Goal: Task Accomplishment & Management: Manage account settings

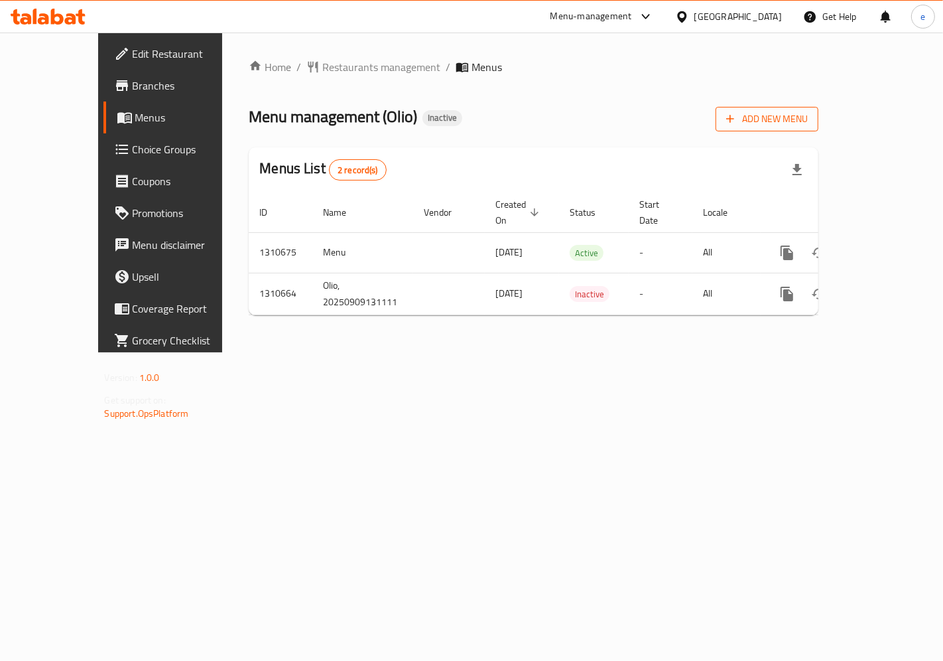
click at [808, 113] on span "Add New Menu" at bounding box center [767, 119] width 82 height 17
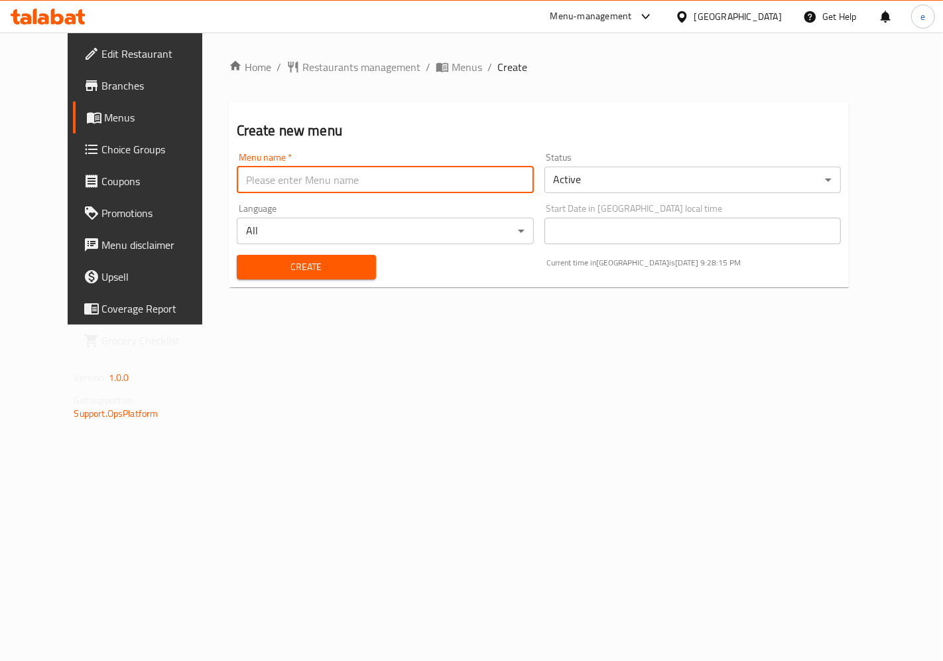
click at [259, 177] on input "text" at bounding box center [385, 180] width 297 height 27
type input "9-9-2025"
click at [447, 323] on div "Home / Restaurants management / Menus / Create Create new menu Menu name   * 9-…" at bounding box center [539, 179] width 674 height 292
click at [322, 264] on span "Create" at bounding box center [306, 267] width 118 height 17
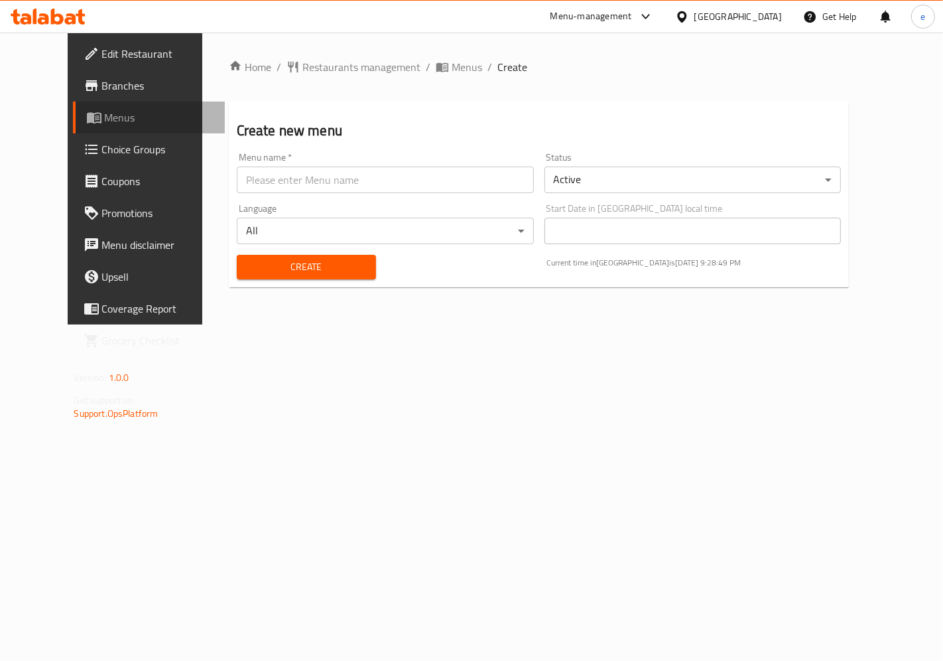
click at [105, 109] on span "Menus" at bounding box center [159, 117] width 109 height 16
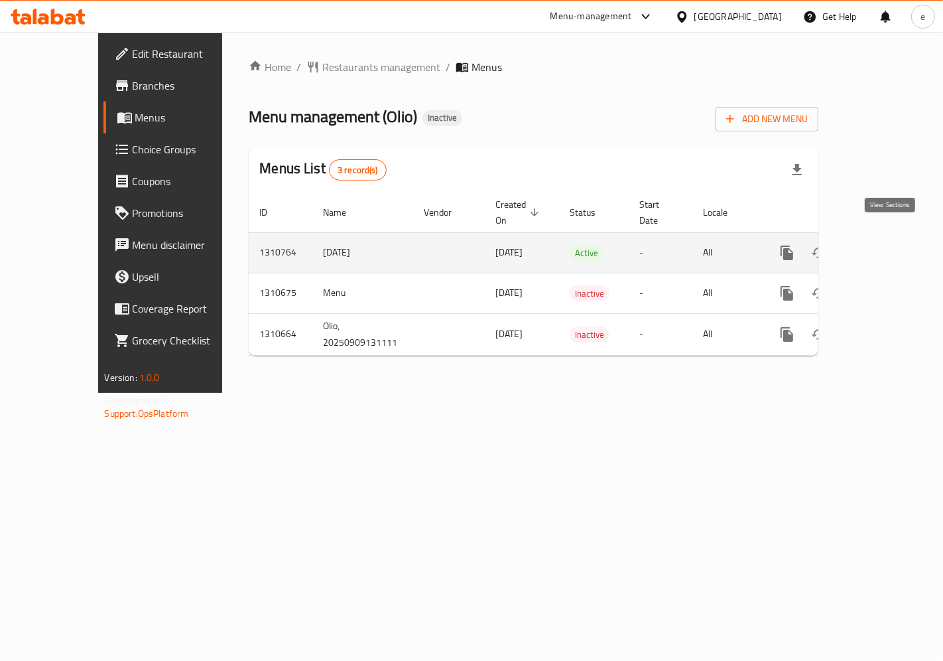
click at [891, 245] on icon "enhanced table" at bounding box center [883, 253] width 16 height 16
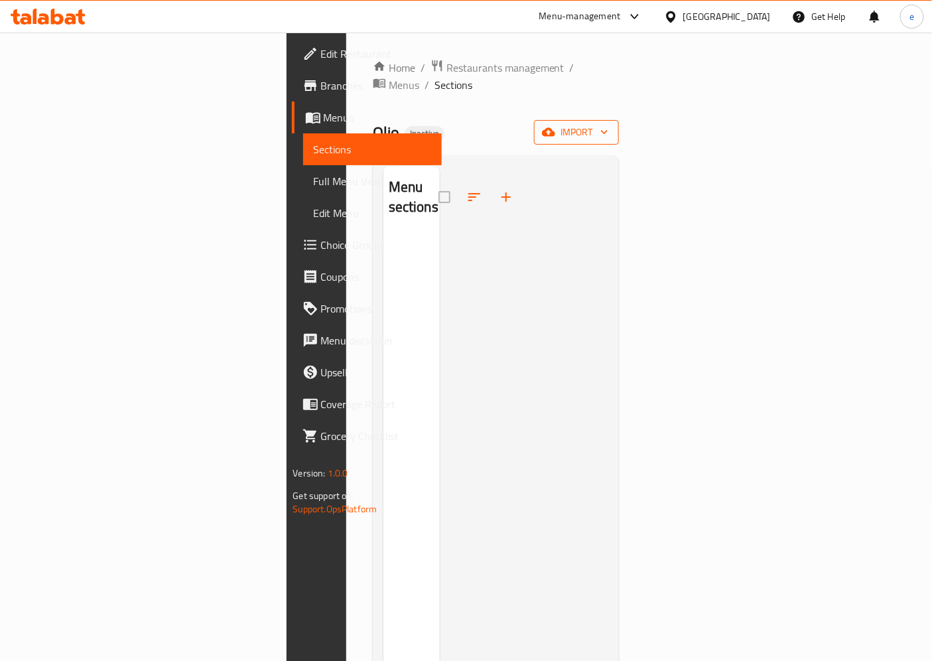
click at [608, 124] on span "import" at bounding box center [577, 132] width 64 height 17
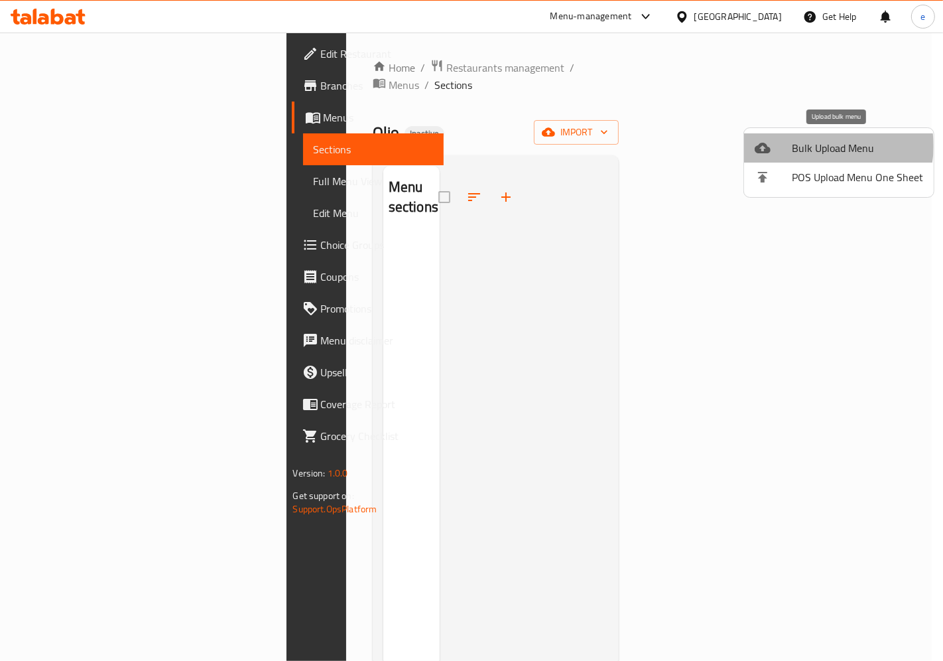
click at [826, 146] on span "Bulk Upload Menu" at bounding box center [857, 148] width 131 height 16
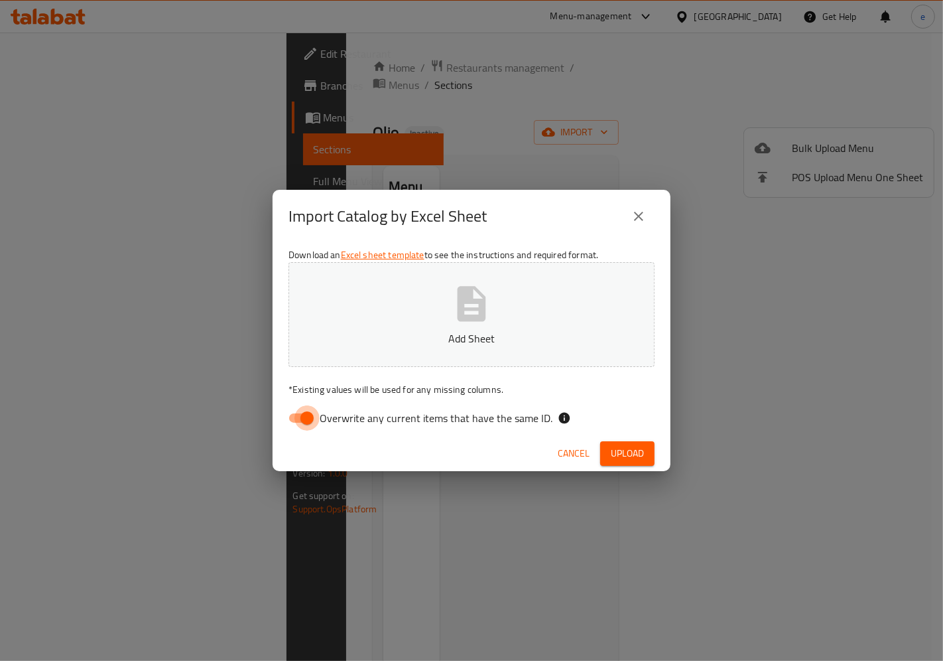
click at [301, 413] on input "Overwrite any current items that have the same ID." at bounding box center [307, 417] width 76 height 25
checkbox input "false"
click at [476, 306] on icon "button" at bounding box center [471, 304] width 42 height 42
click at [638, 454] on span "Upload" at bounding box center [627, 453] width 33 height 17
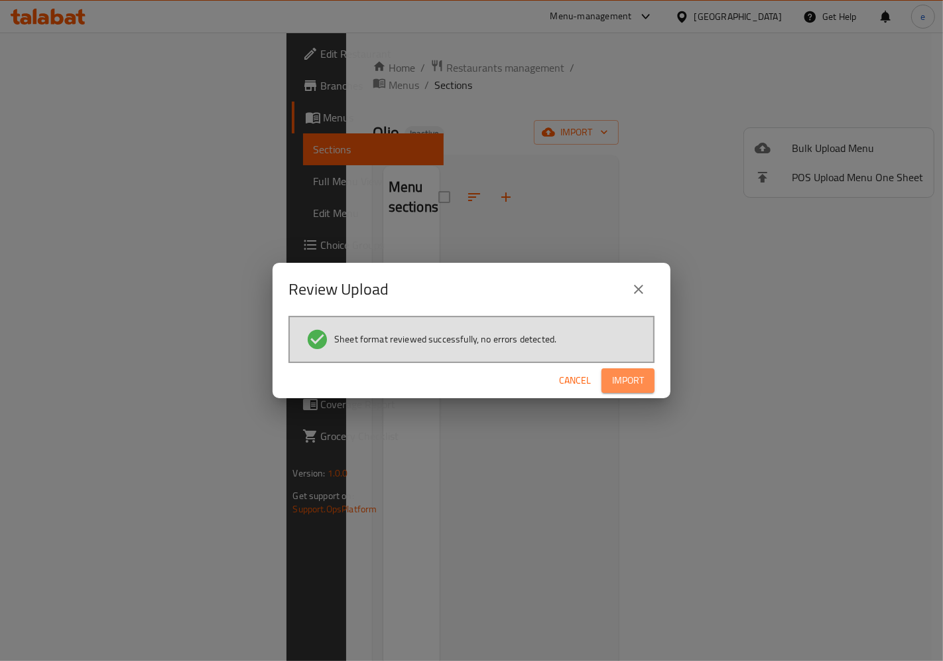
click at [609, 379] on button "Import" at bounding box center [628, 380] width 53 height 25
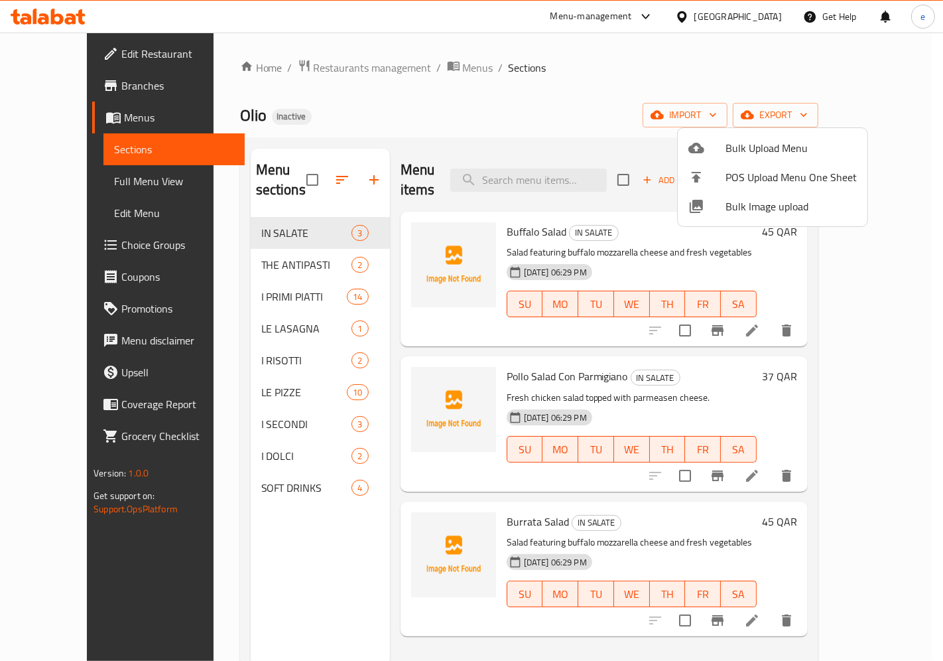
click at [268, 465] on div at bounding box center [471, 330] width 943 height 661
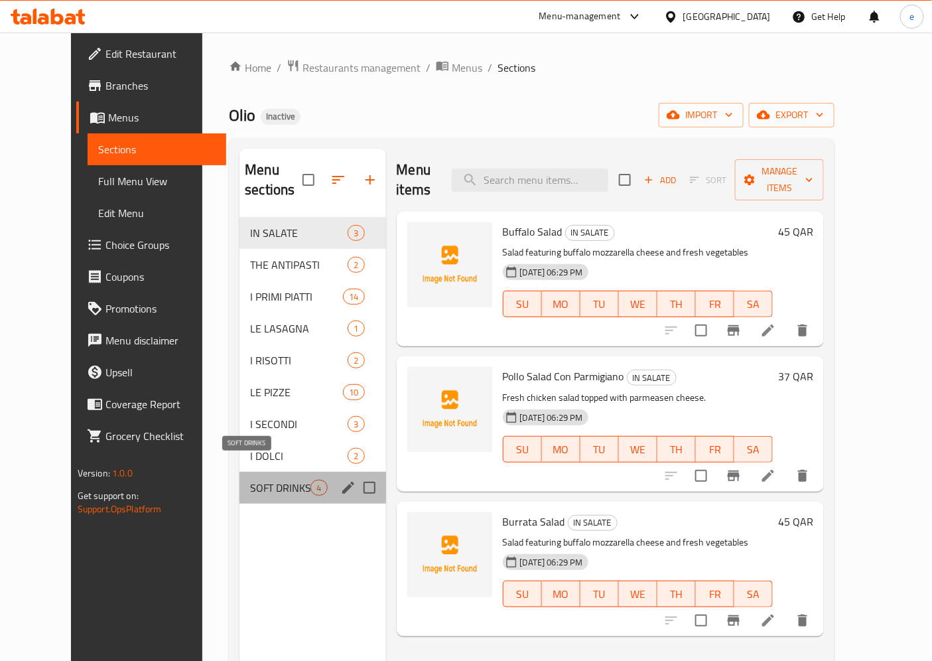
click at [263, 480] on span "SOFT DRINKS" at bounding box center [280, 488] width 60 height 16
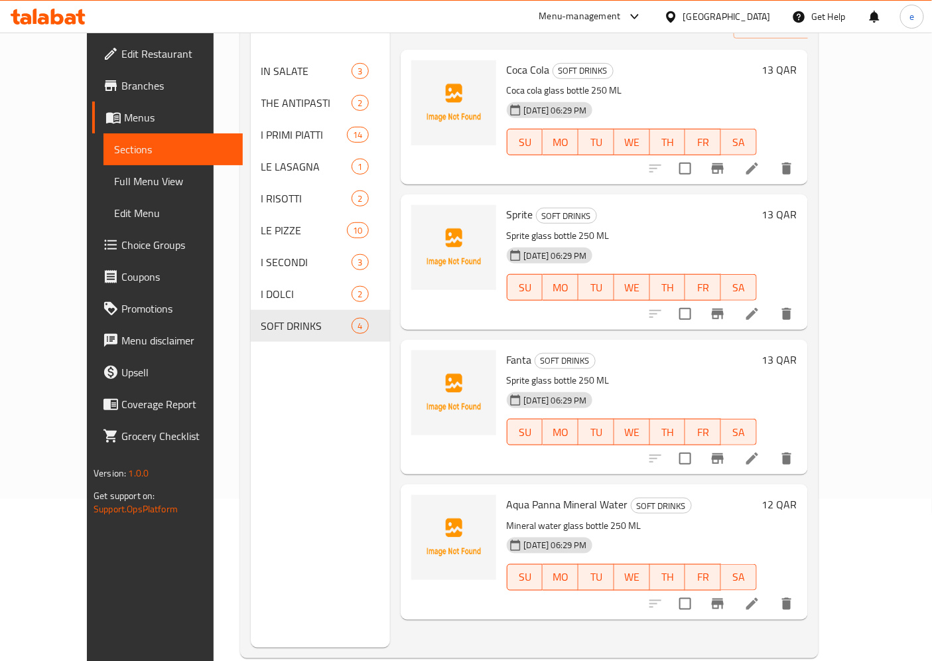
scroll to position [186, 0]
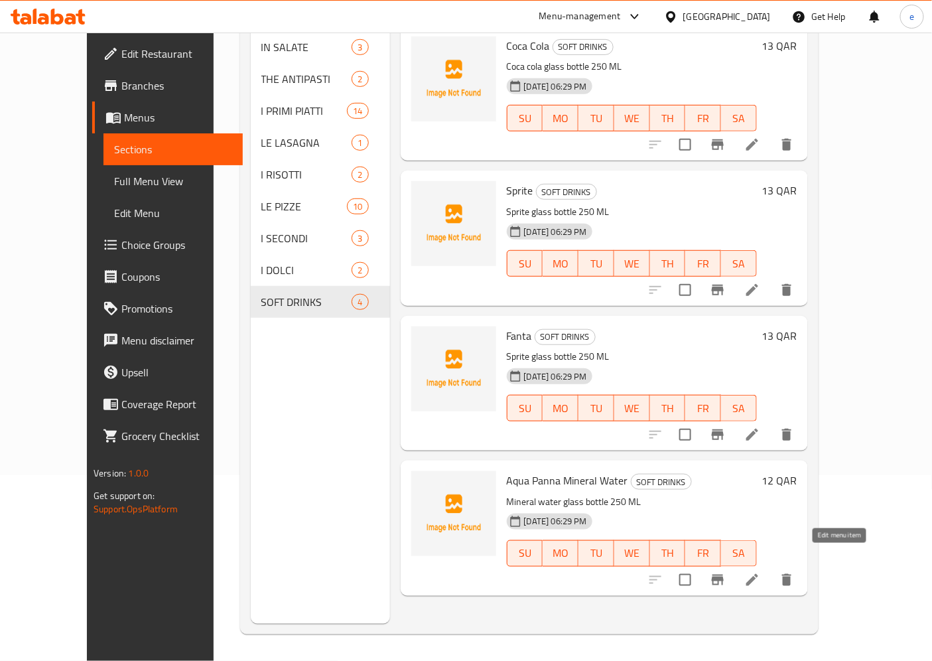
click at [760, 572] on icon at bounding box center [752, 580] width 16 height 16
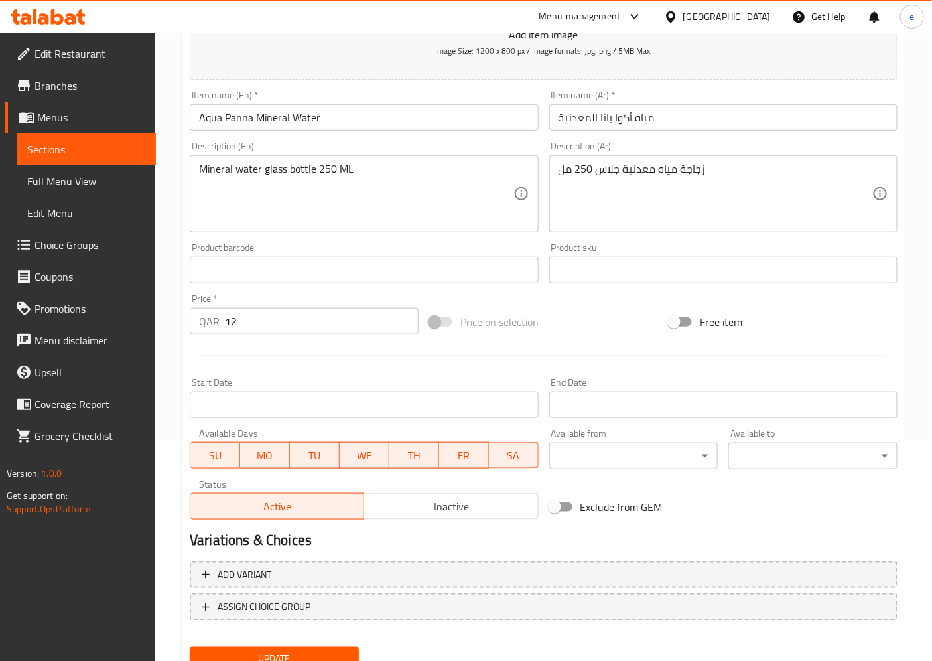
scroll to position [274, 0]
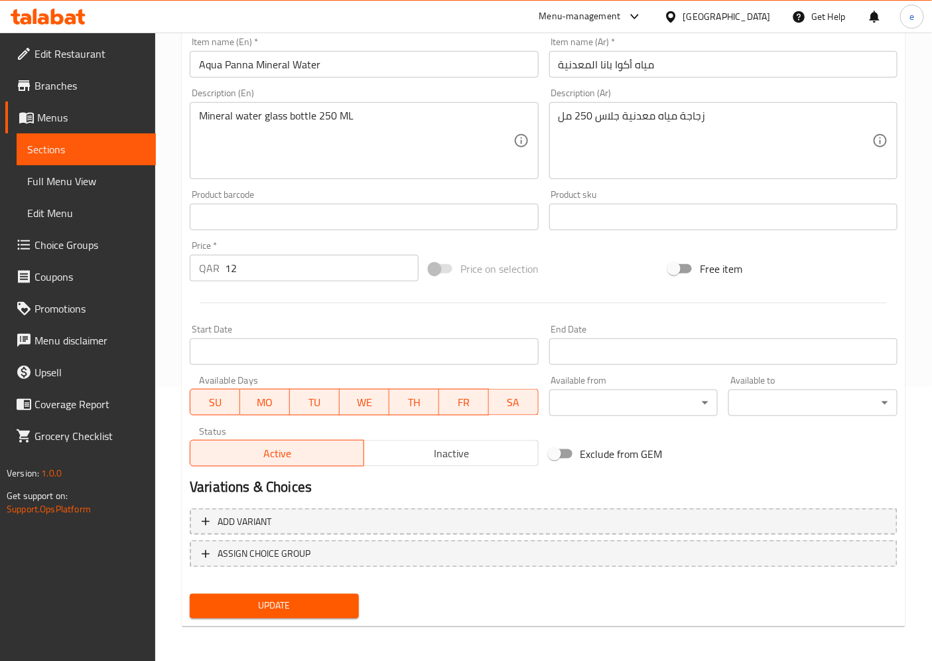
click at [326, 602] on span "Update" at bounding box center [274, 606] width 148 height 17
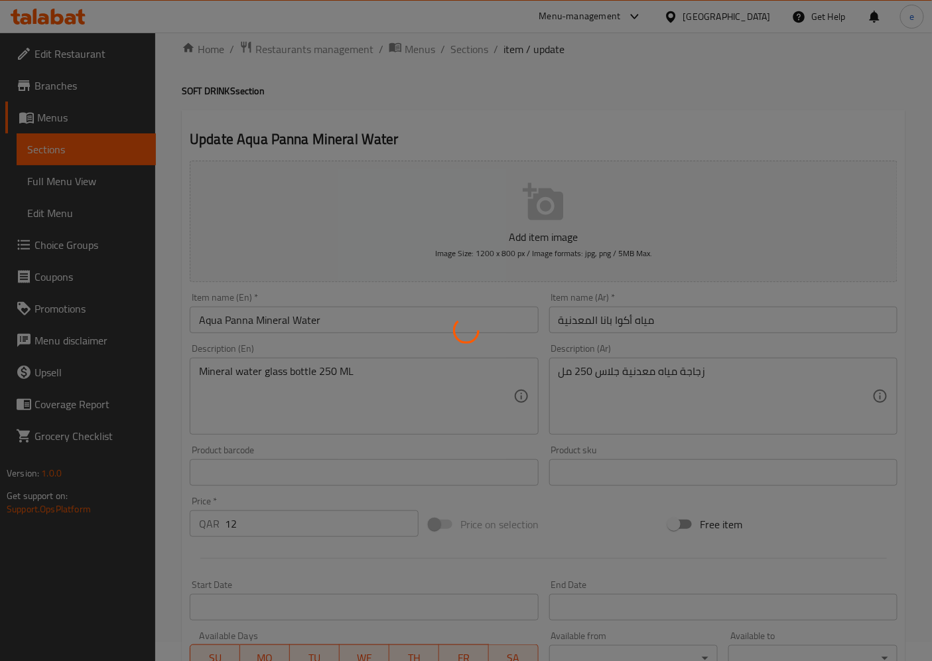
scroll to position [0, 0]
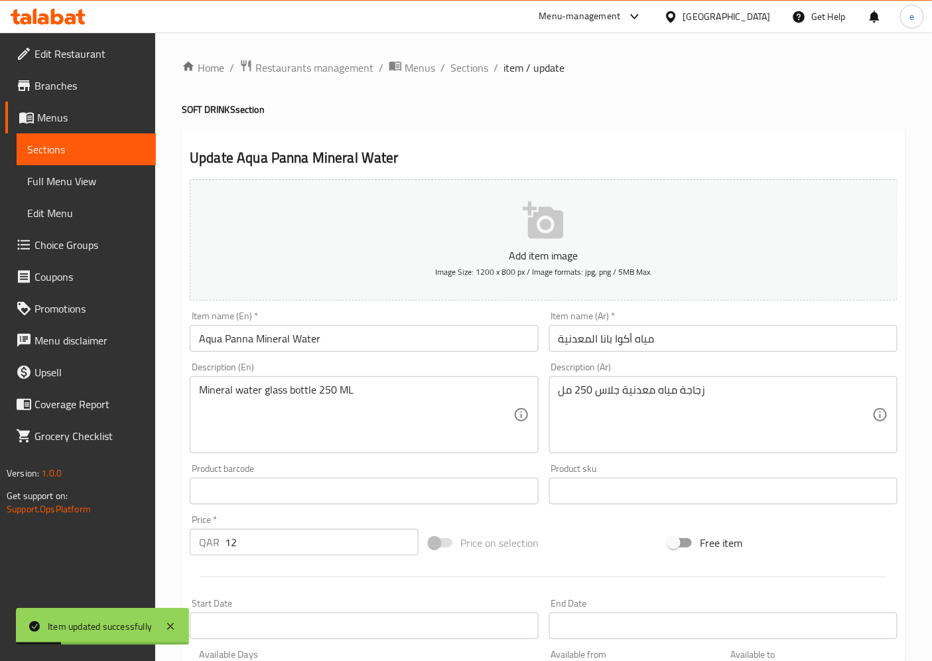
click at [72, 115] on span "Menus" at bounding box center [91, 117] width 108 height 16
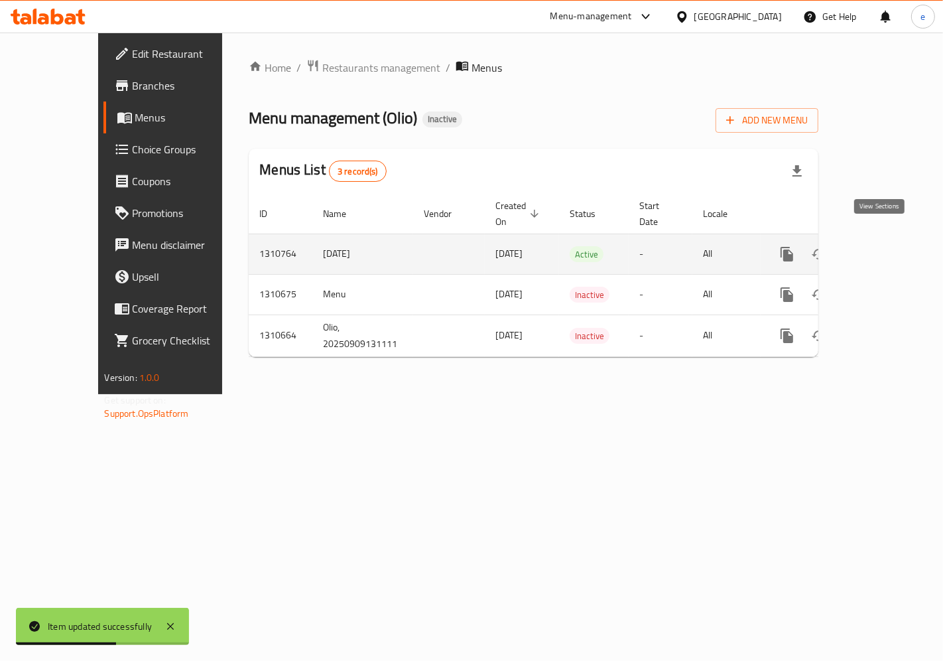
click at [891, 246] on icon "enhanced table" at bounding box center [883, 254] width 16 height 16
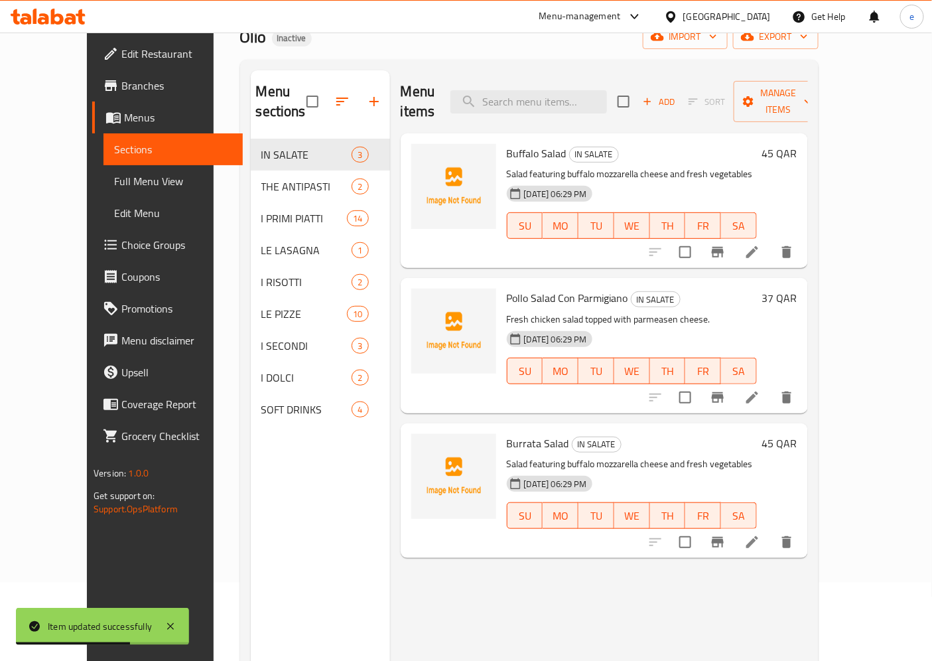
scroll to position [186, 0]
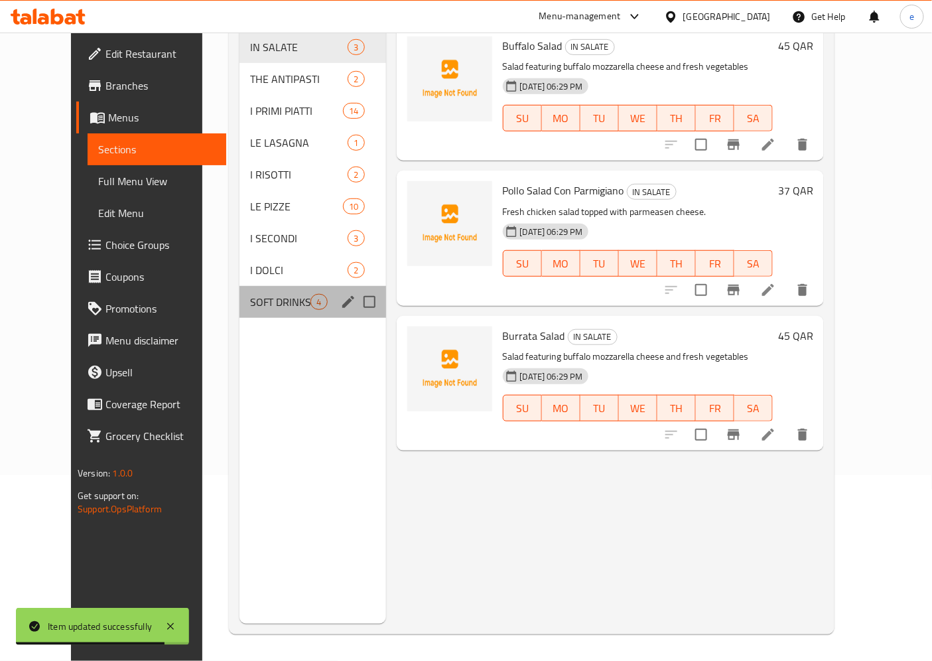
click at [263, 286] on div "SOFT DRINKS 4" at bounding box center [312, 302] width 146 height 32
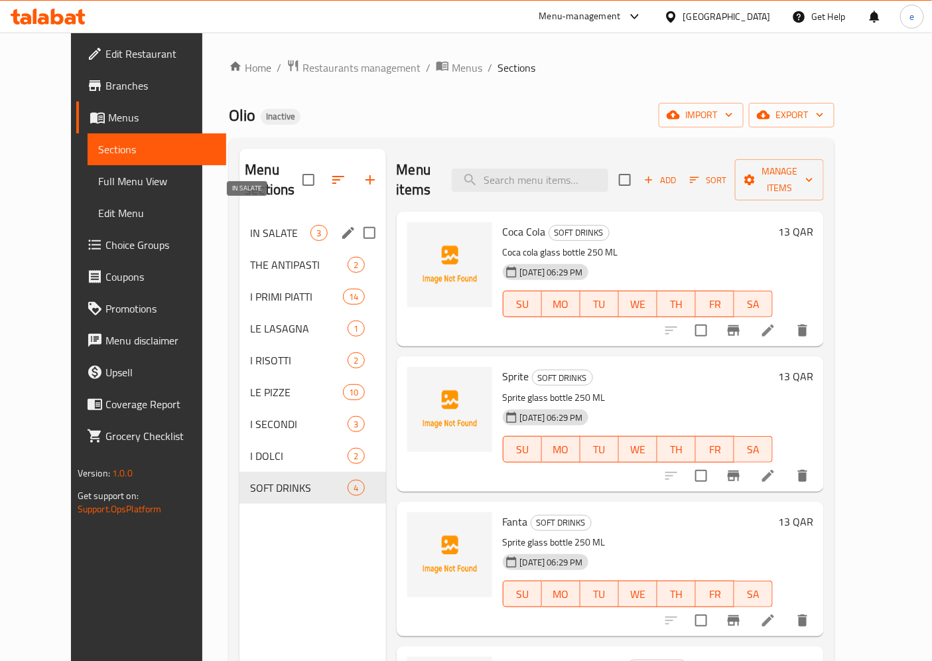
click at [250, 225] on span "IN SALATE" at bounding box center [280, 233] width 60 height 16
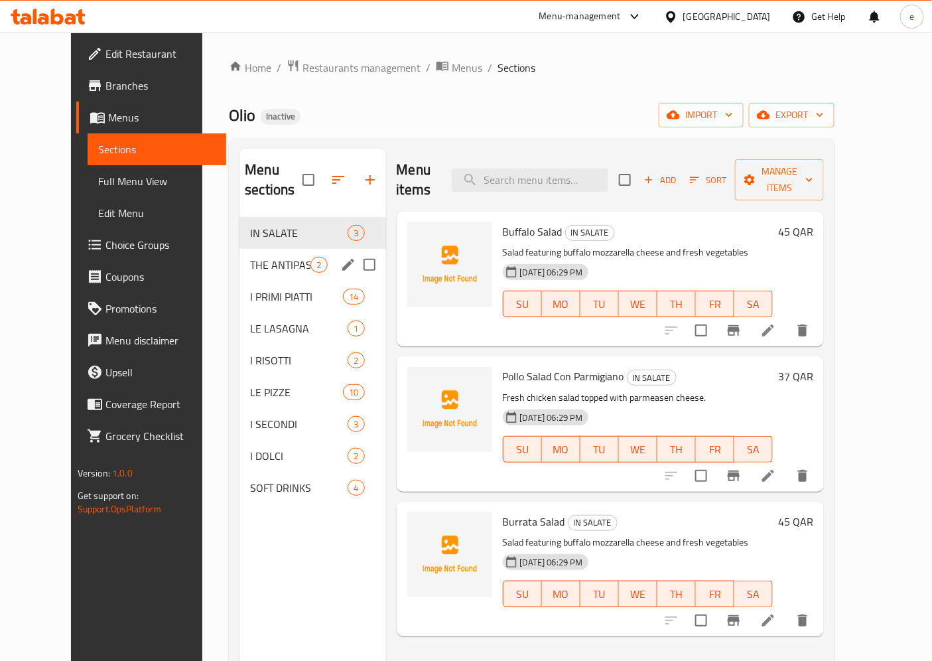
click at [243, 249] on div "THE ANTIPASTI 2" at bounding box center [312, 265] width 146 height 32
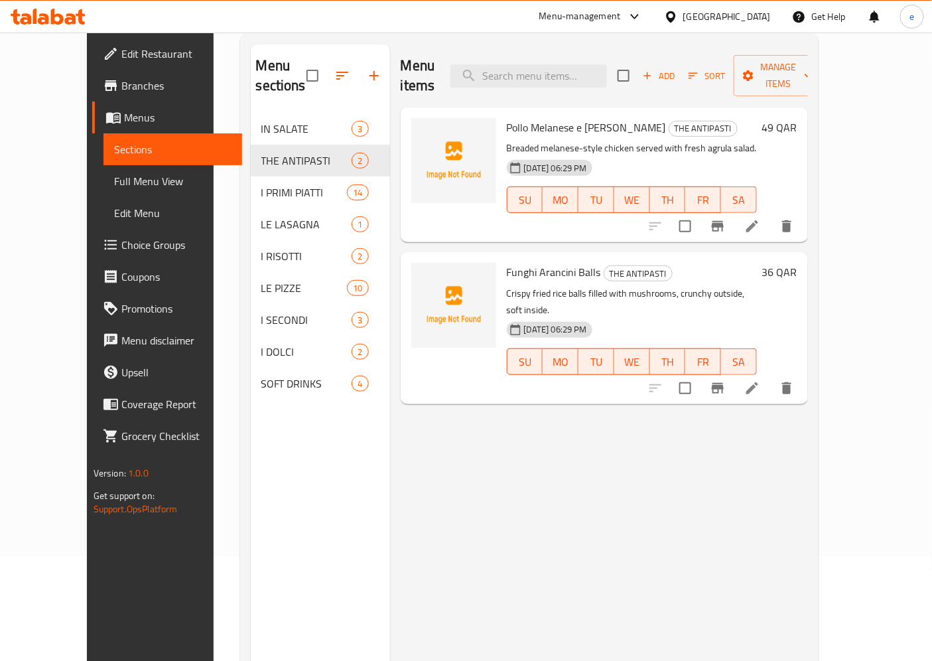
scroll to position [147, 0]
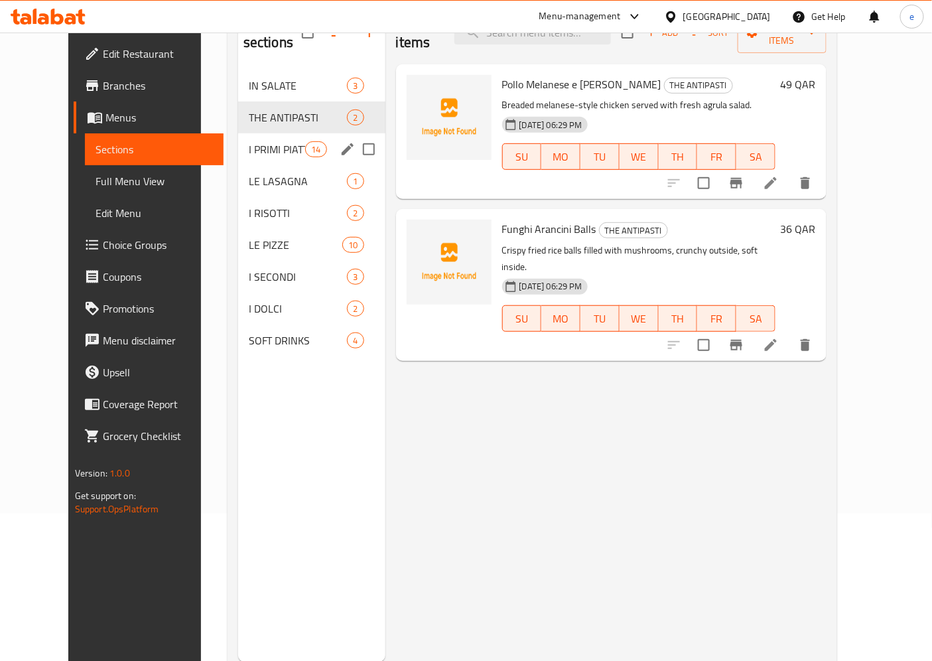
click at [265, 141] on span "I PRIMI PIATTI" at bounding box center [277, 149] width 56 height 16
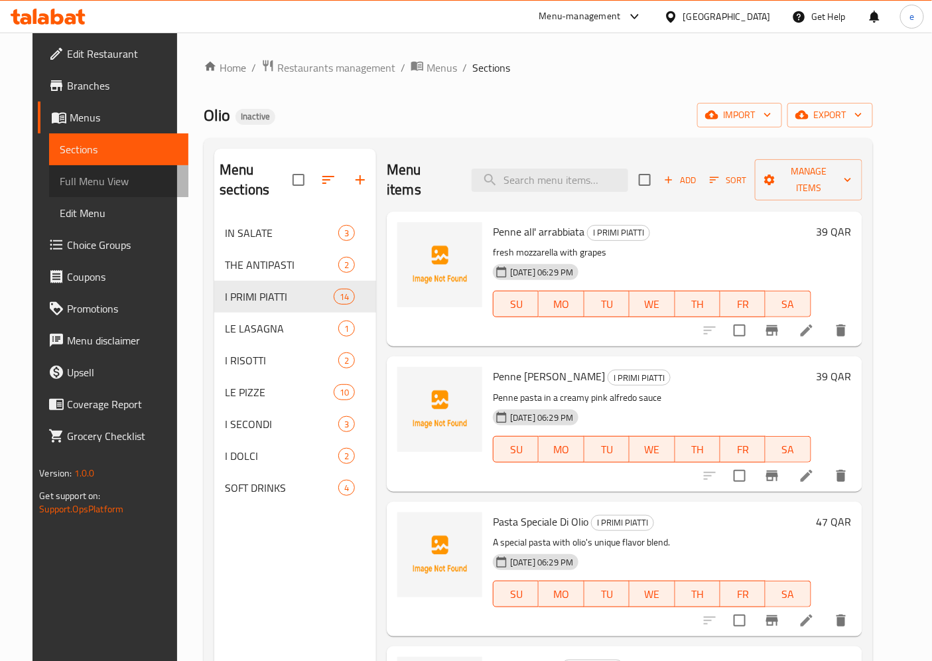
click at [100, 175] on span "Full Menu View" at bounding box center [119, 181] width 118 height 16
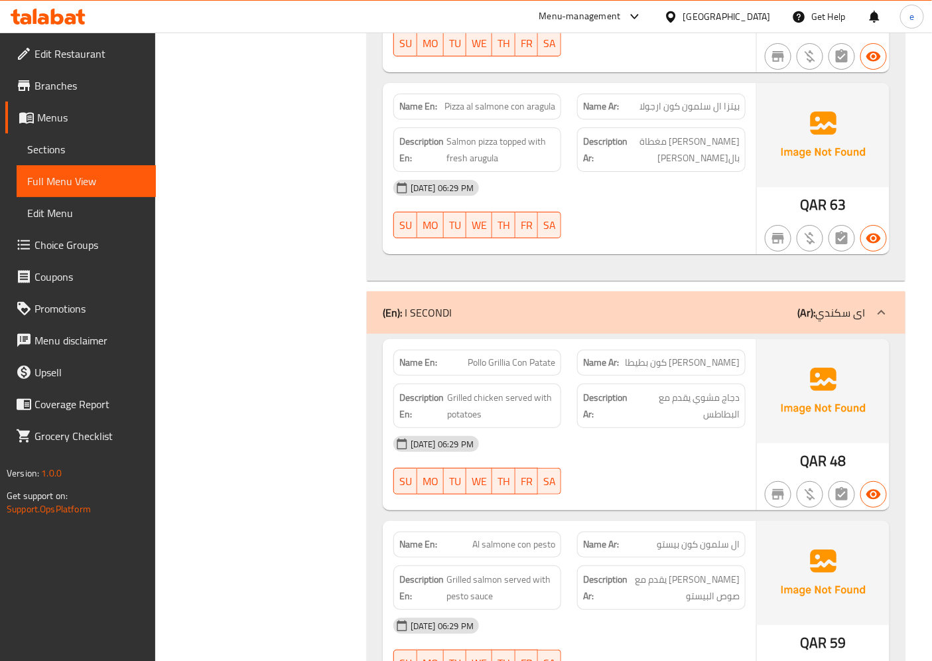
scroll to position [6608, 0]
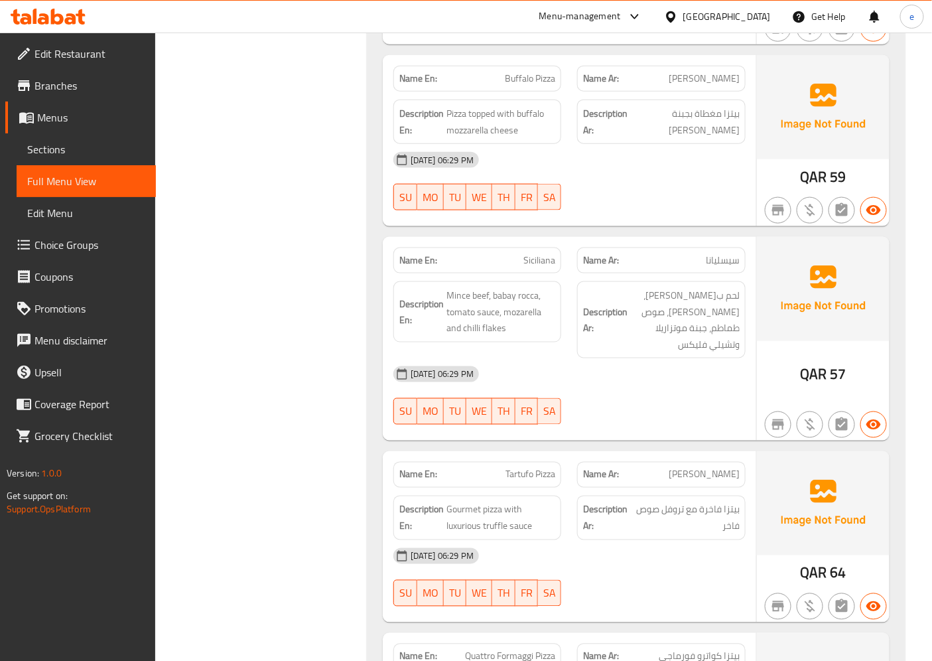
click at [80, 158] on link "Sections" at bounding box center [86, 149] width 139 height 32
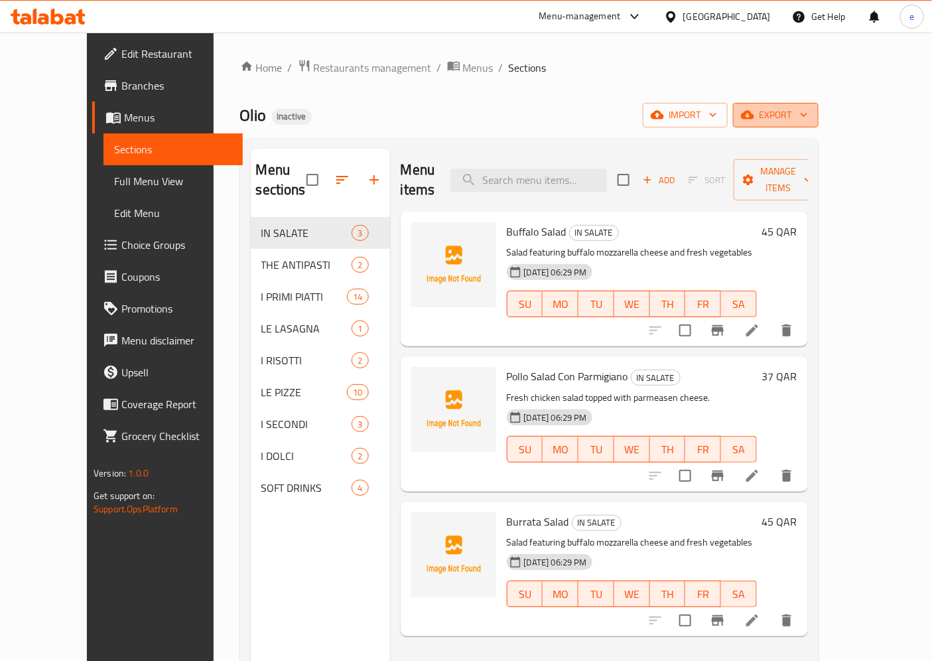
click at [808, 120] on span "export" at bounding box center [776, 115] width 64 height 17
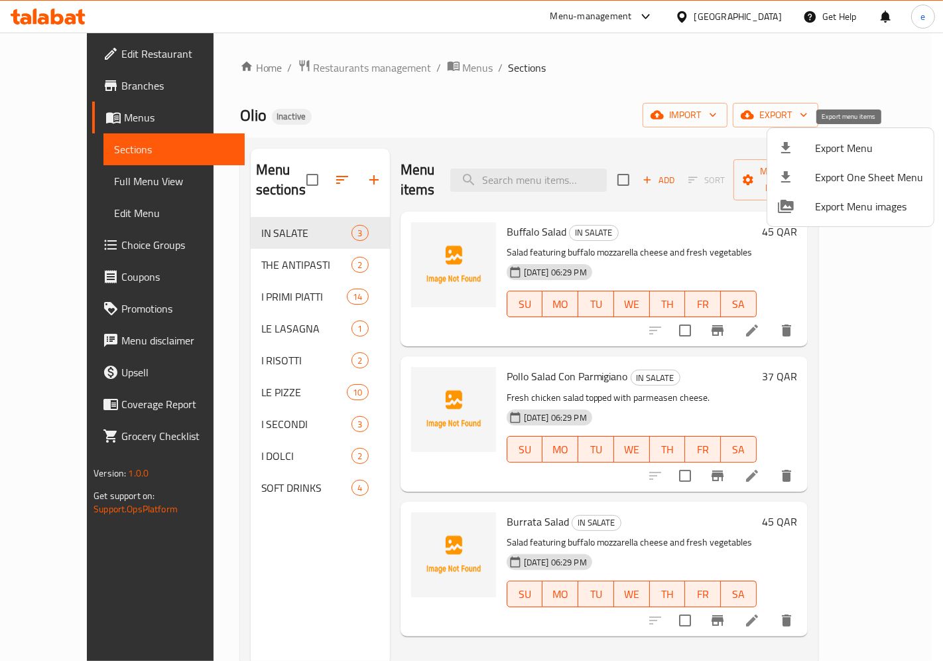
click at [779, 151] on icon at bounding box center [786, 148] width 16 height 16
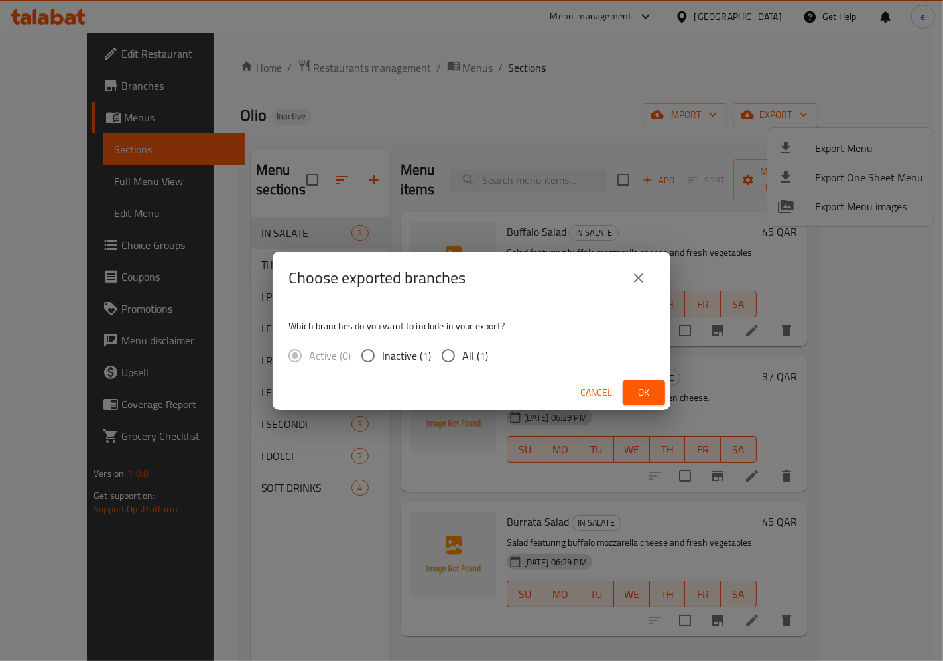
click at [466, 348] on span "All (1)" at bounding box center [475, 356] width 26 height 16
click at [462, 346] on input "All (1)" at bounding box center [449, 356] width 28 height 28
radio input "true"
click at [637, 393] on span "Ok" at bounding box center [644, 392] width 21 height 17
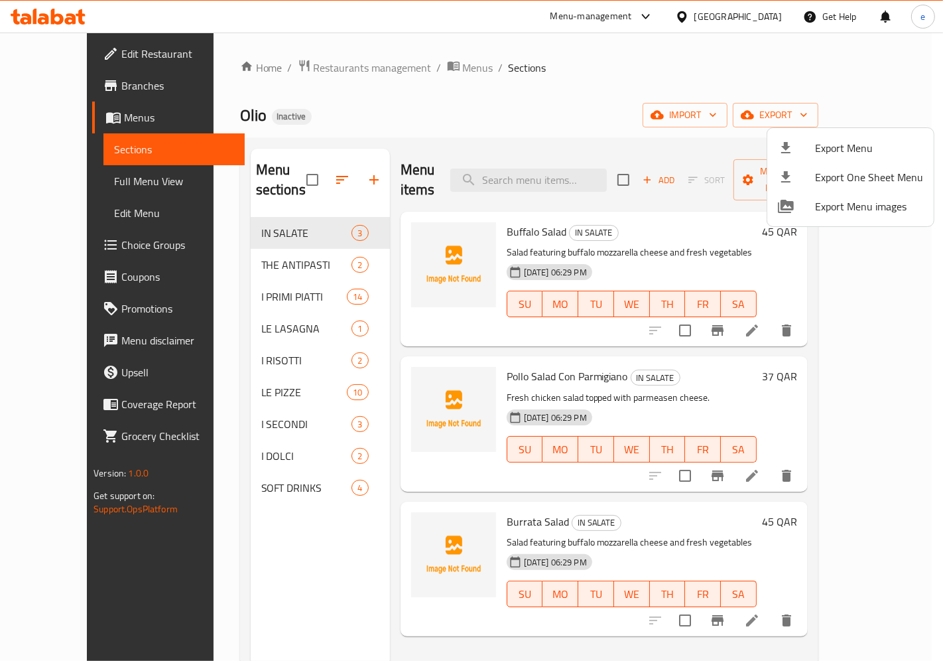
click at [866, 89] on div at bounding box center [471, 330] width 943 height 661
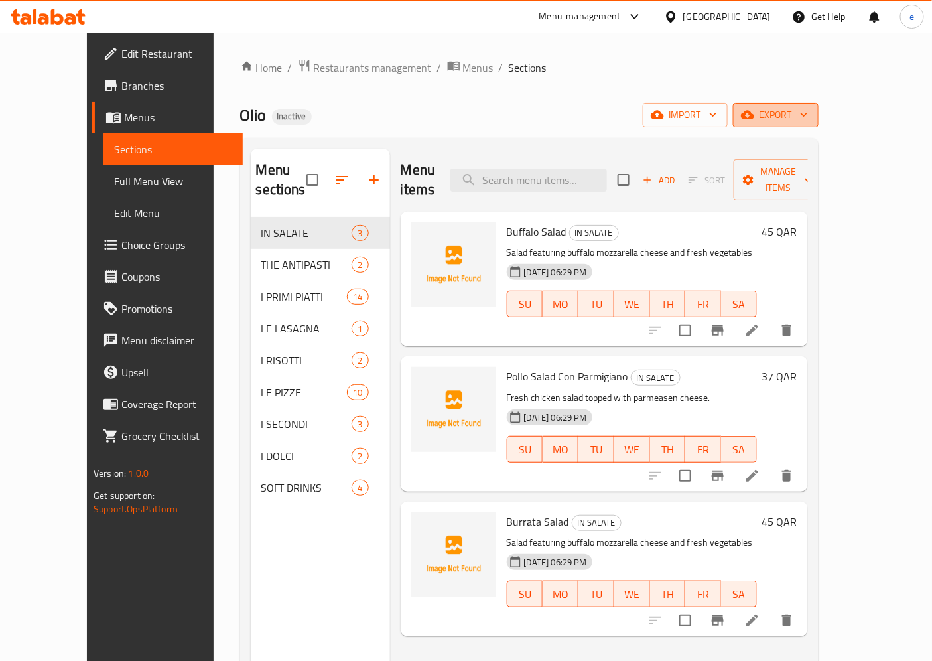
click at [808, 117] on span "export" at bounding box center [776, 115] width 64 height 17
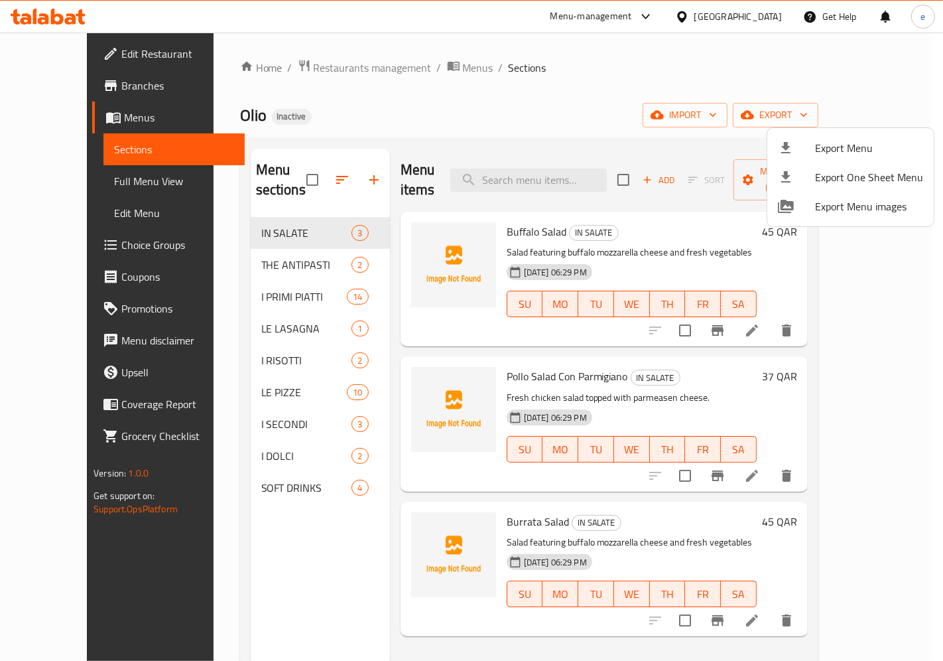
click at [866, 118] on div at bounding box center [471, 330] width 943 height 661
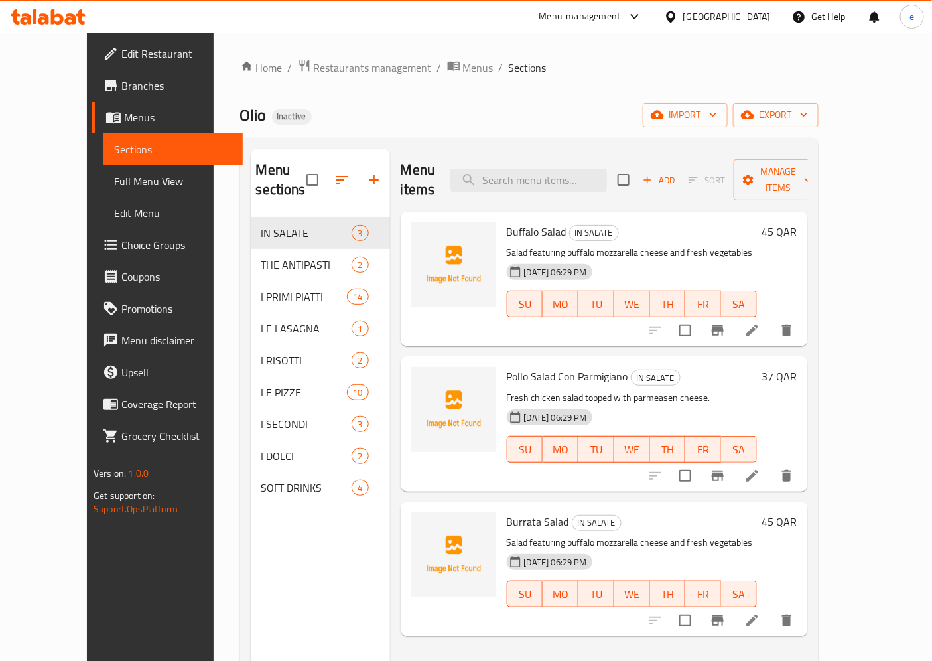
click at [808, 118] on span "export" at bounding box center [776, 115] width 64 height 17
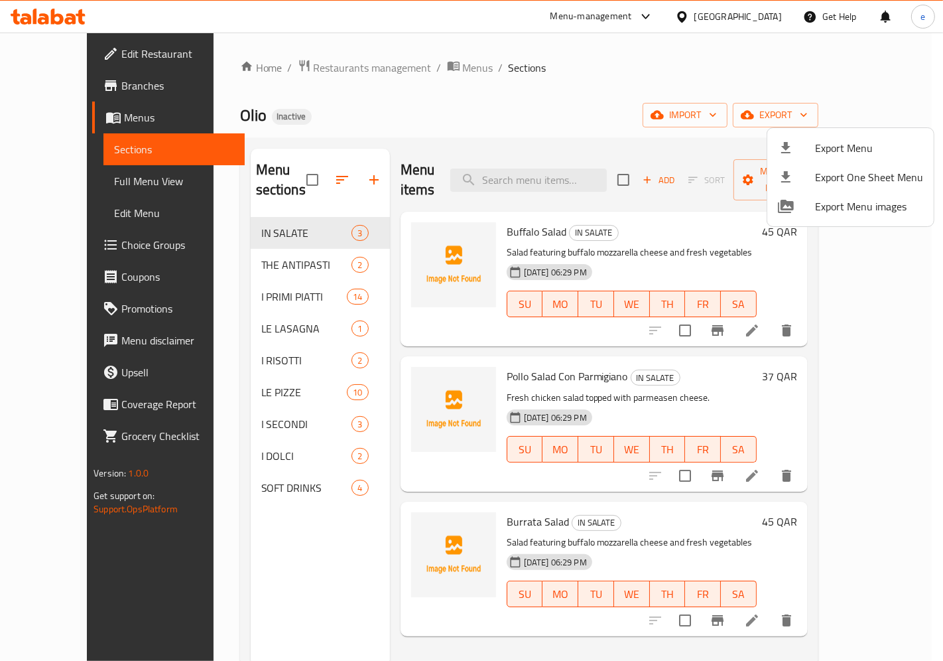
click at [866, 118] on div at bounding box center [471, 330] width 943 height 661
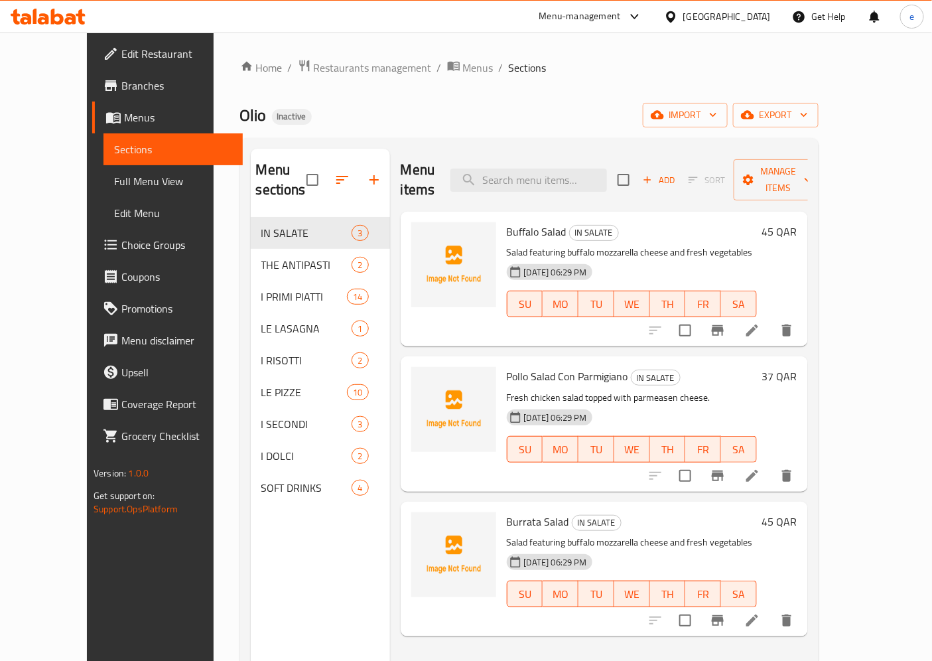
click at [808, 118] on span "export" at bounding box center [776, 115] width 64 height 17
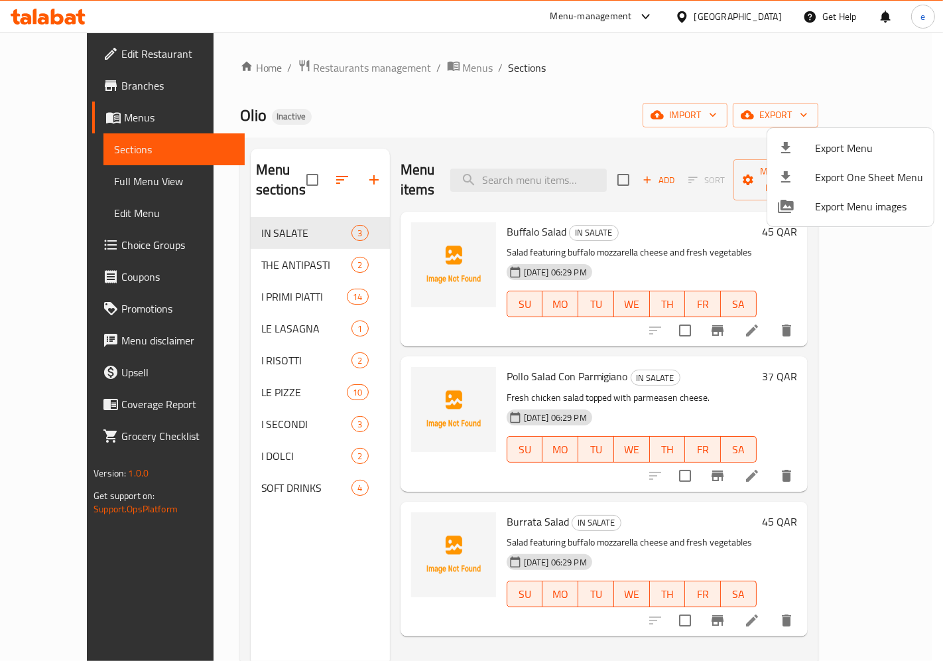
click at [866, 117] on div at bounding box center [471, 330] width 943 height 661
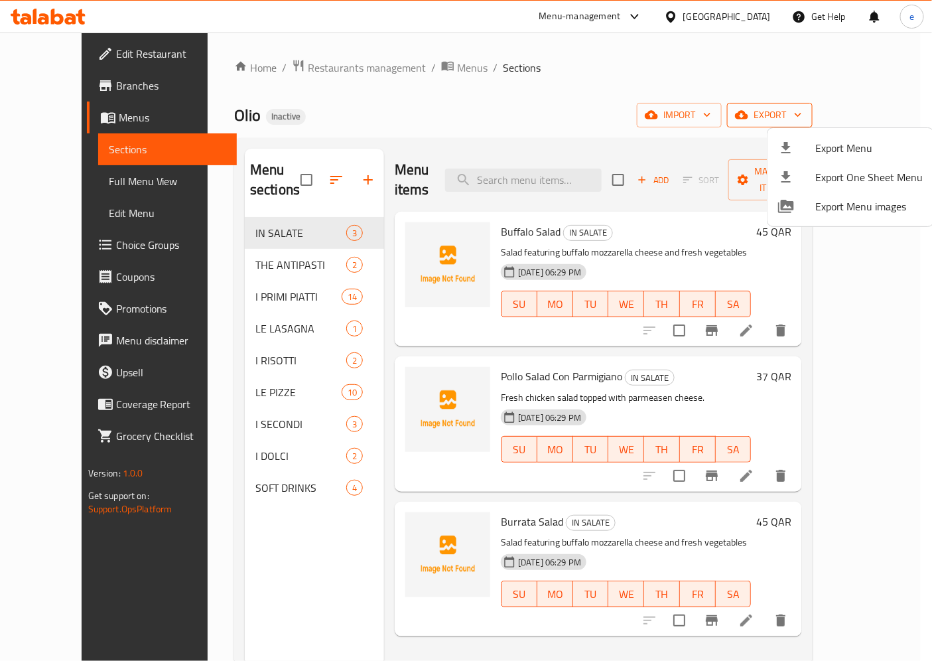
click at [802, 117] on span "export" at bounding box center [770, 115] width 64 height 17
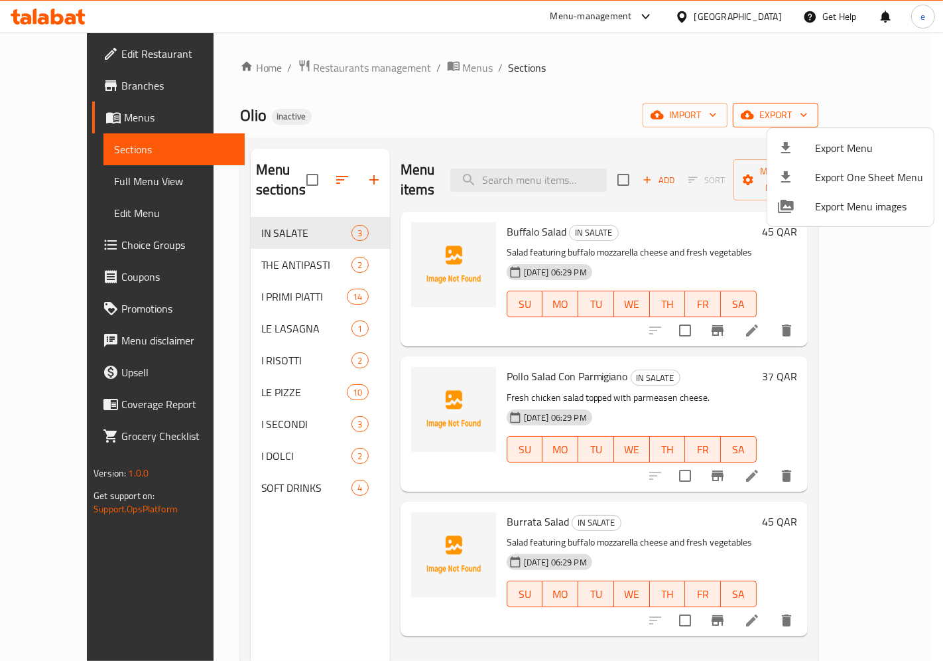
click at [866, 117] on div at bounding box center [471, 330] width 943 height 661
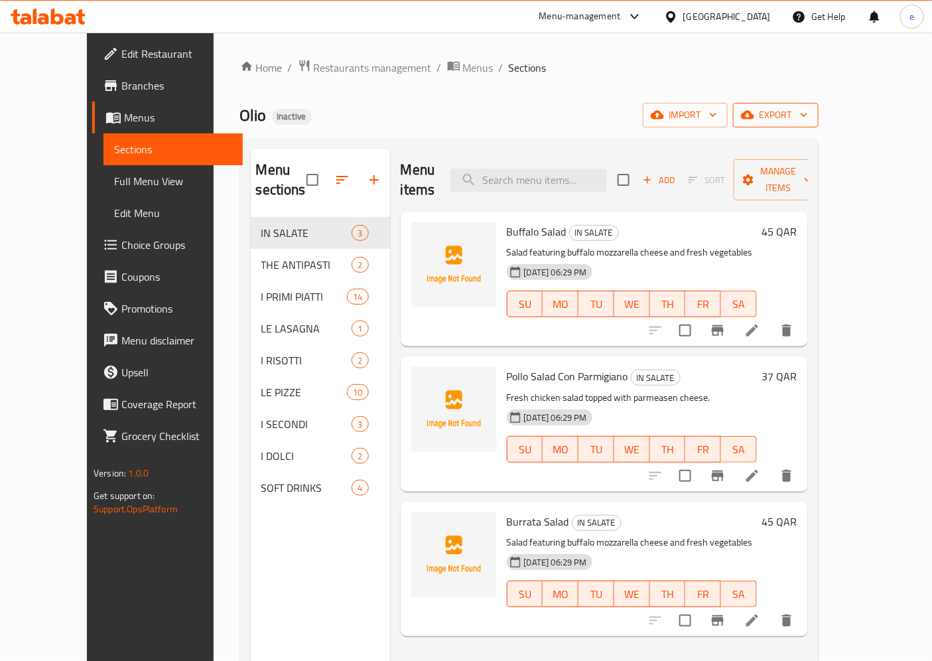
click at [808, 117] on span "export" at bounding box center [776, 115] width 64 height 17
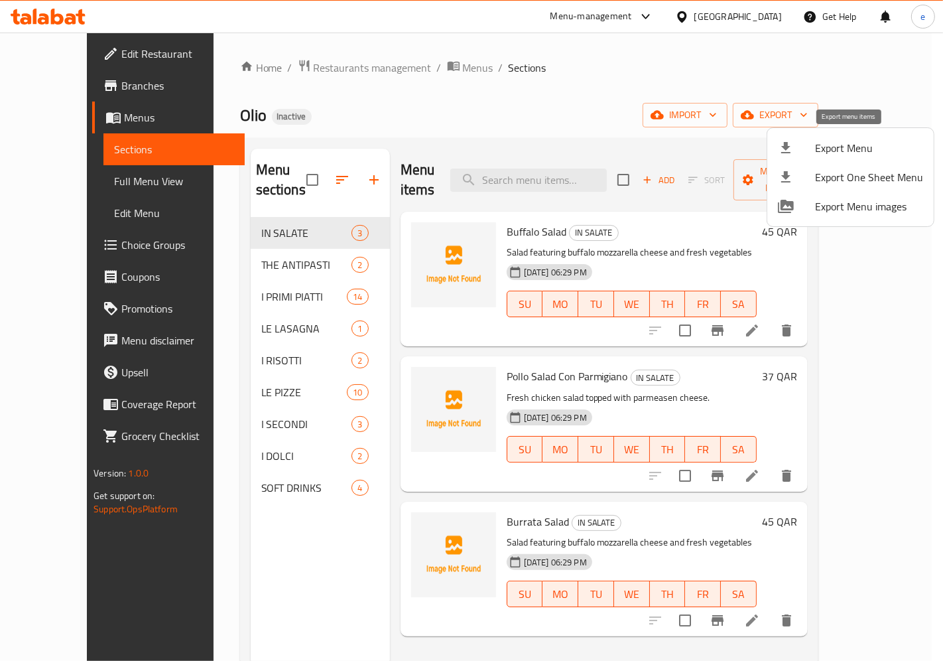
click at [849, 144] on span "Export Menu" at bounding box center [869, 148] width 108 height 16
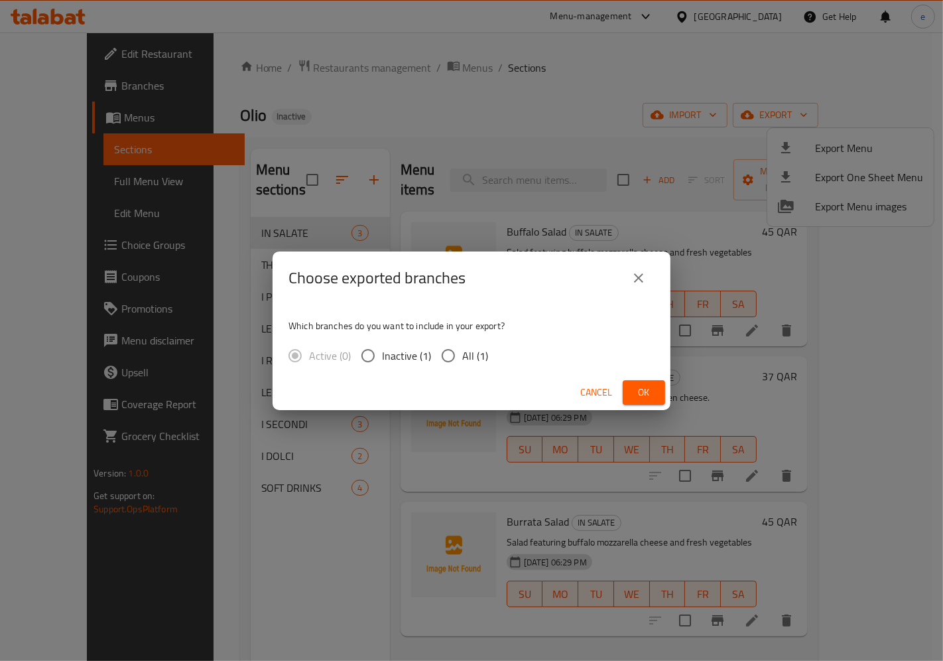
click at [454, 355] on input "All (1)" at bounding box center [449, 356] width 28 height 28
radio input "true"
click at [645, 274] on icon "close" at bounding box center [639, 278] width 16 height 16
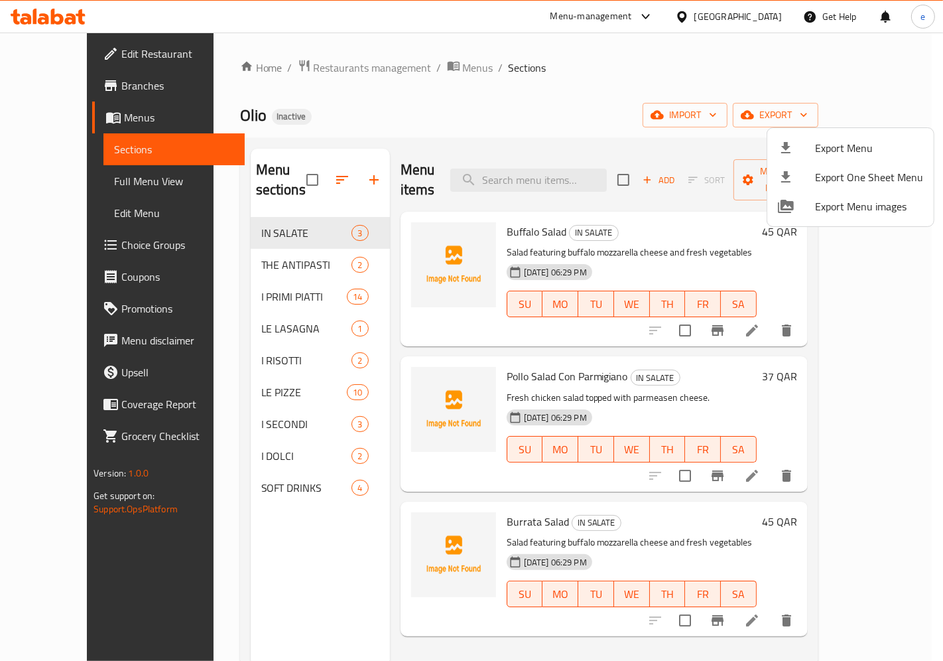
click at [548, 66] on div at bounding box center [471, 330] width 943 height 661
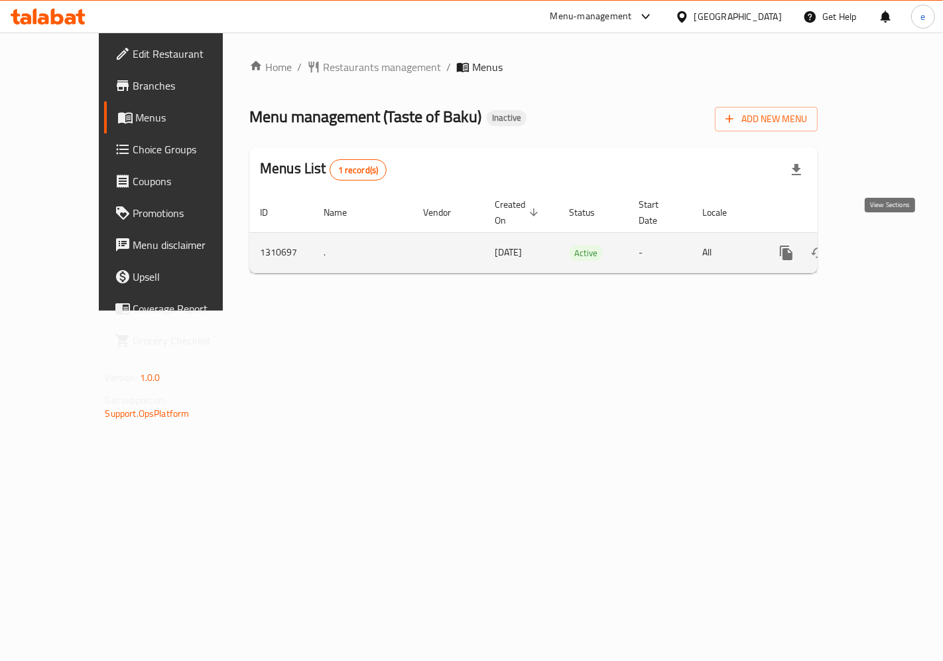
click at [888, 247] on icon "enhanced table" at bounding box center [882, 253] width 12 height 12
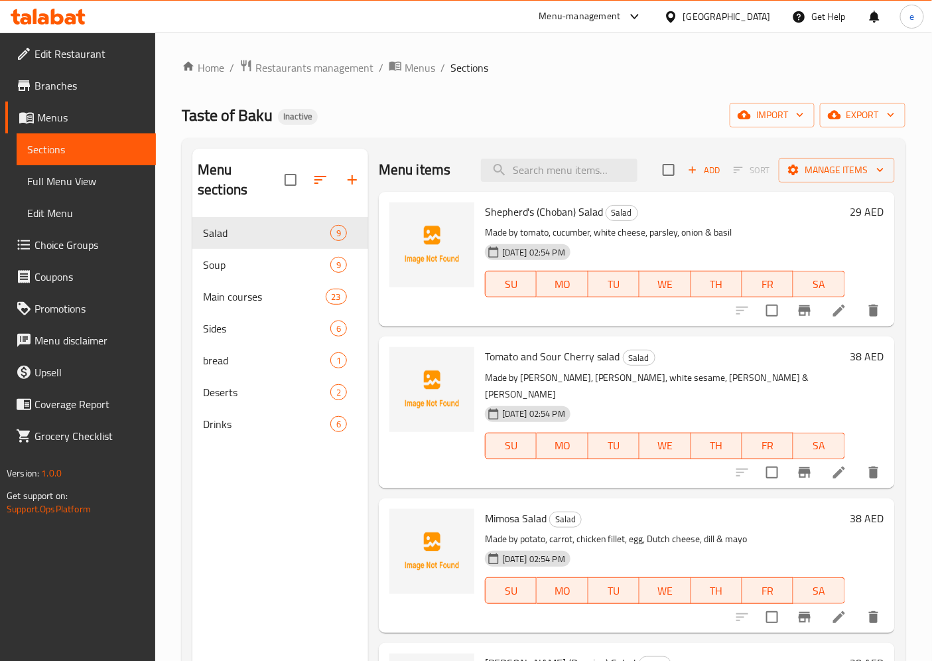
click at [87, 80] on span "Branches" at bounding box center [89, 86] width 111 height 16
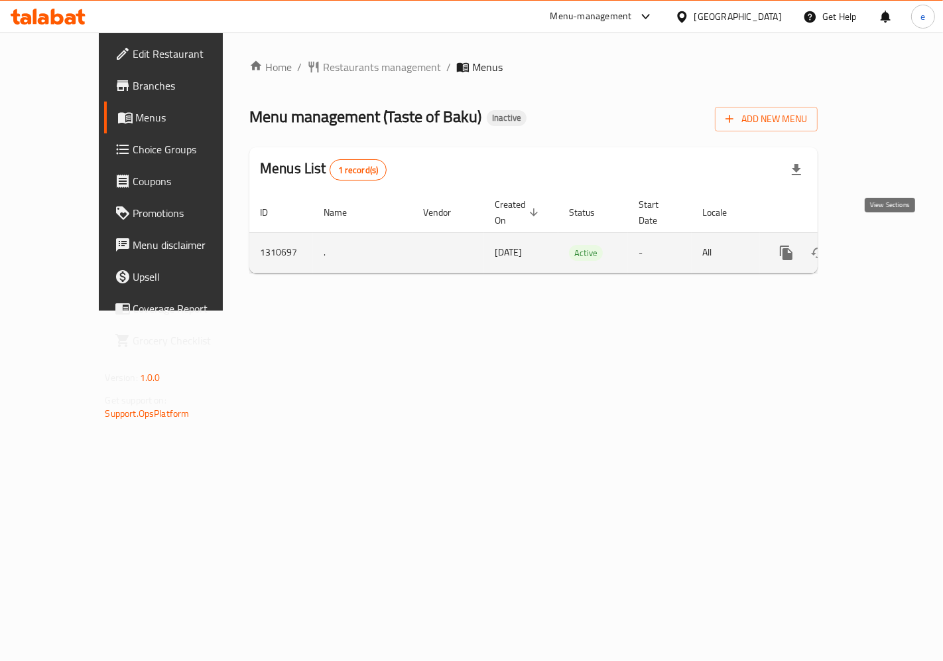
click at [884, 245] on icon "enhanced table" at bounding box center [882, 253] width 16 height 16
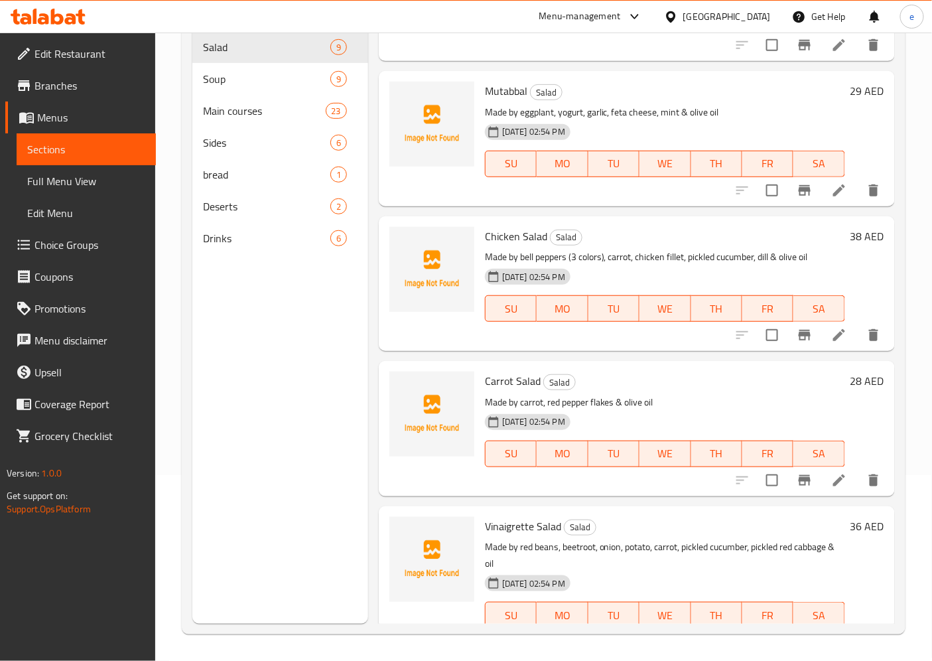
scroll to position [709, 0]
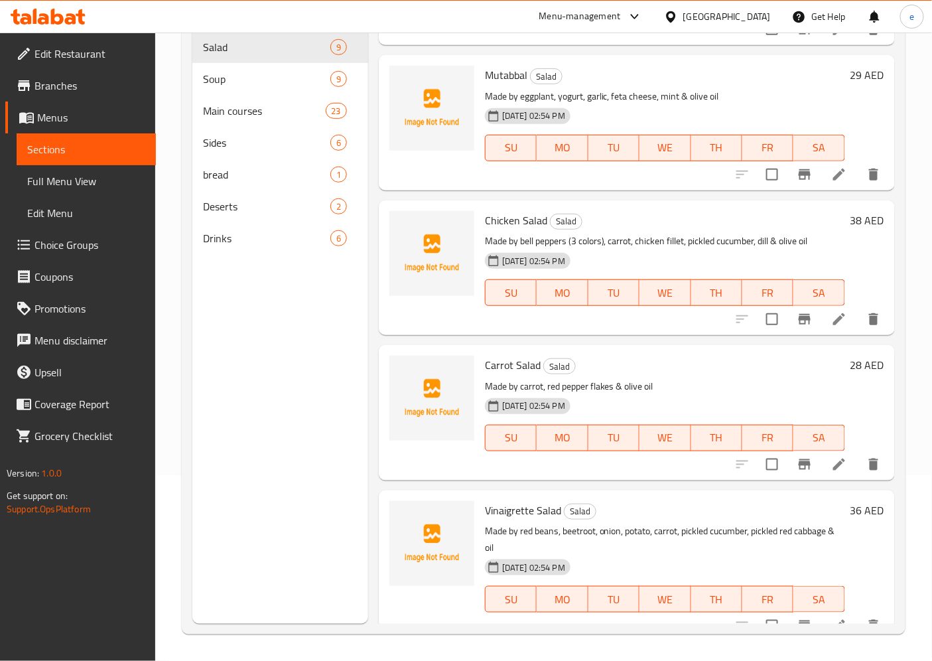
click at [75, 242] on span "Choice Groups" at bounding box center [89, 245] width 111 height 16
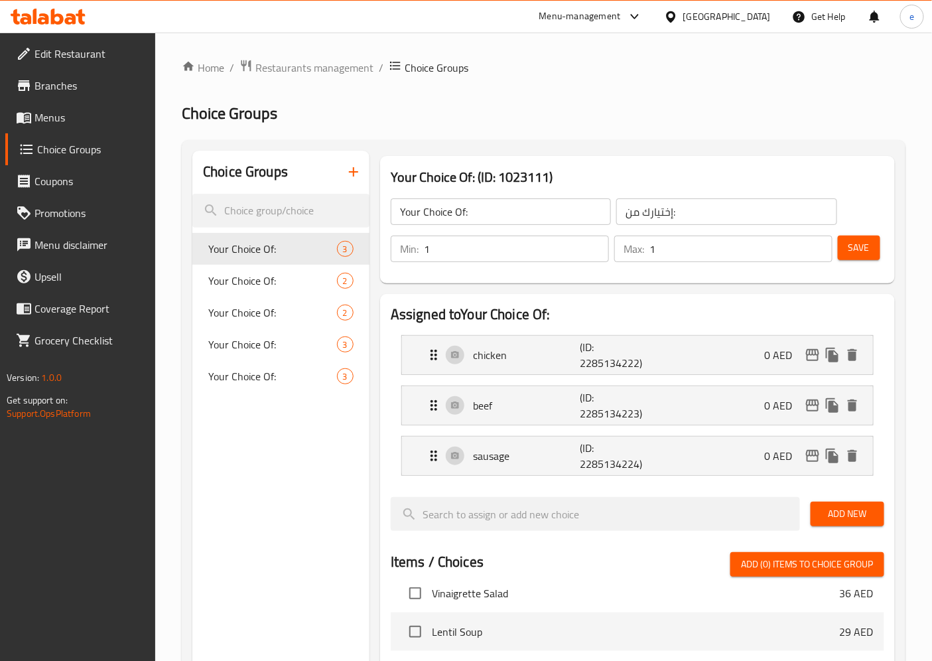
click at [62, 121] on span "Menus" at bounding box center [89, 117] width 111 height 16
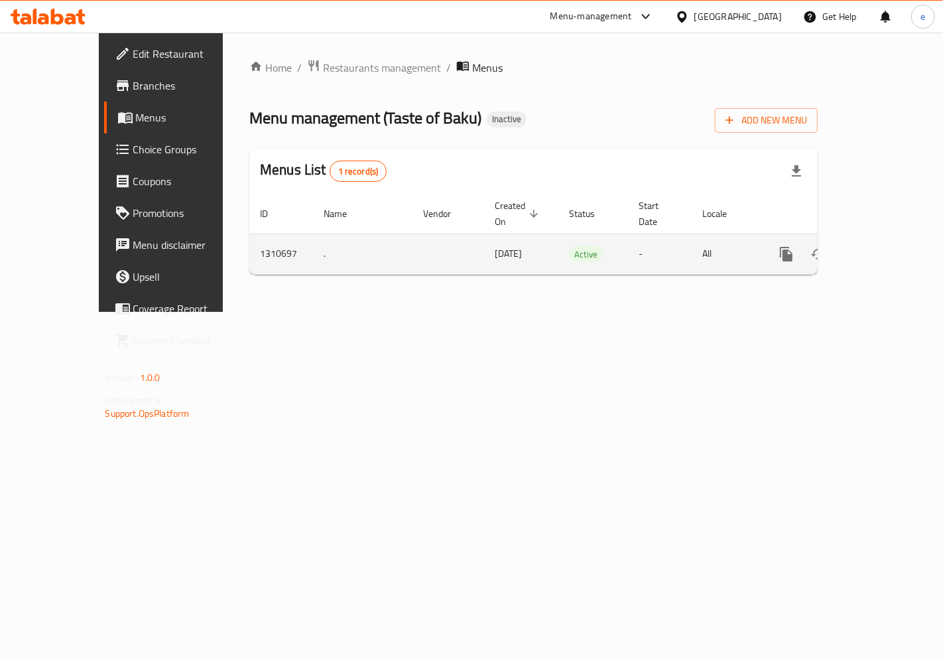
click at [884, 246] on icon "enhanced table" at bounding box center [882, 254] width 16 height 16
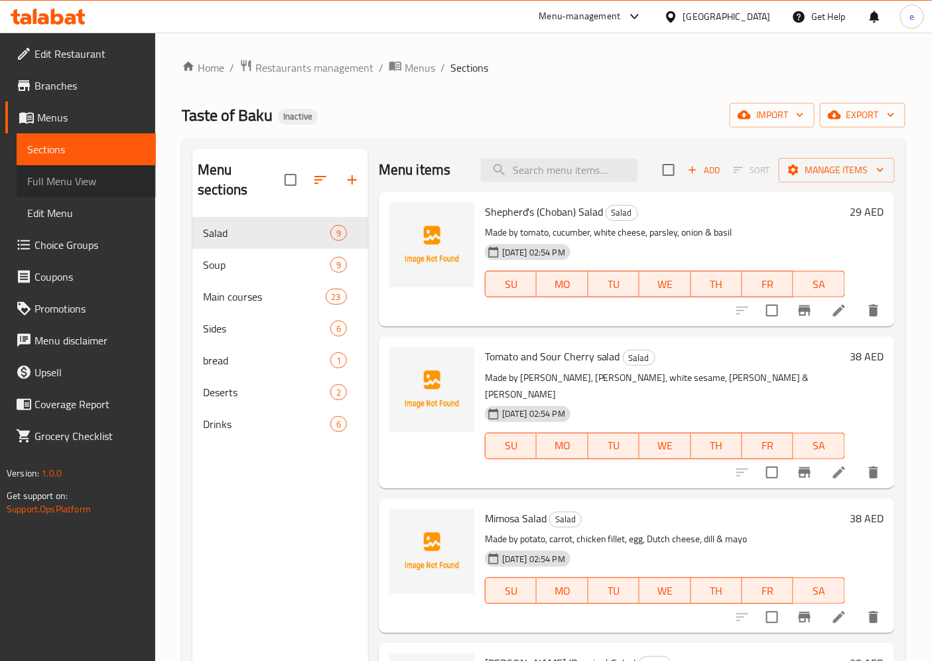
click at [82, 181] on span "Full Menu View" at bounding box center [86, 181] width 118 height 16
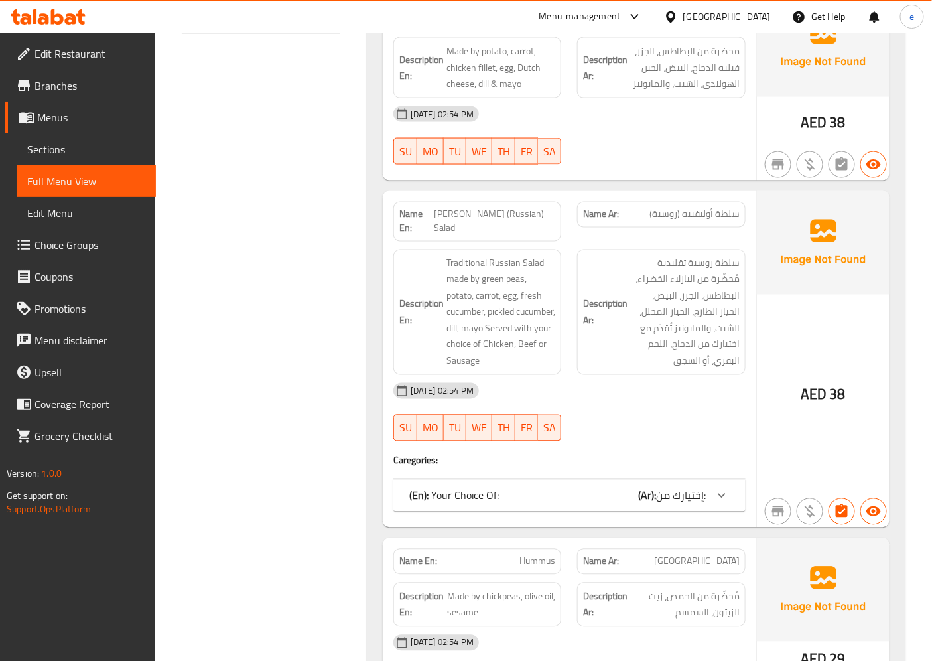
scroll to position [4527, 0]
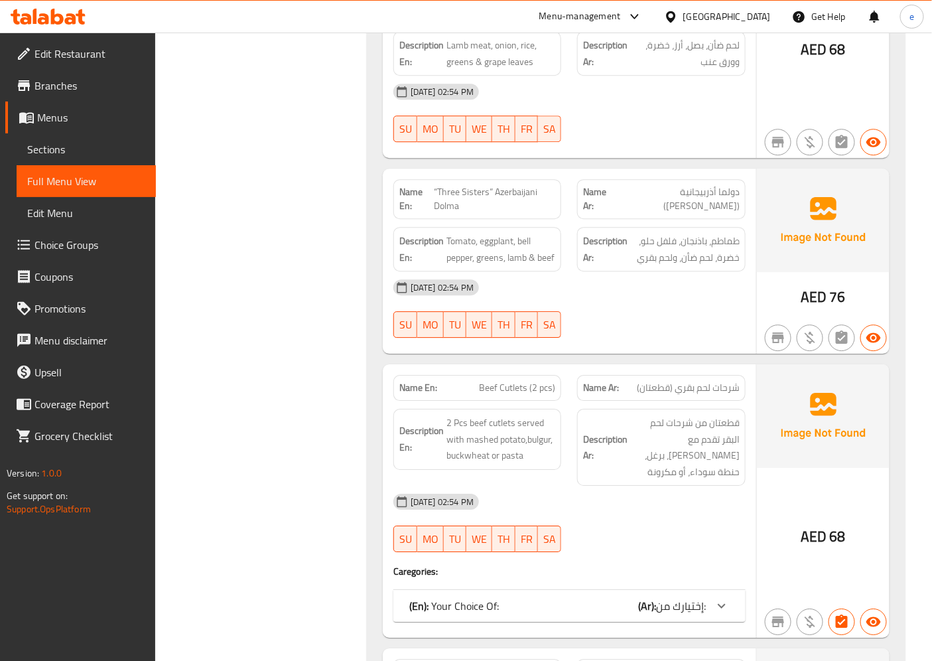
click at [647, 596] on b "(Ar):" at bounding box center [647, 606] width 18 height 20
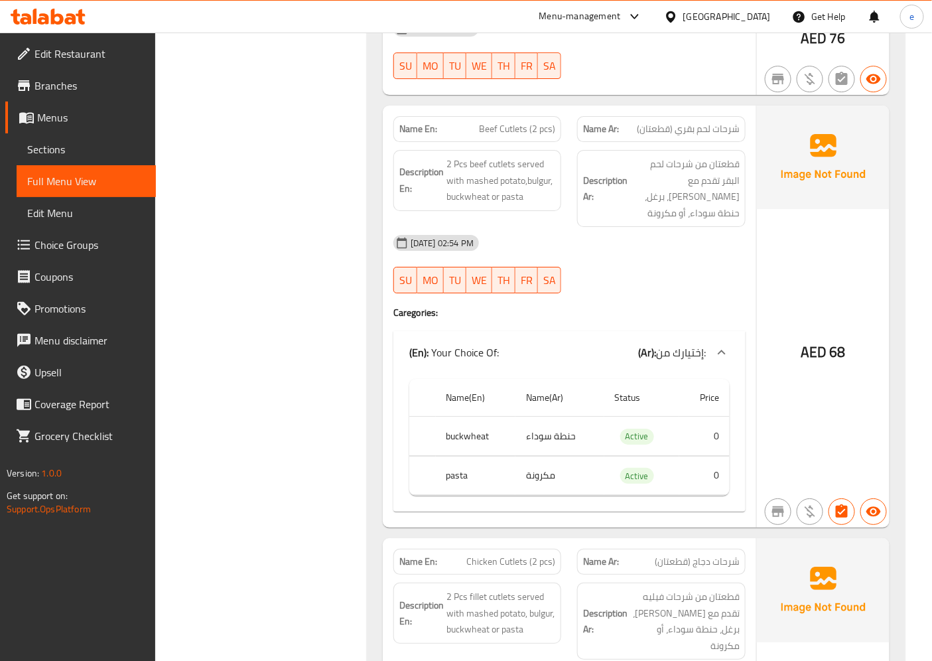
scroll to position [4822, 0]
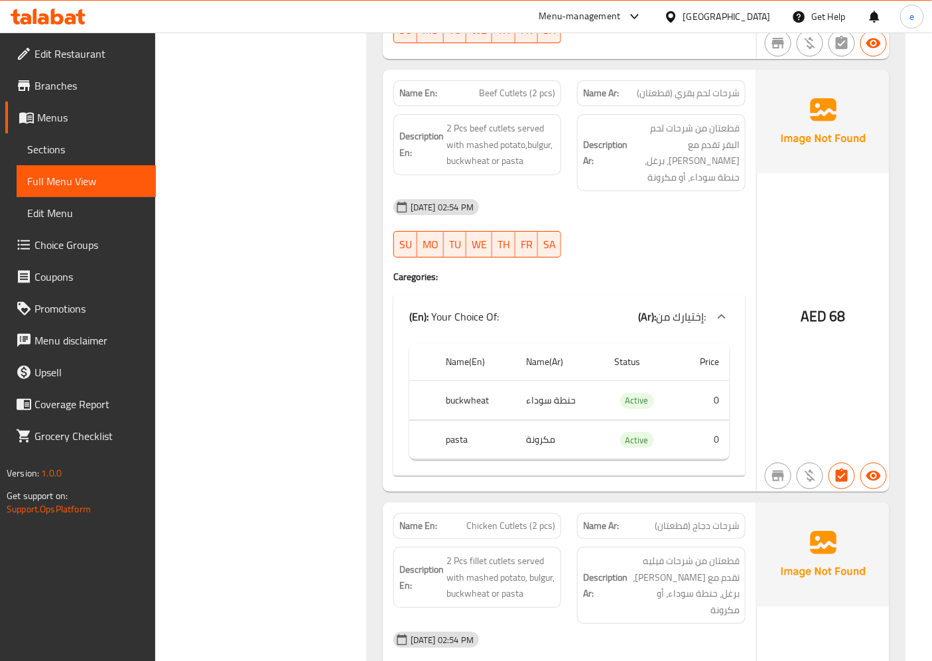
click at [64, 148] on span "Sections" at bounding box center [86, 149] width 118 height 16
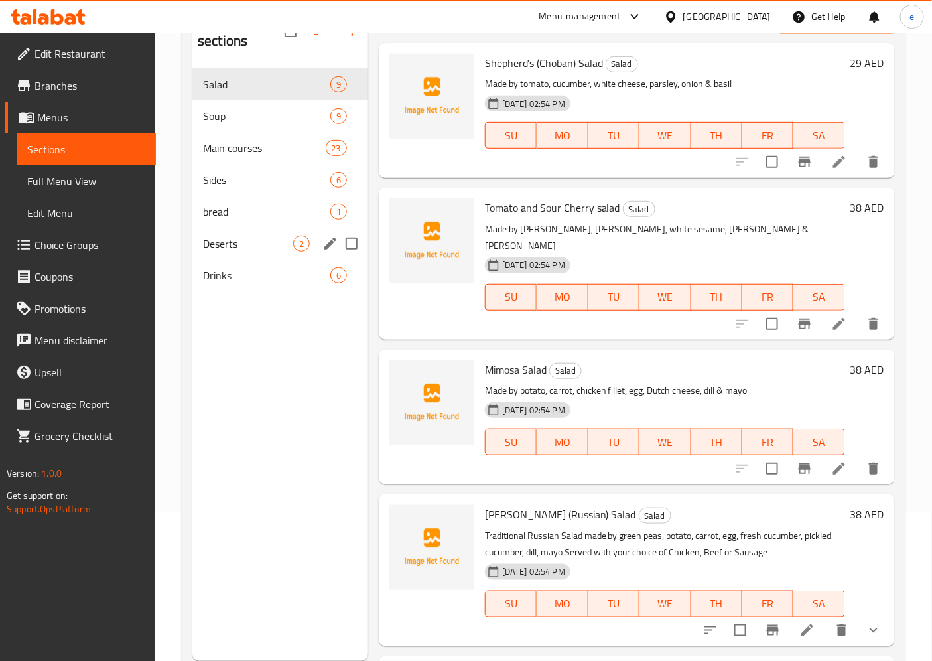
scroll to position [111, 0]
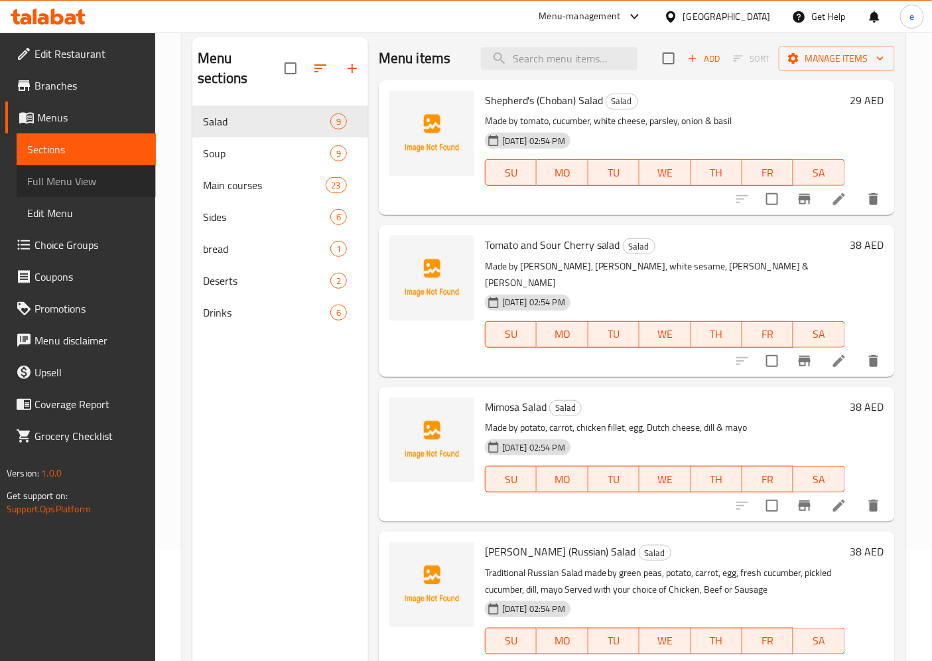
click at [58, 175] on span "Full Menu View" at bounding box center [86, 181] width 118 height 16
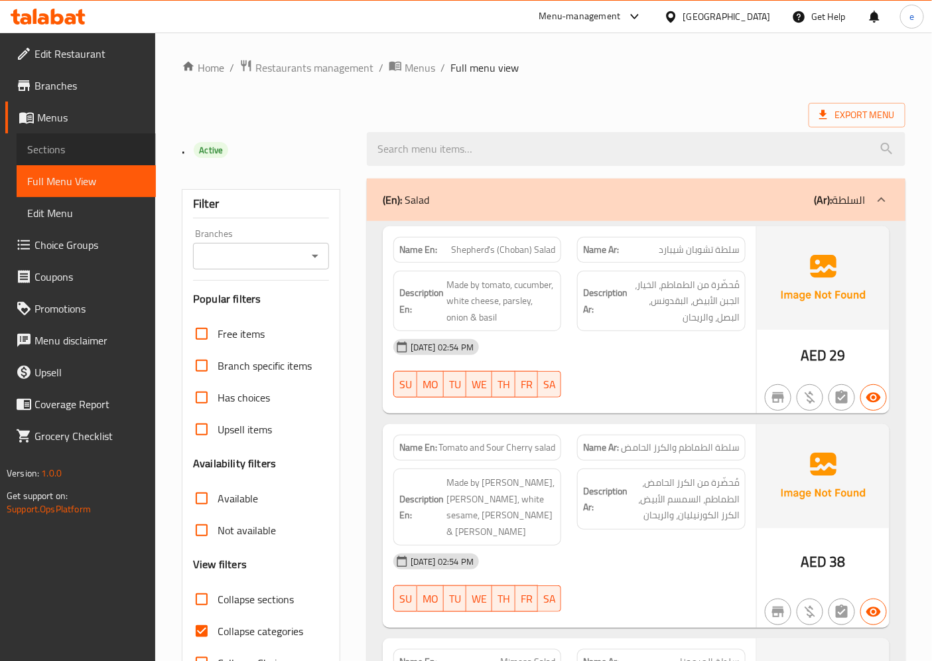
click at [67, 153] on span "Sections" at bounding box center [86, 149] width 118 height 16
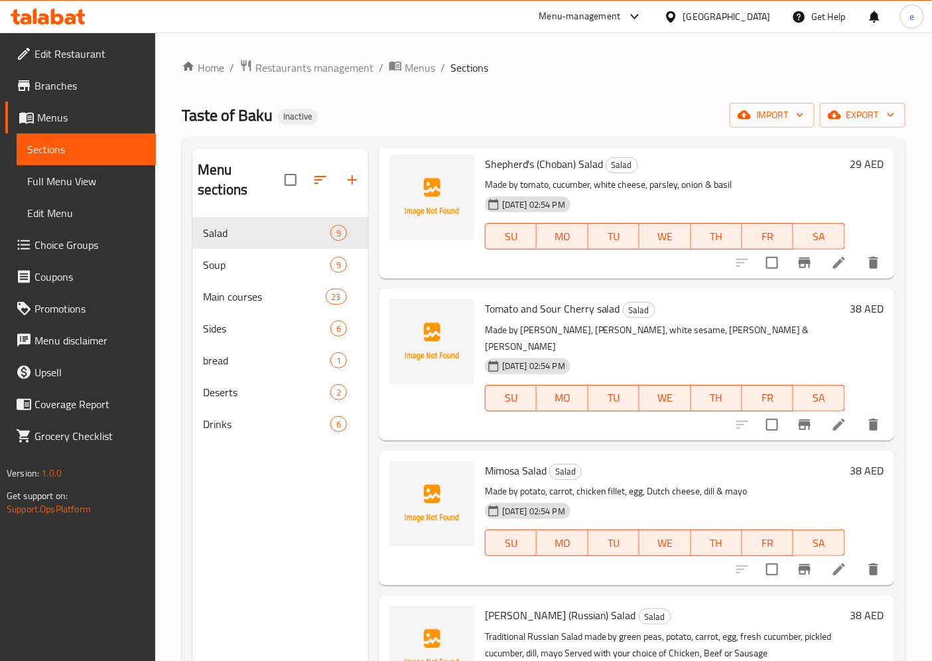
scroll to position [74, 0]
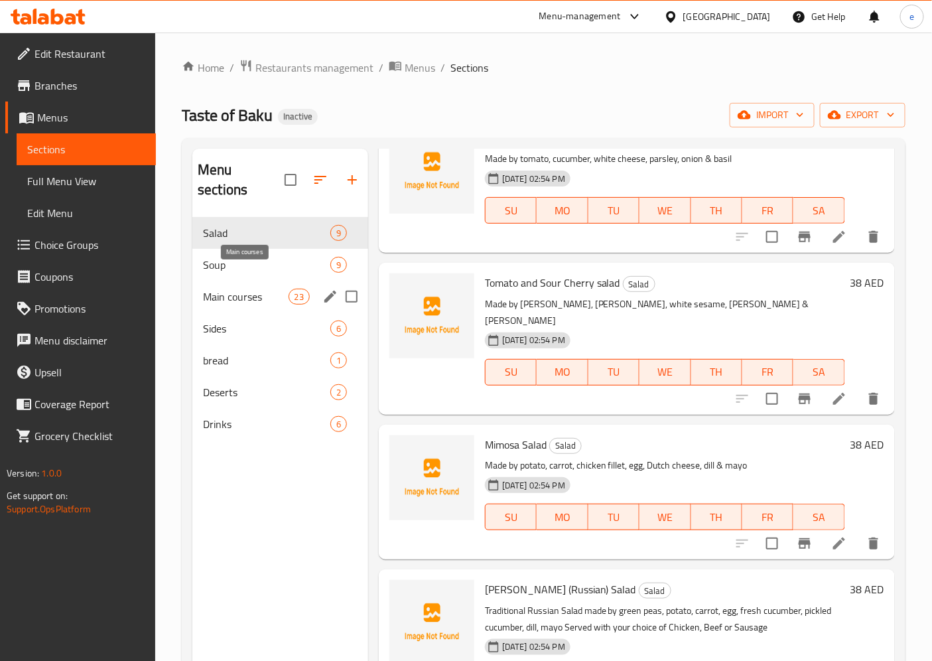
click at [257, 289] on span "Main courses" at bounding box center [245, 297] width 85 height 16
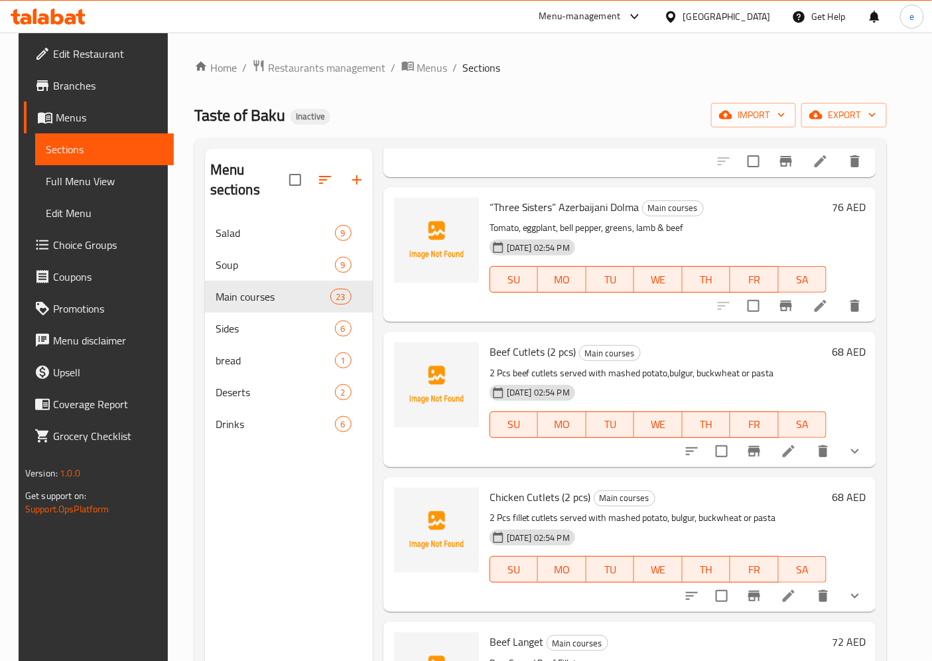
scroll to position [368, 0]
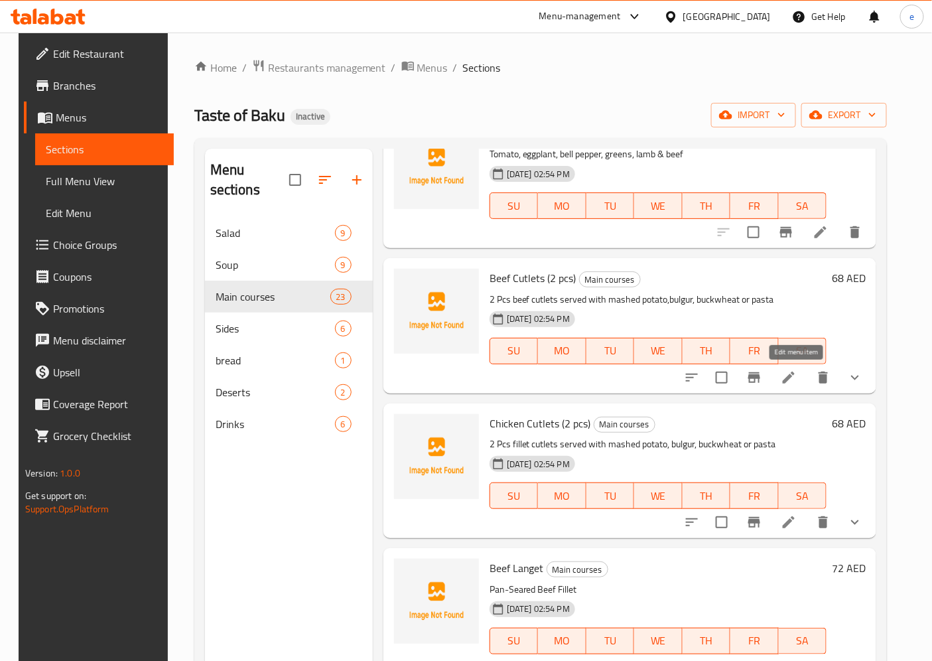
click at [794, 379] on icon at bounding box center [789, 377] width 12 height 12
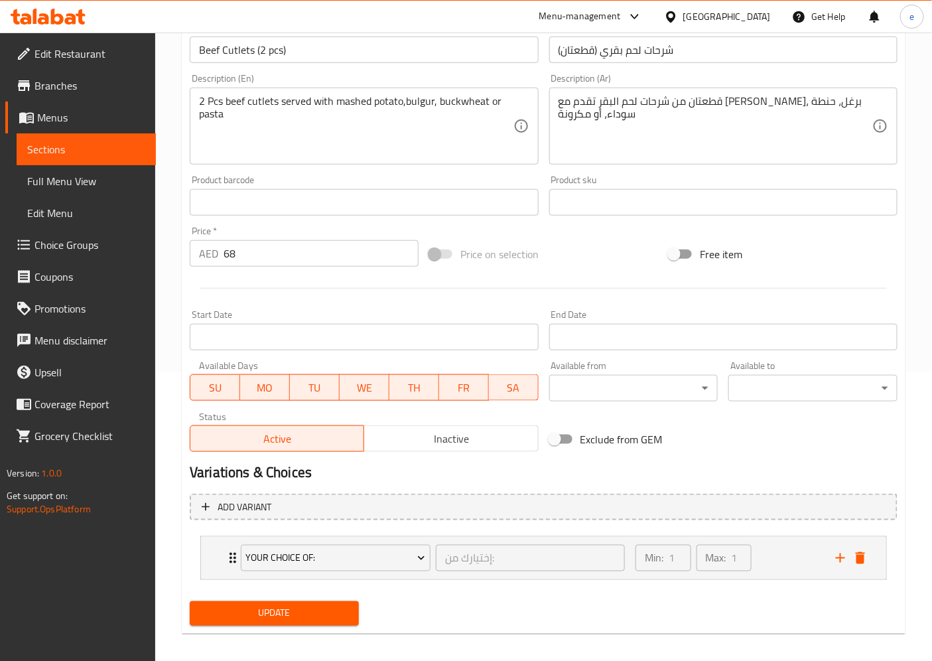
scroll to position [297, 0]
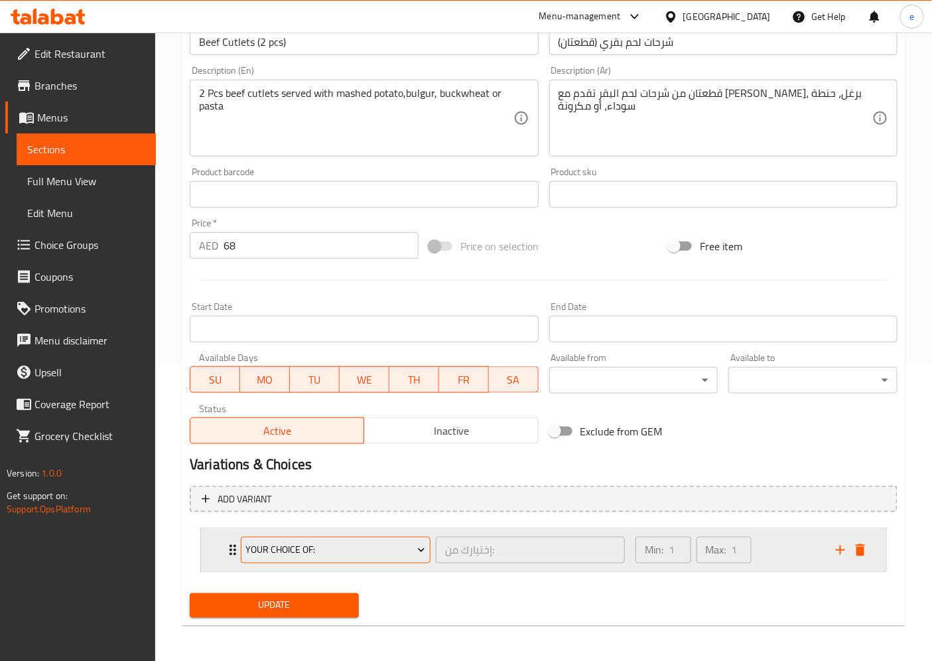
click at [399, 548] on span "Your Choice Of:" at bounding box center [336, 550] width 180 height 17
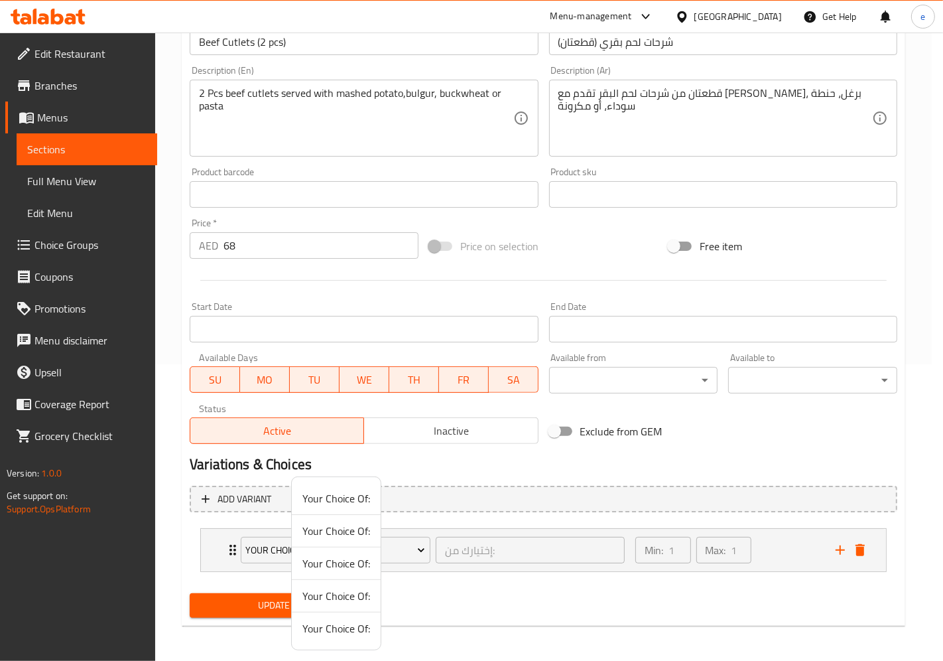
click at [410, 545] on div at bounding box center [471, 330] width 943 height 661
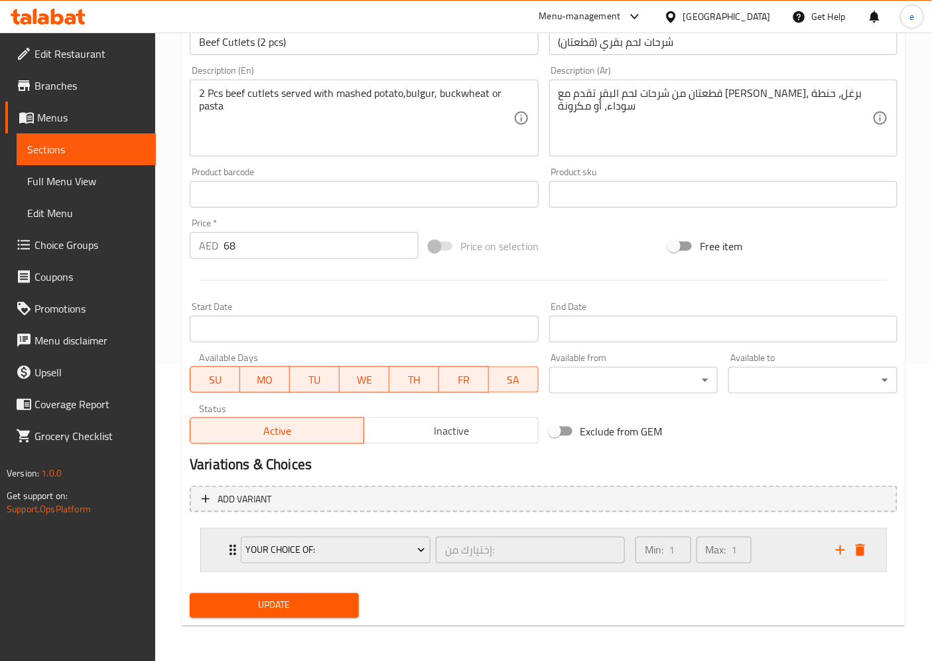
click at [753, 553] on div "Max: 1 ​" at bounding box center [724, 550] width 60 height 32
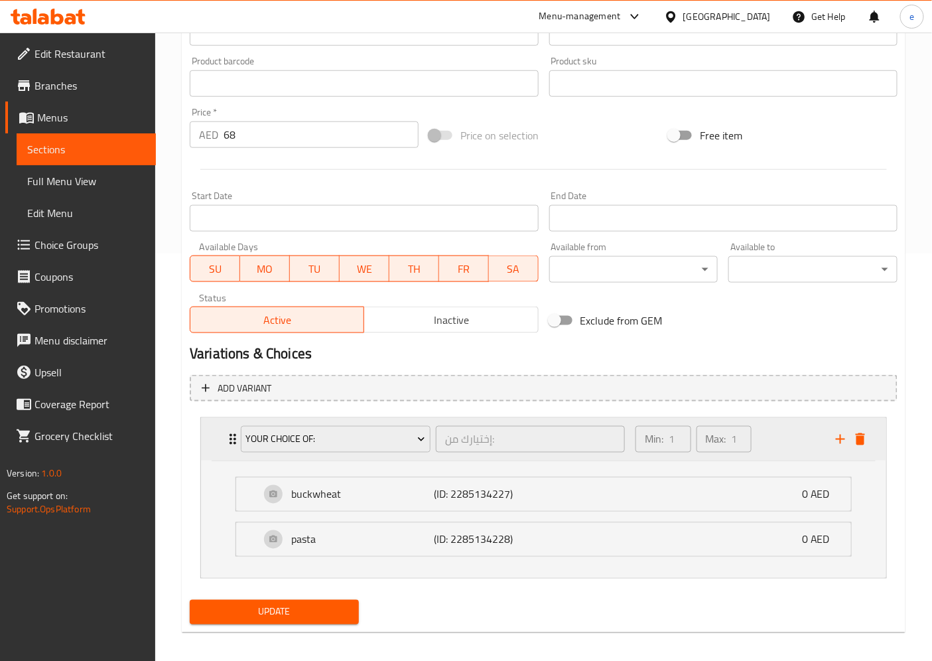
scroll to position [415, 0]
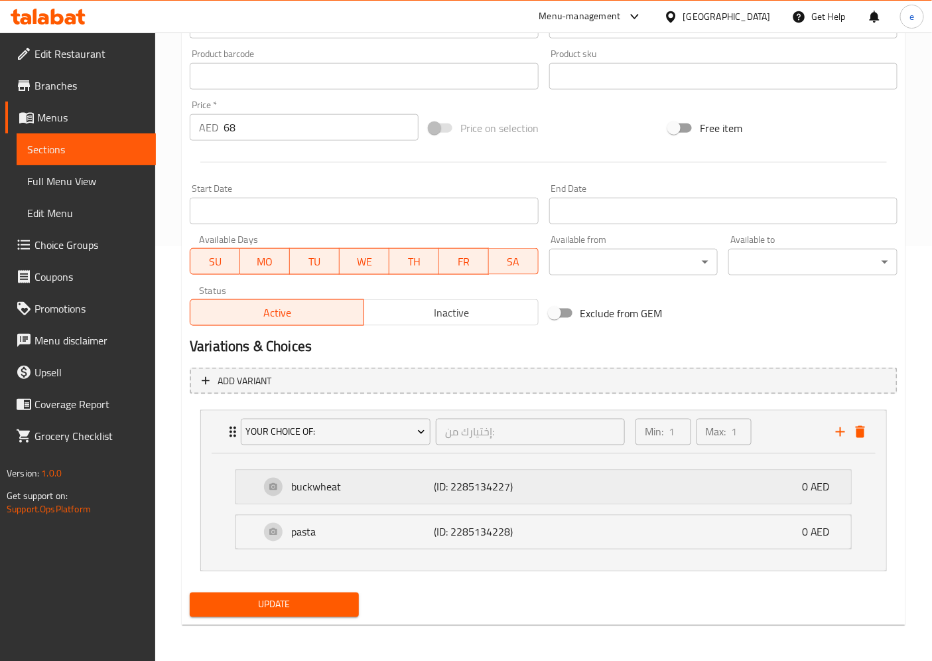
click at [599, 480] on div "buckwheat (ID: 2285134227) 0 AED" at bounding box center [547, 486] width 575 height 33
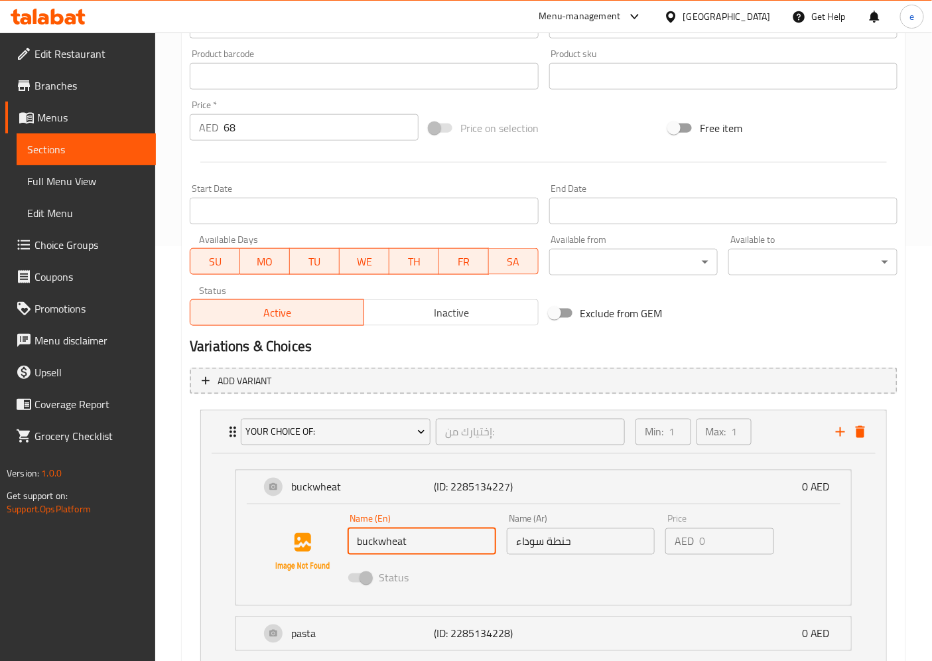
click at [468, 537] on input "buckwheat" at bounding box center [422, 541] width 149 height 27
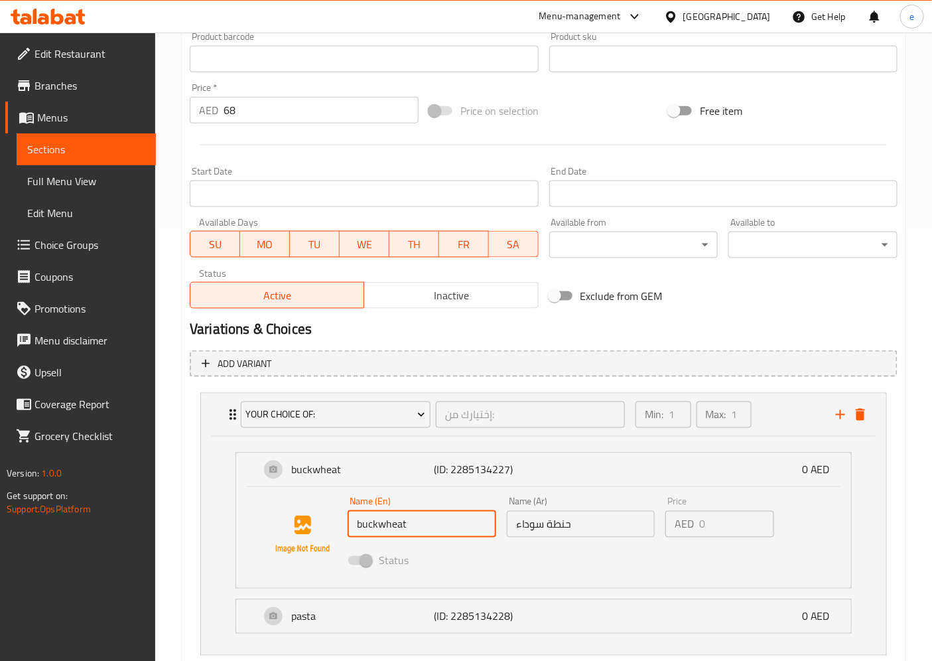
scroll to position [488, 0]
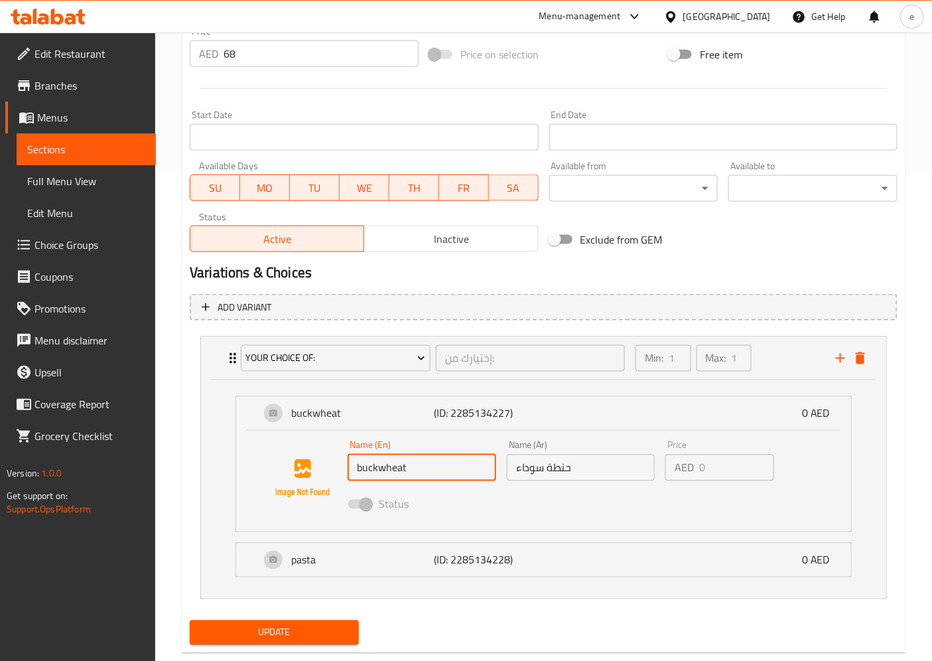
click at [432, 463] on input "buckwheat" at bounding box center [422, 467] width 149 height 27
click at [429, 463] on input "buckwheat" at bounding box center [422, 467] width 149 height 27
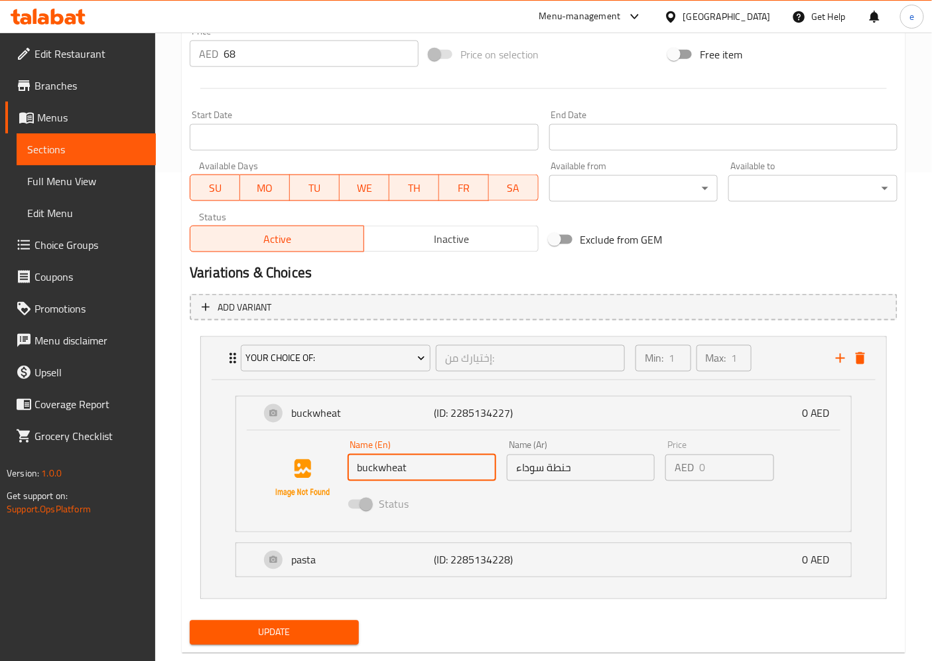
click at [906, 508] on div "Home / Restaurants management / Menus / Sections / item / update Main courses s…" at bounding box center [543, 117] width 777 height 1146
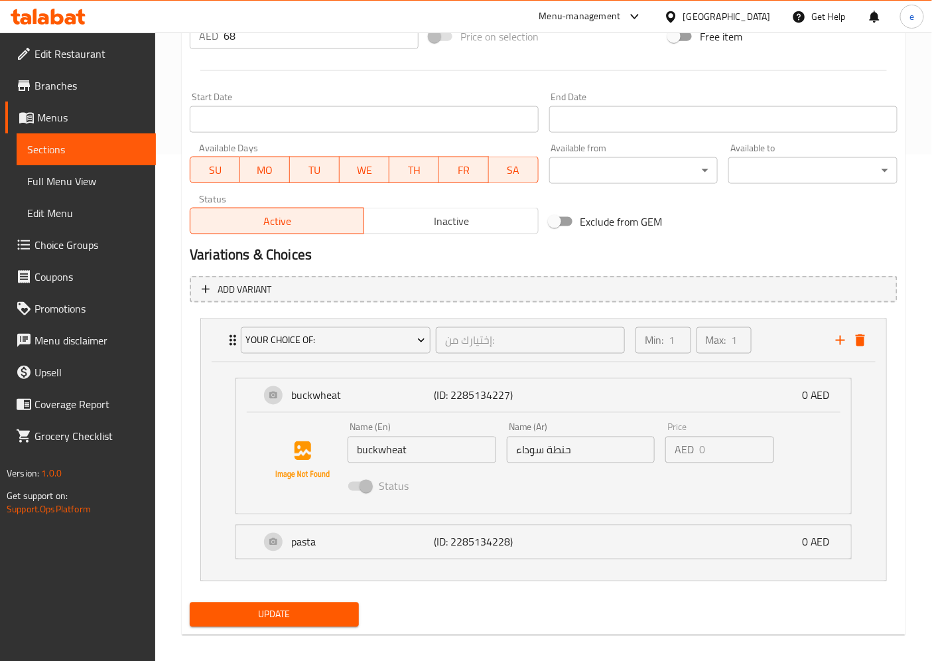
scroll to position [516, 0]
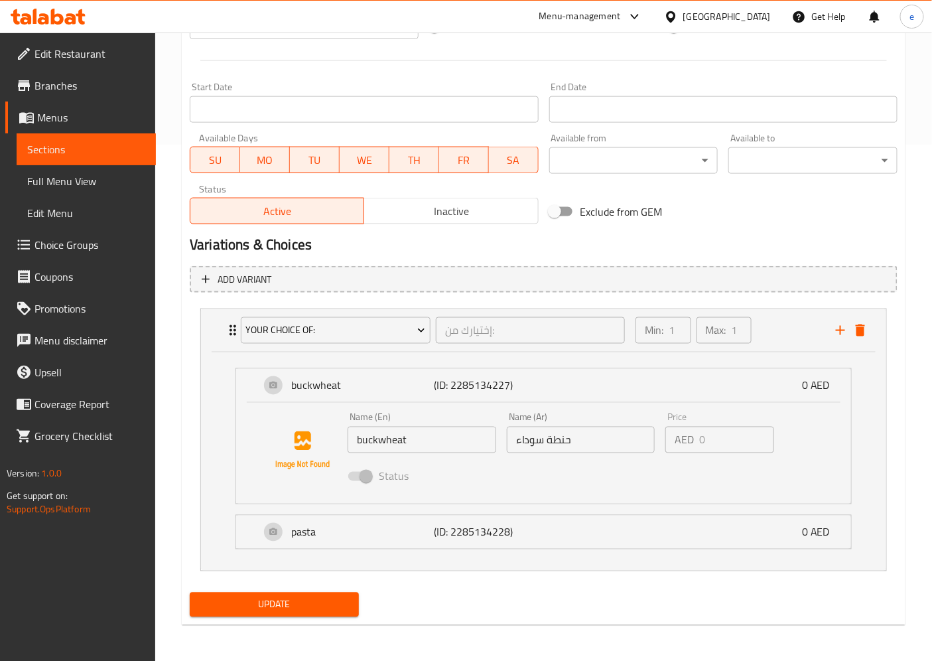
click at [84, 133] on link "Sections" at bounding box center [86, 149] width 139 height 32
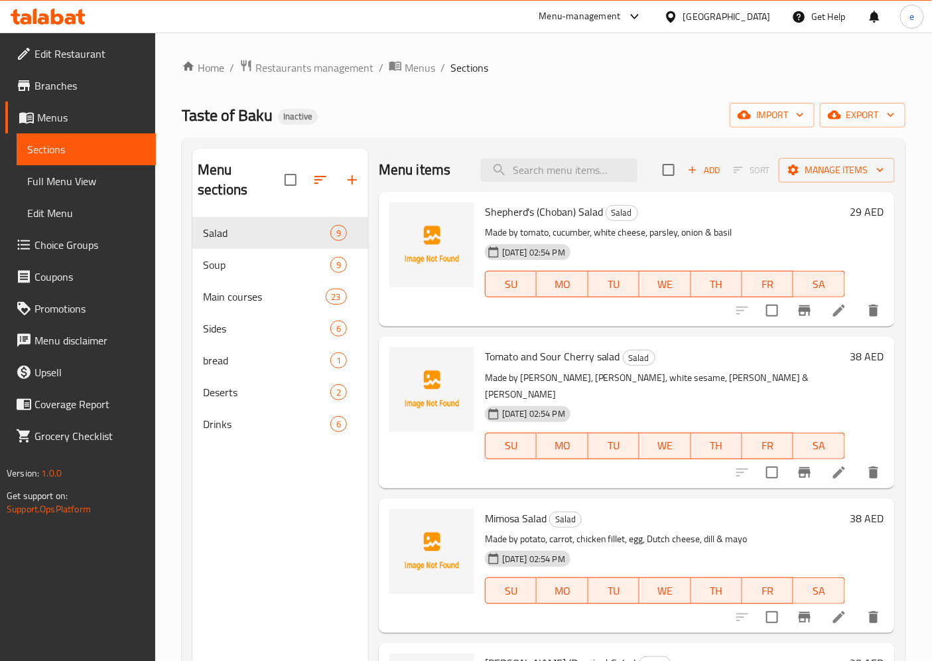
click at [42, 187] on span "Full Menu View" at bounding box center [86, 181] width 118 height 16
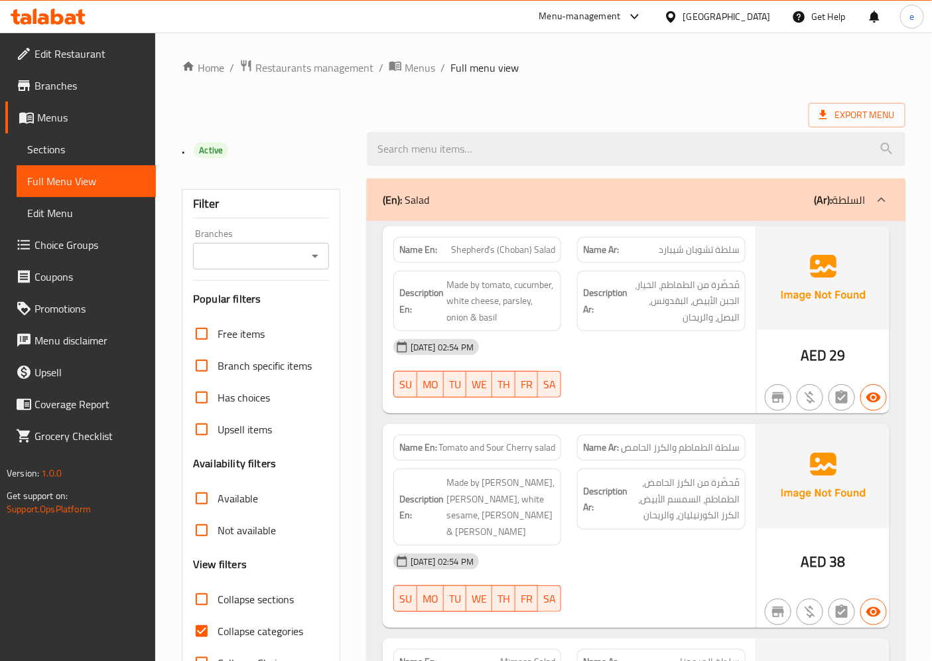
scroll to position [147, 0]
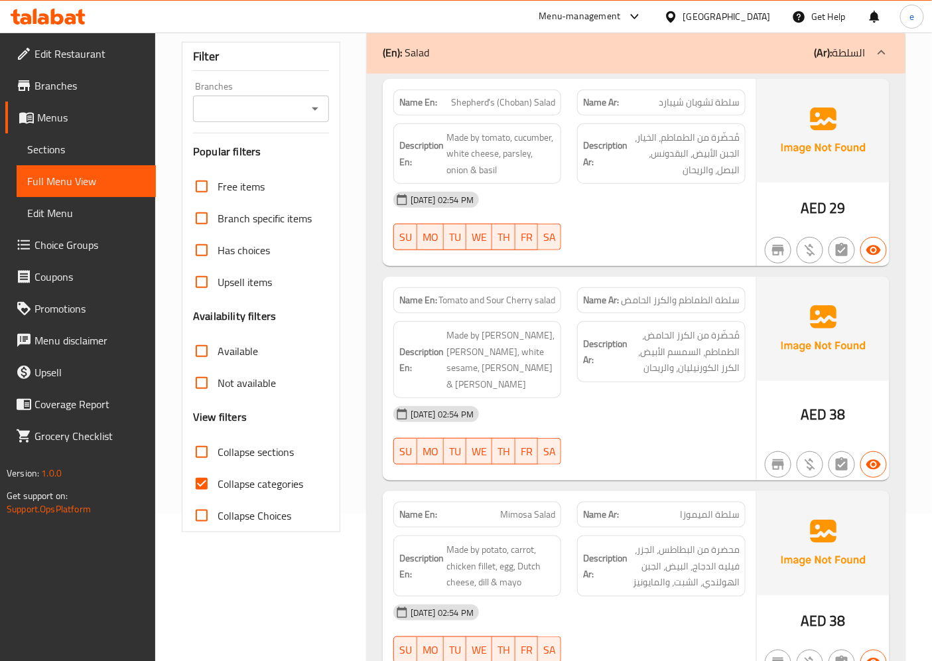
drag, startPoint x: 200, startPoint y: 479, endPoint x: 419, endPoint y: 269, distance: 303.1
click at [200, 479] on input "Collapse categories" at bounding box center [202, 484] width 32 height 32
checkbox input "false"
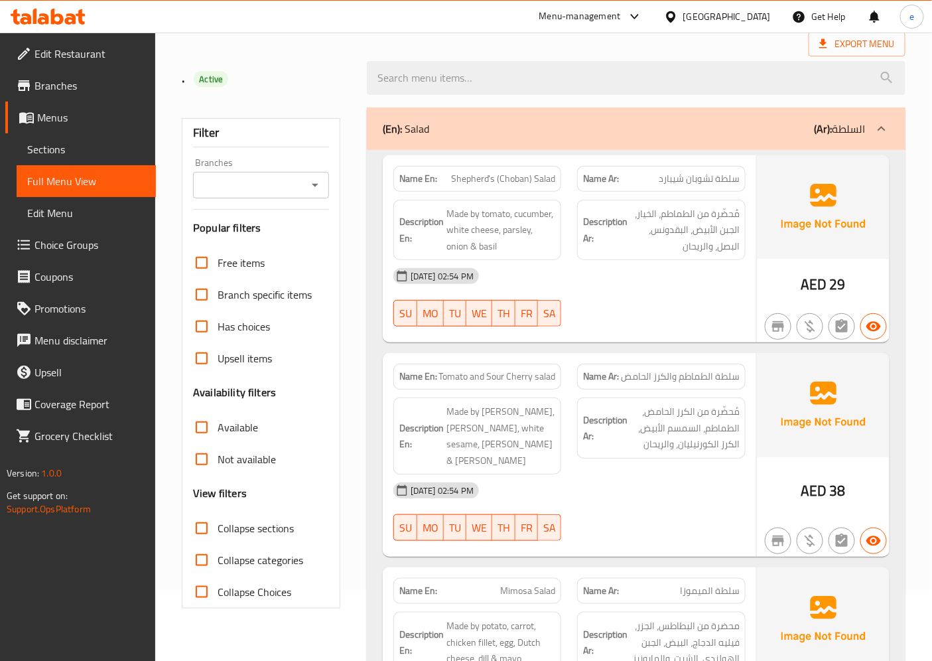
scroll to position [0, 0]
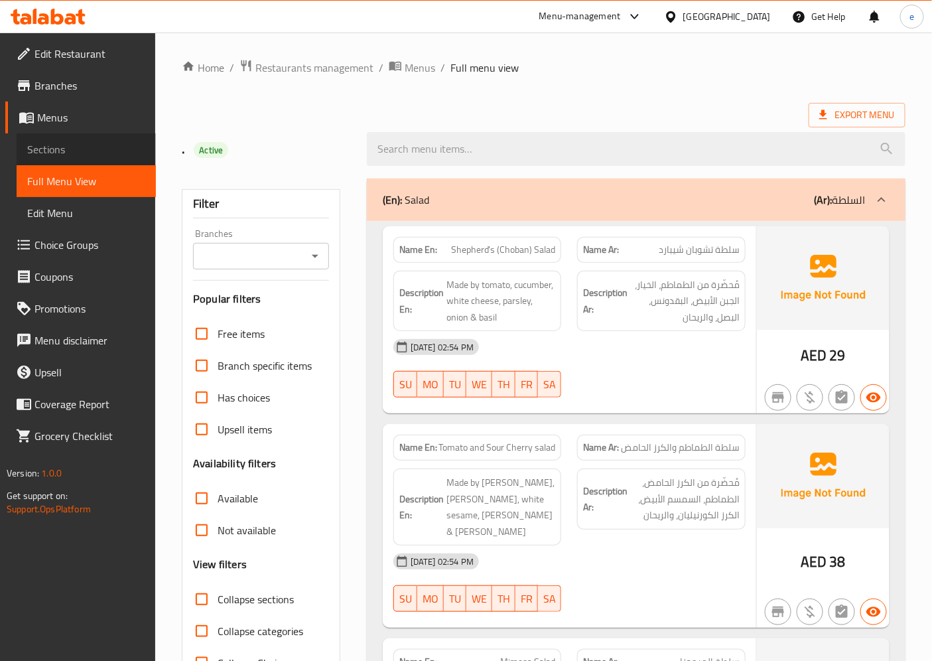
click at [67, 149] on span "Sections" at bounding box center [86, 149] width 118 height 16
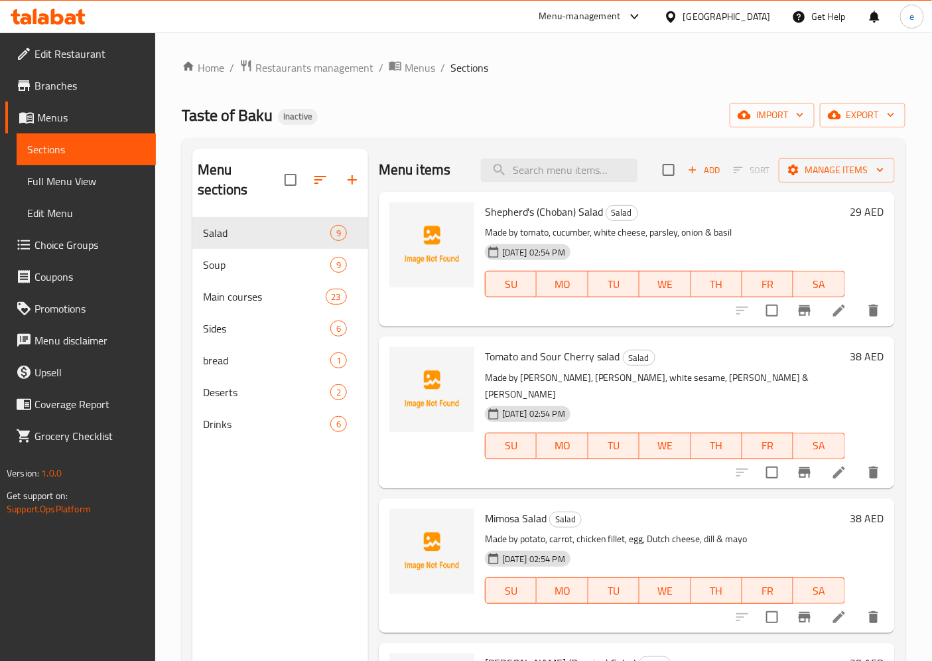
click at [559, 183] on div "Menu items Add Sort Manage items" at bounding box center [637, 170] width 516 height 43
click at [553, 178] on input "search" at bounding box center [559, 170] width 157 height 23
paste input "Beef Cutlets (2 pcs)"
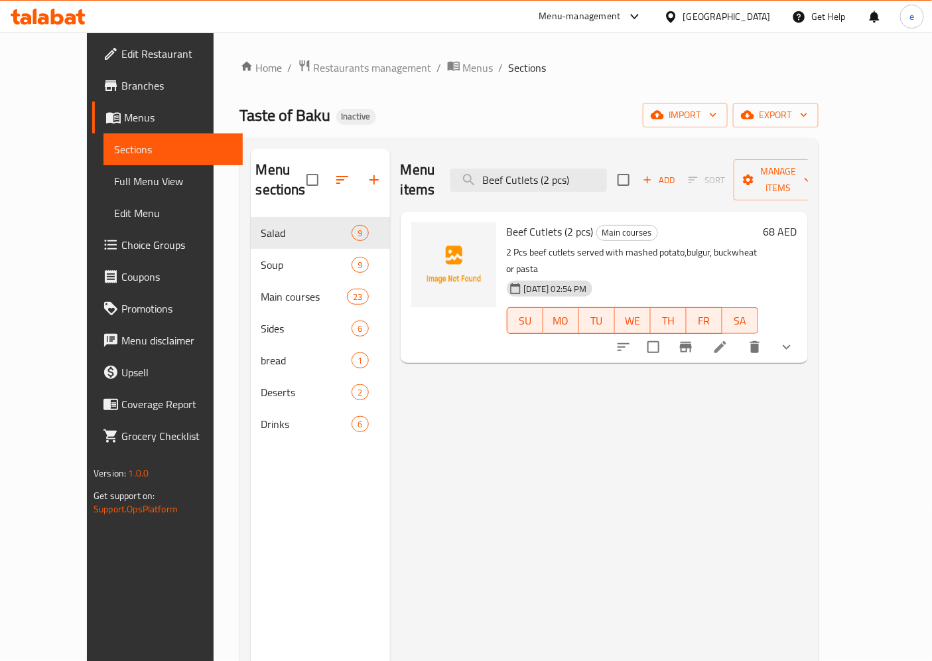
type input "Beef Cutlets (2 pcs)"
click at [728, 339] on icon at bounding box center [720, 347] width 16 height 16
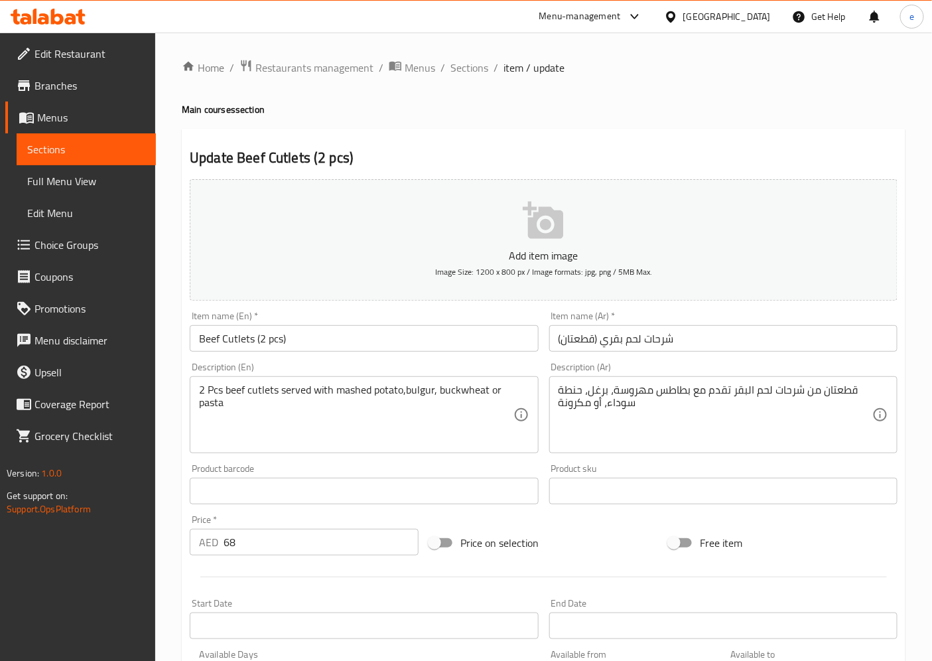
click at [50, 237] on span "Choice Groups" at bounding box center [89, 245] width 111 height 16
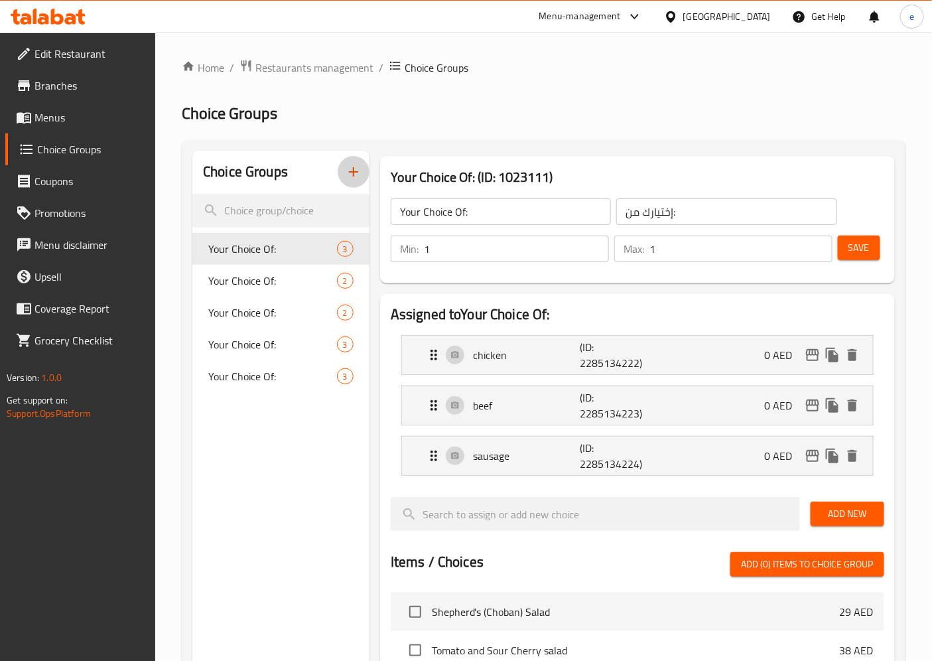
click at [360, 170] on icon "button" at bounding box center [354, 172] width 16 height 16
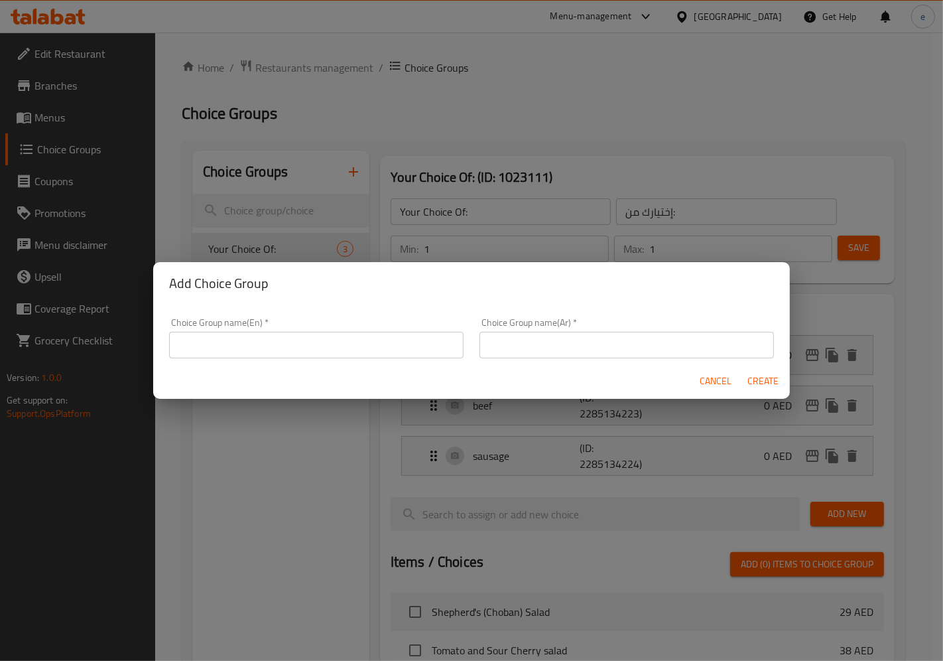
drag, startPoint x: 323, startPoint y: 343, endPoint x: 310, endPoint y: 332, distance: 16.5
click at [323, 343] on input "text" at bounding box center [316, 345] width 295 height 27
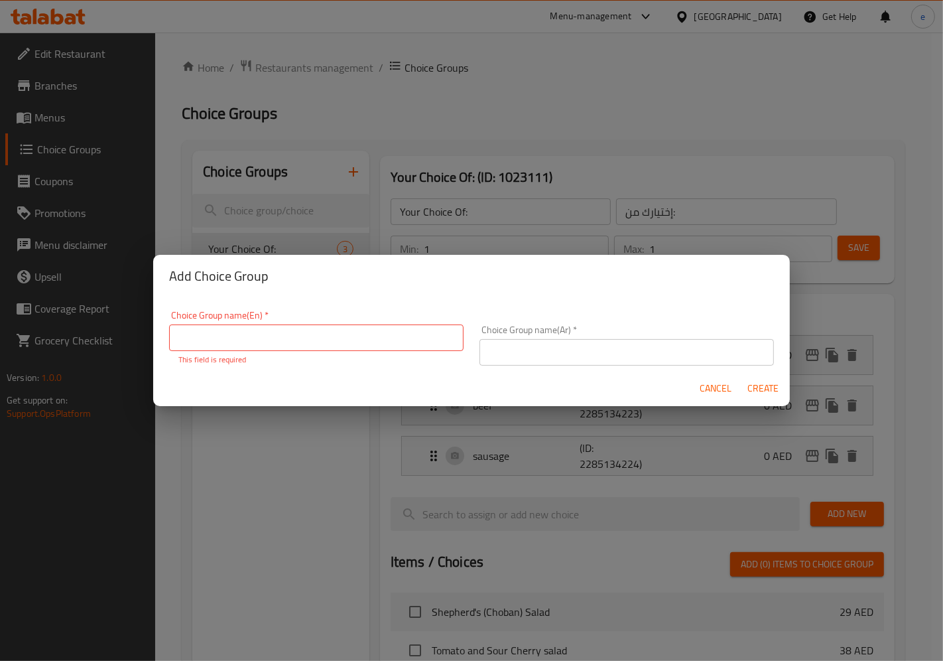
click at [269, 210] on div "Add Choice Group Choice Group name(En)   * Choice Group name(En) * This field i…" at bounding box center [471, 330] width 943 height 661
click at [490, 136] on div "Add Choice Group Choice Group name(En)   * Choice Group name(En) * This field i…" at bounding box center [471, 330] width 943 height 661
click at [342, 167] on div "Add Choice Group Choice Group name(En)   * Choice Group name(En) * This field i…" at bounding box center [471, 330] width 943 height 661
click at [702, 389] on span "Cancel" at bounding box center [716, 388] width 32 height 17
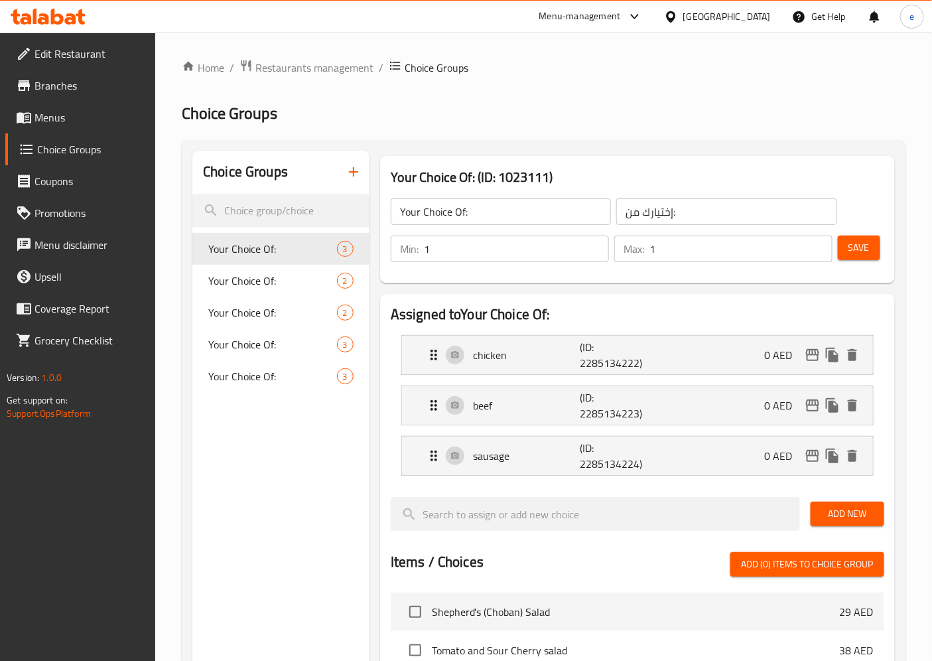
click at [361, 170] on icon "button" at bounding box center [354, 172] width 16 height 16
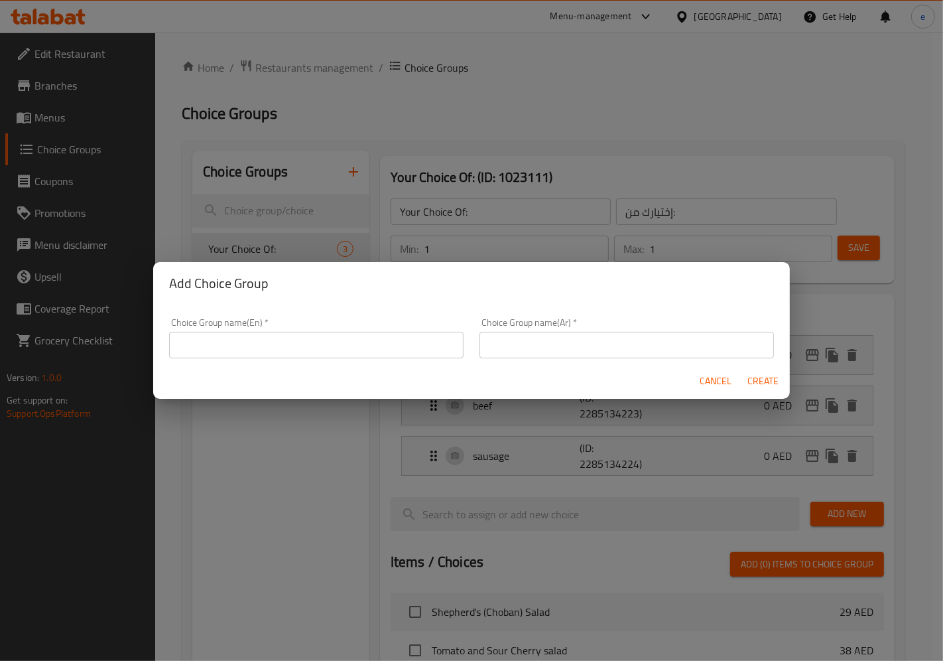
click at [267, 350] on input "text" at bounding box center [316, 345] width 295 height 27
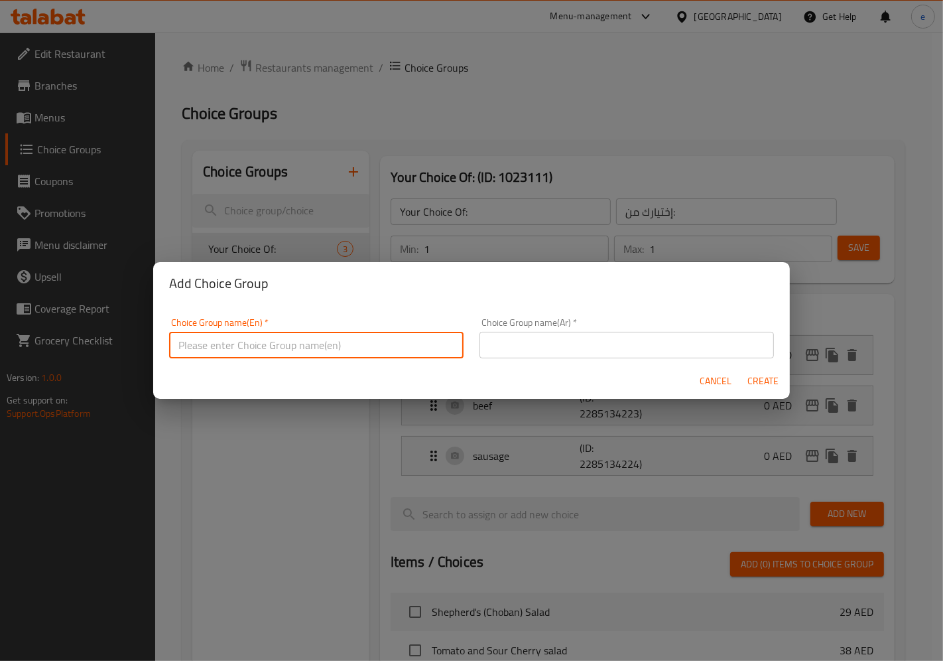
click at [209, 349] on input "text" at bounding box center [316, 345] width 295 height 27
type input "Your choice of :"
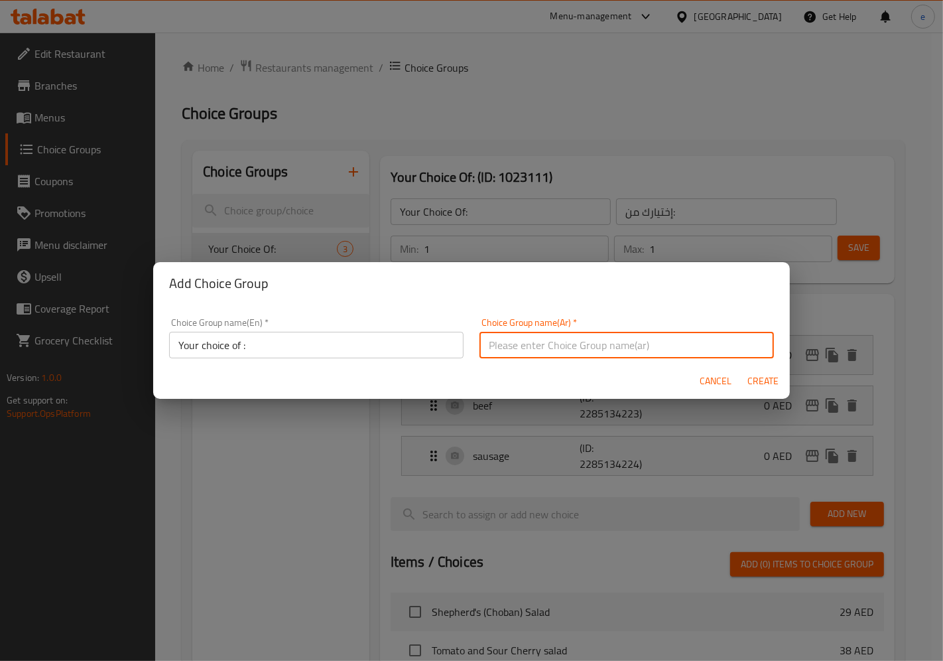
click at [620, 348] on input "text" at bounding box center [627, 345] width 295 height 27
type input "اختيارك من:"
click at [766, 381] on span "Create" at bounding box center [764, 381] width 32 height 17
type input "Your choice of :"
type input "اختيارك من:"
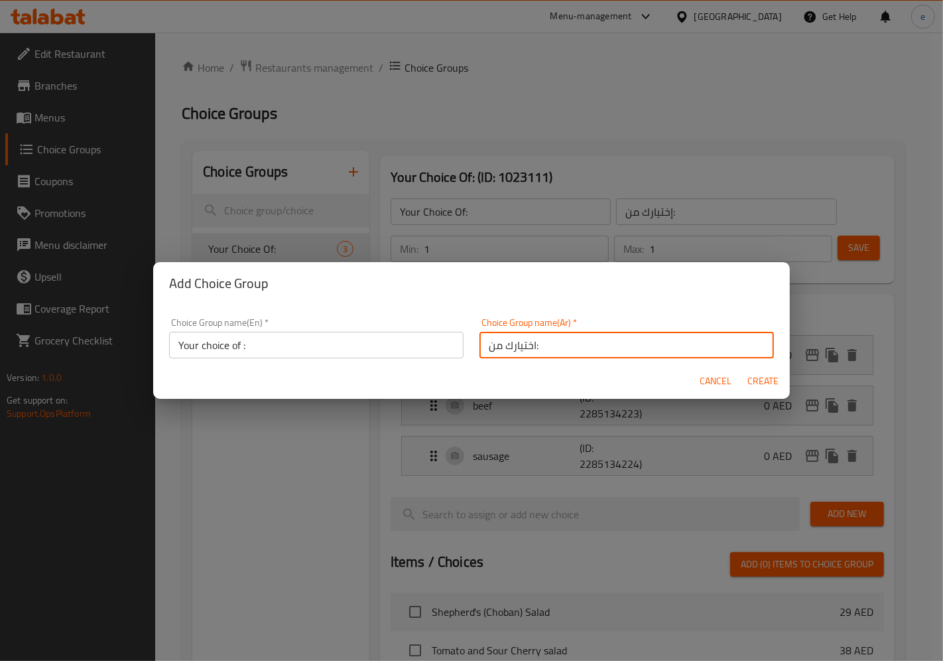
type input "0"
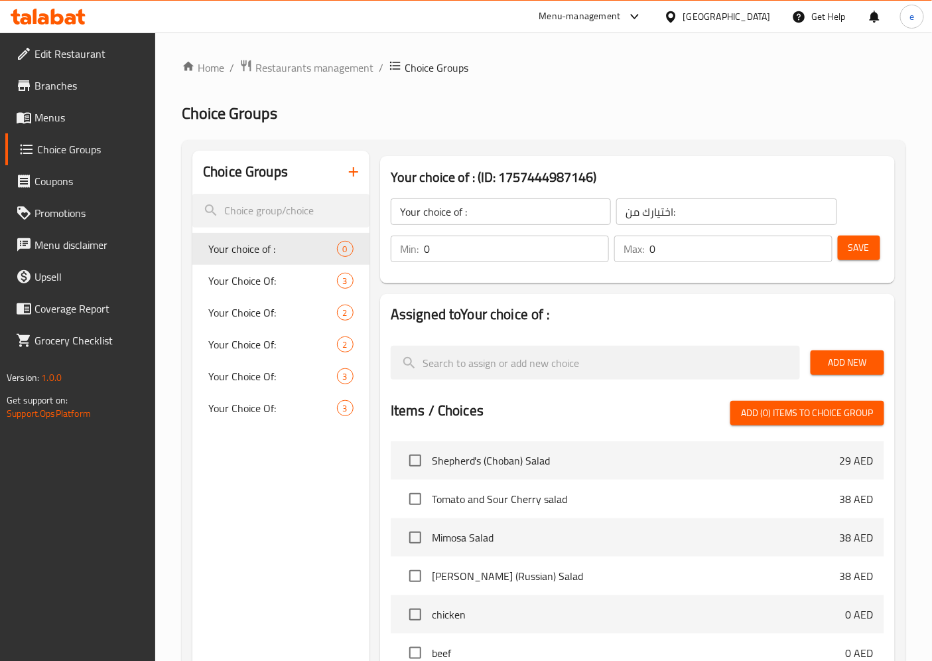
click at [467, 259] on input "0" at bounding box center [516, 249] width 185 height 27
type input "1"
click at [598, 244] on input "1" at bounding box center [516, 249] width 185 height 27
click at [460, 214] on input "Your choice of :" at bounding box center [501, 211] width 220 height 27
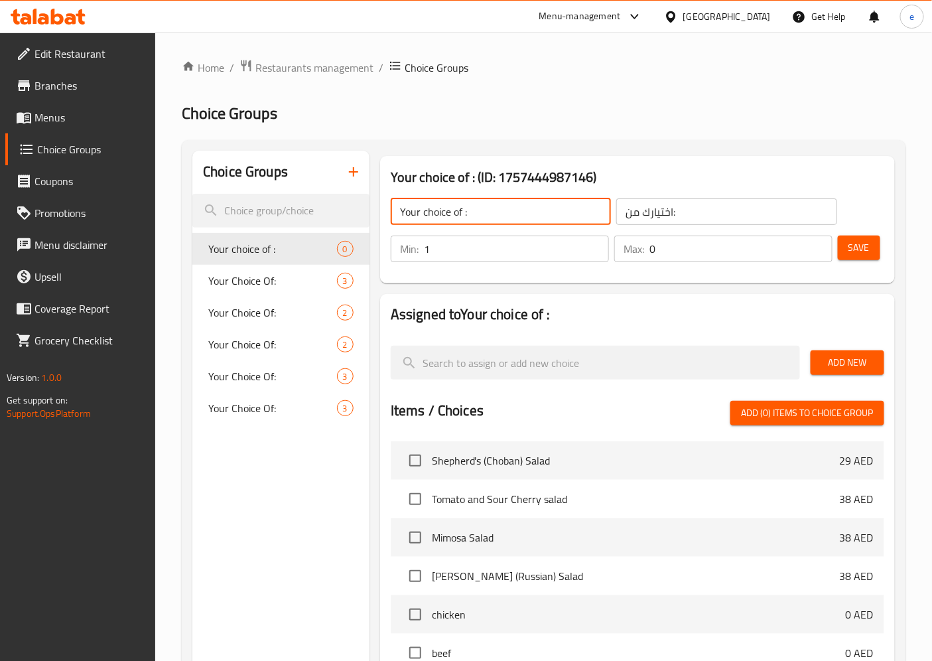
click at [460, 214] on input "Your choice of :" at bounding box center [501, 211] width 220 height 27
paste input "Choose Side Dish:"
type input "Choose Side Dish:"
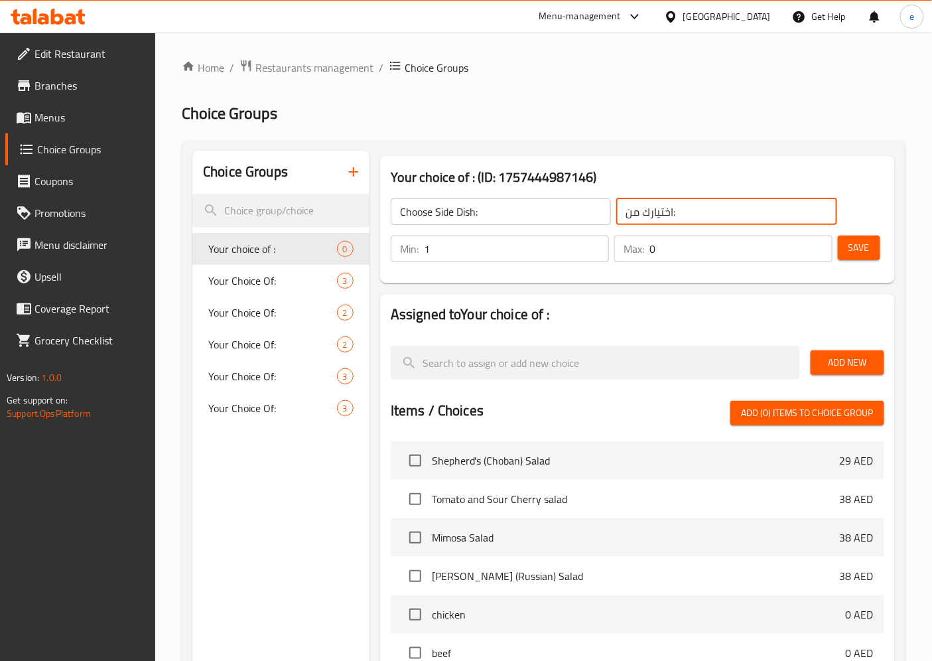
click at [627, 208] on input "اختيارك من:" at bounding box center [726, 211] width 220 height 27
paste input "ر الطبق الجانبي:"
type input "اختر الطبق الجانبي:"
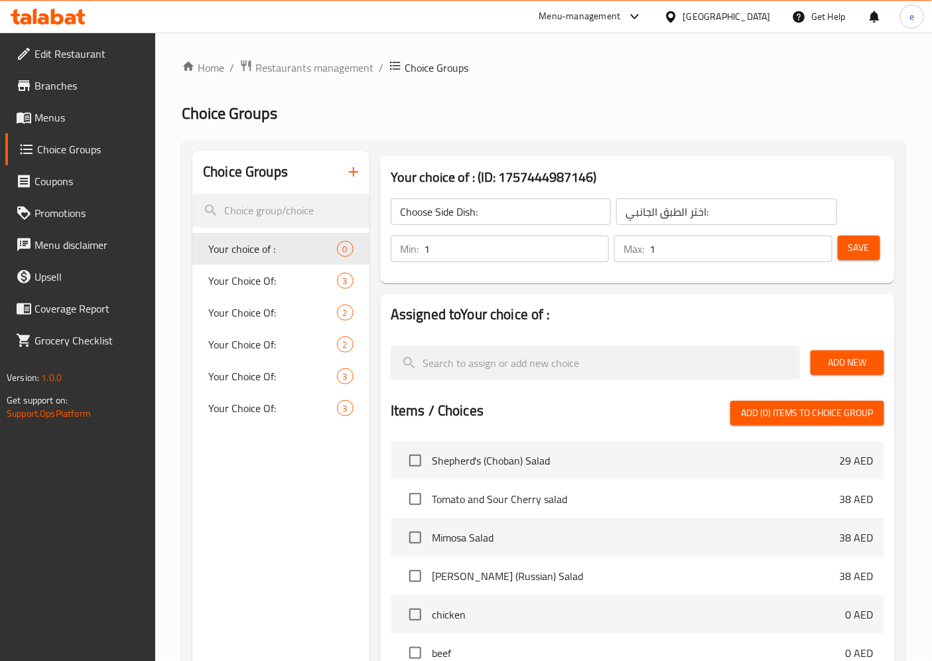
type input "1"
click at [815, 242] on input "1" at bounding box center [740, 249] width 183 height 27
click at [832, 362] on span "Add New" at bounding box center [847, 362] width 52 height 17
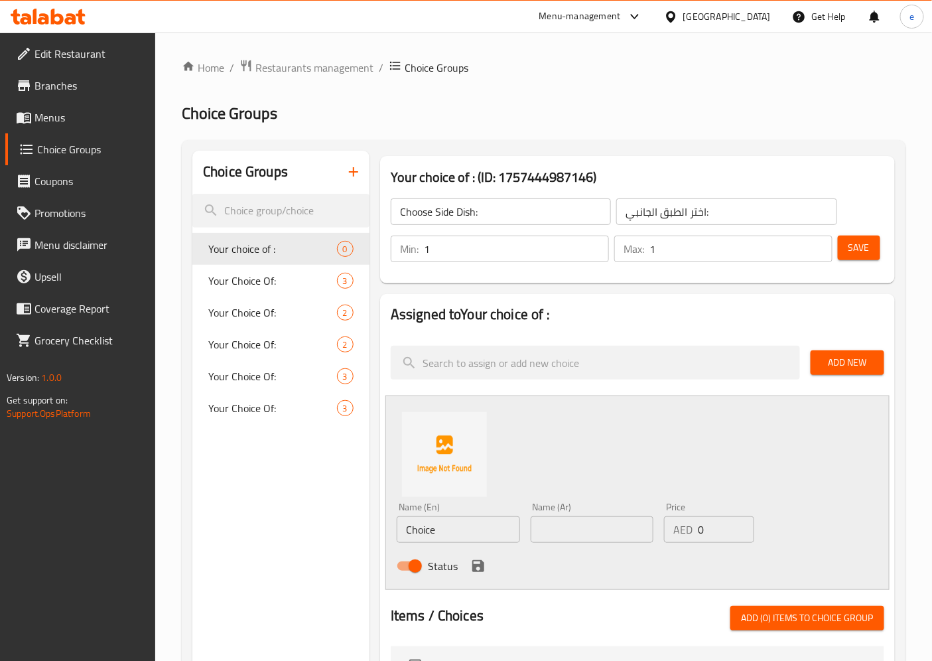
click at [462, 529] on input "Choice" at bounding box center [458, 529] width 123 height 27
paste input "Mashed Potatoes"
type input "Mashed Potatoes"
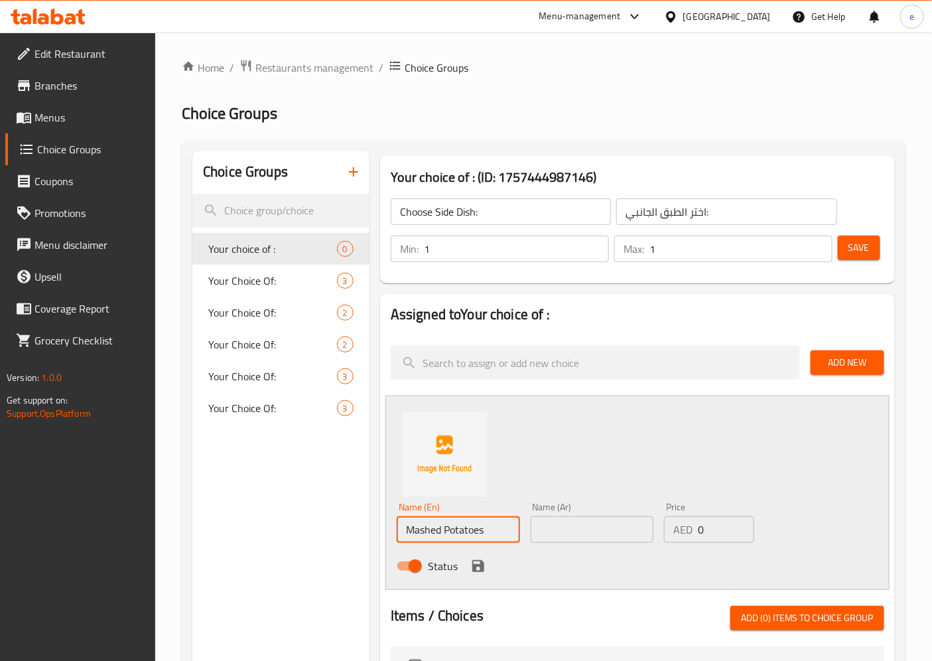
drag, startPoint x: 581, startPoint y: 521, endPoint x: 566, endPoint y: 540, distance: 24.6
click at [581, 521] on input "text" at bounding box center [592, 529] width 123 height 27
paste input "بطاطس مهروسة"
type input "بطاطس مهروسة"
click at [476, 566] on icon "save" at bounding box center [478, 566] width 12 height 12
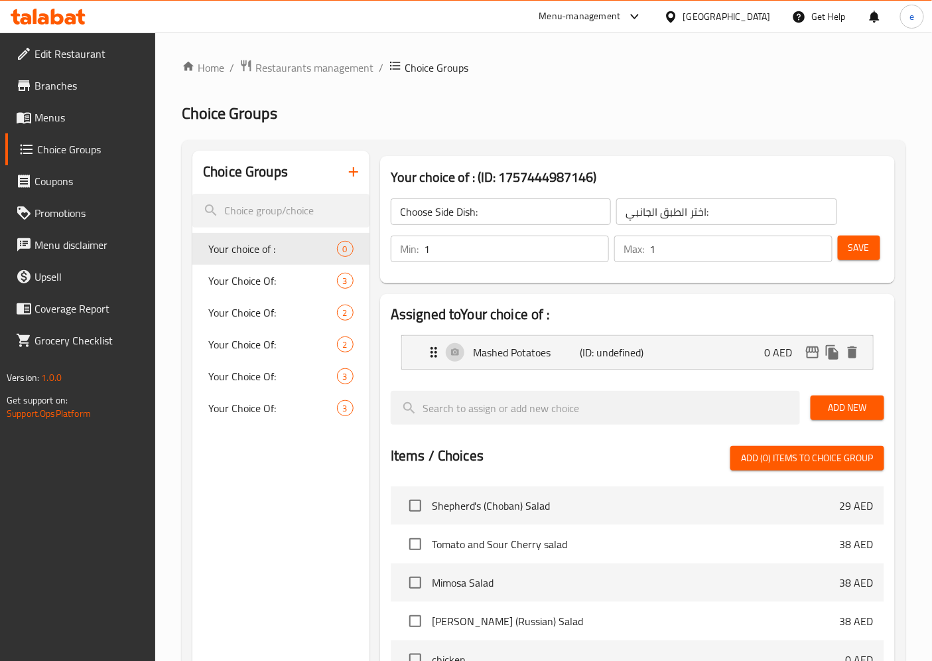
click at [848, 397] on button "Add New" at bounding box center [848, 407] width 74 height 25
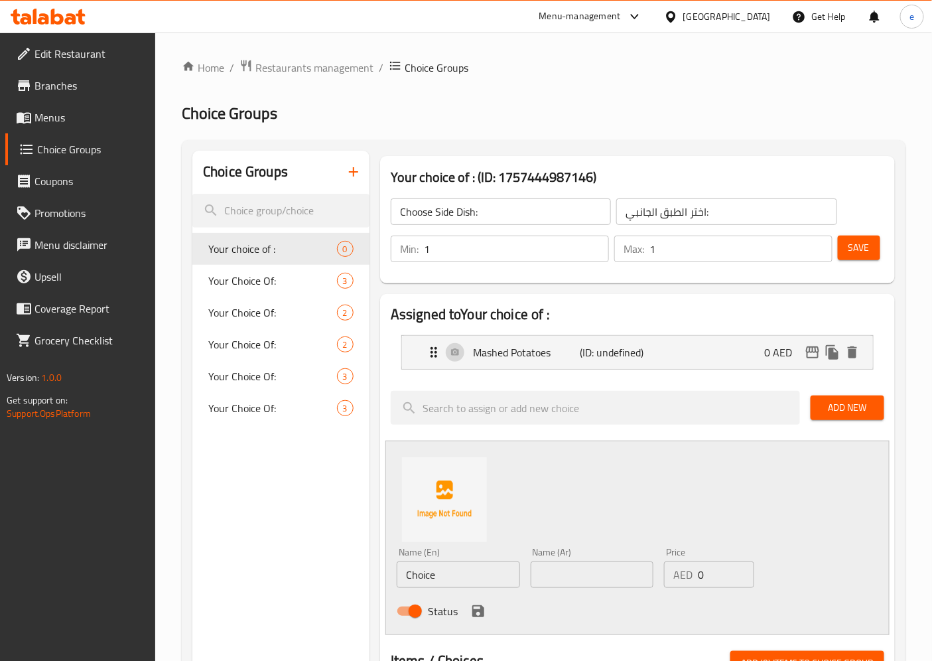
click at [459, 573] on input "Choice" at bounding box center [458, 574] width 123 height 27
paste input "Bulgur"
type input "Bulgur"
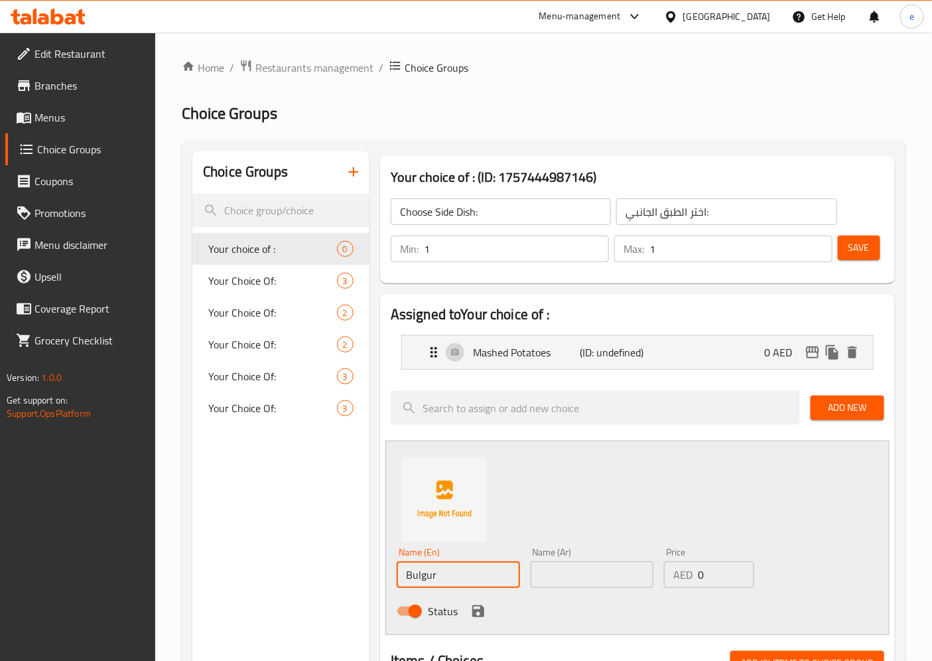
click at [602, 571] on input "text" at bounding box center [592, 574] width 123 height 27
paste input "برغل"
type input "برغل"
click at [483, 612] on icon "save" at bounding box center [478, 611] width 16 height 16
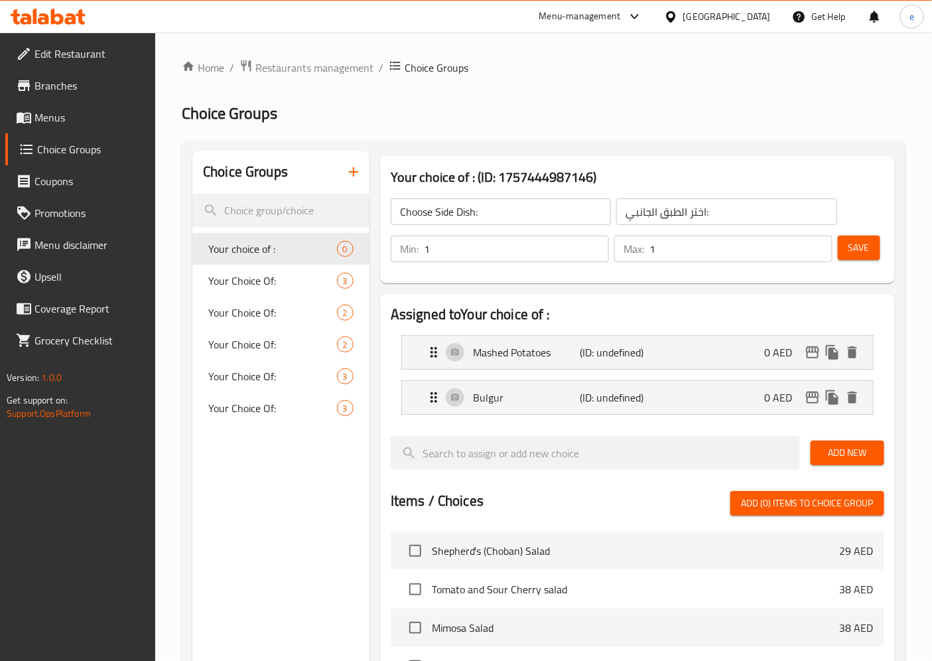
click at [841, 454] on span "Add New" at bounding box center [847, 452] width 52 height 17
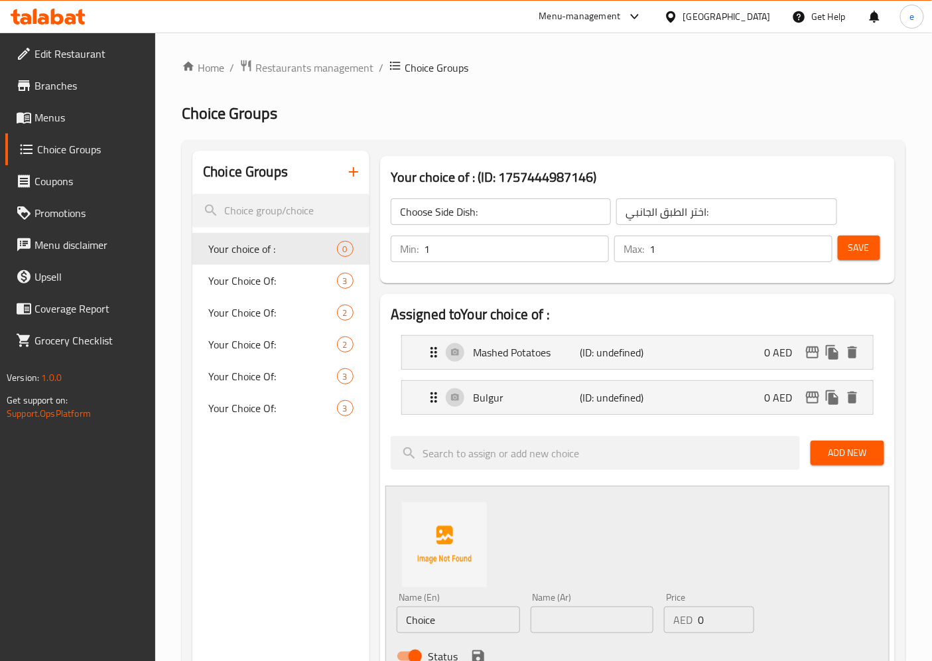
click at [441, 615] on input "Choice" at bounding box center [458, 619] width 123 height 27
paste input "Buckweat"
type input "Buckweat"
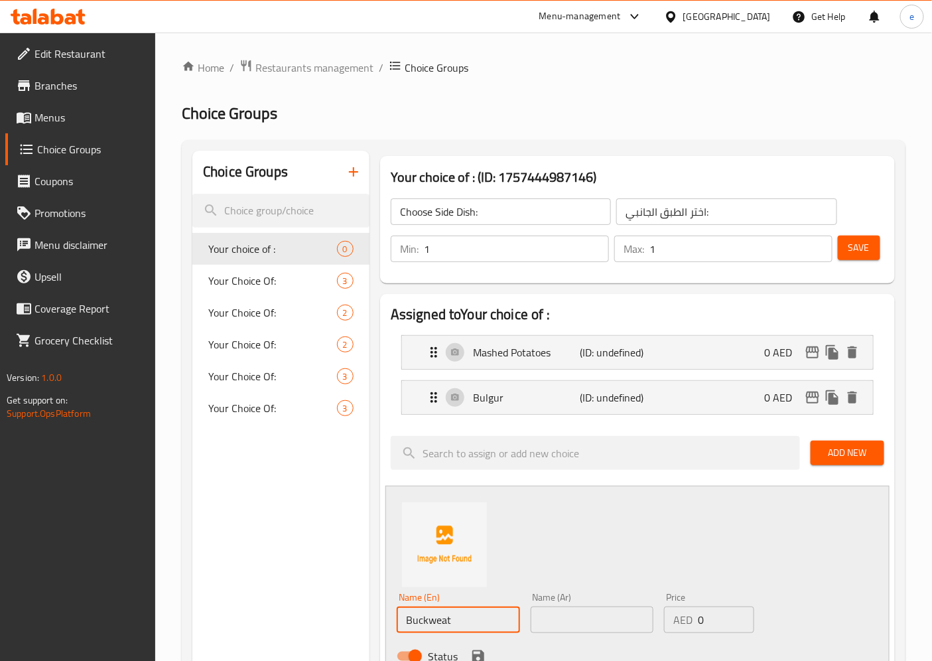
click at [552, 621] on input "text" at bounding box center [592, 619] width 123 height 27
paste input "باكويت"
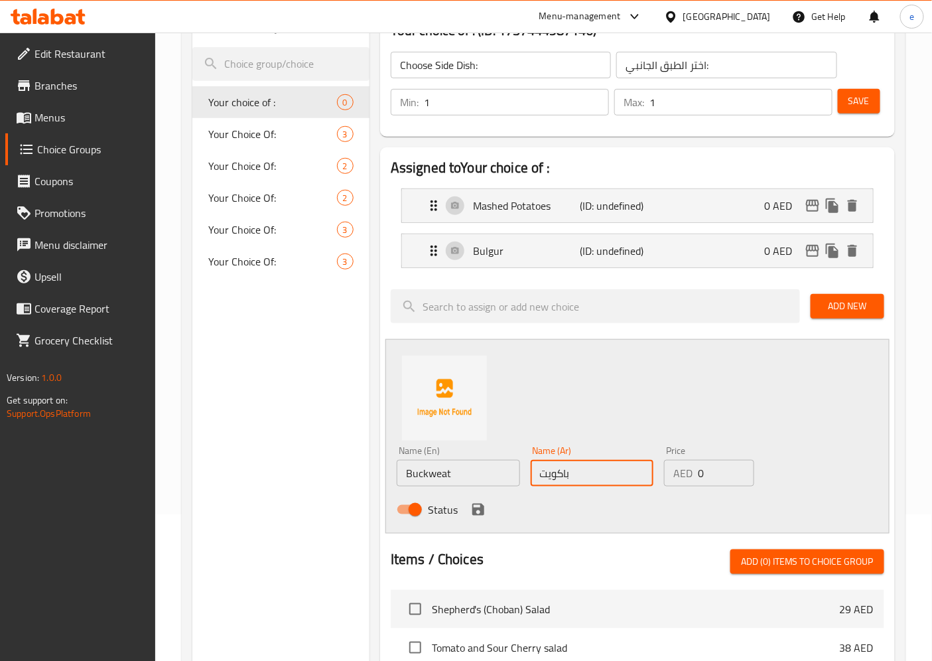
scroll to position [147, 0]
type input "باكويت"
click at [471, 511] on icon "save" at bounding box center [478, 509] width 16 height 16
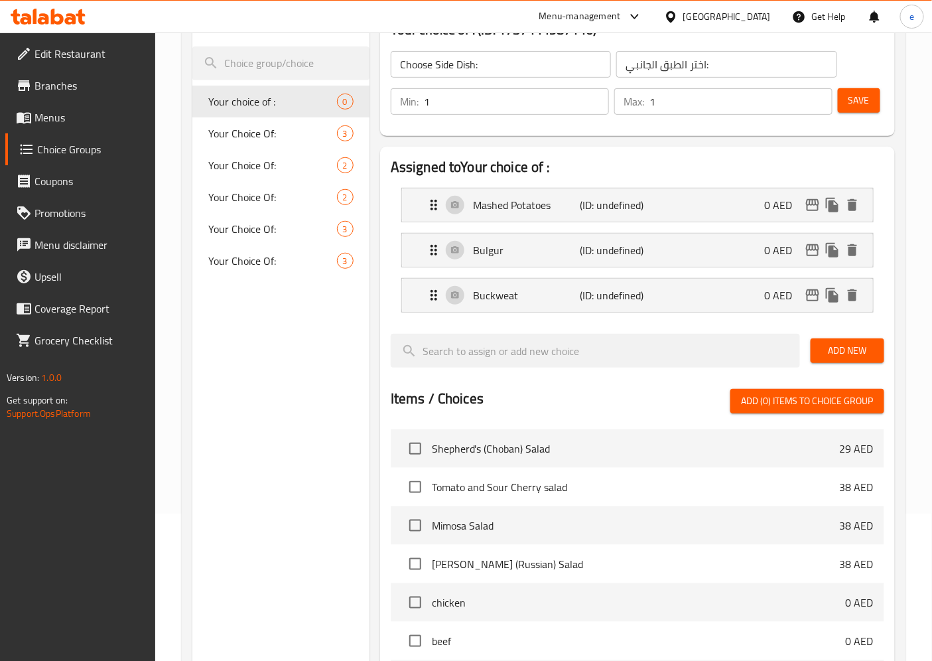
click at [846, 348] on span "Add New" at bounding box center [847, 350] width 52 height 17
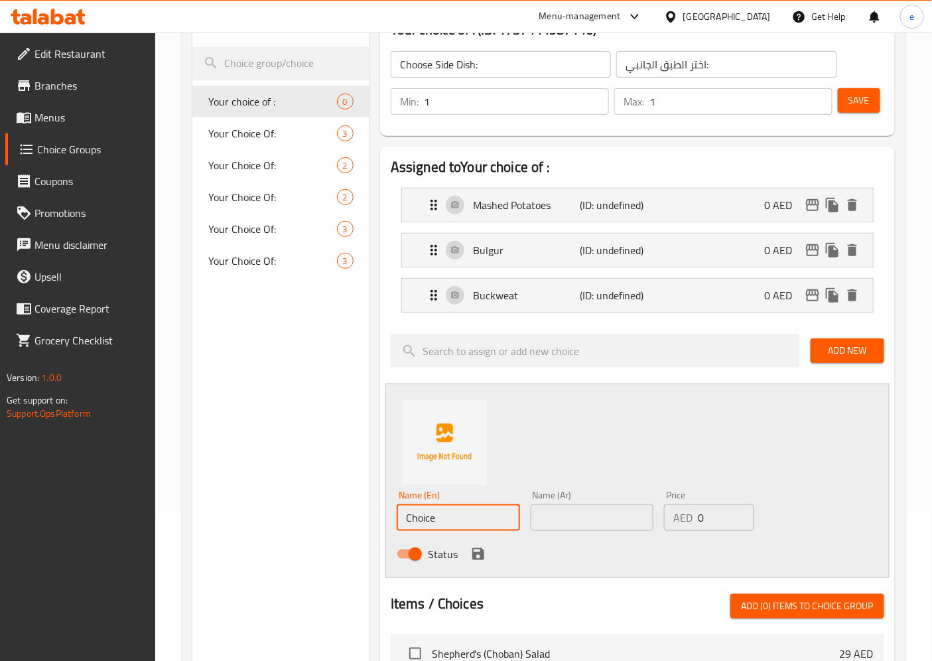
click at [442, 511] on input "Choice" at bounding box center [458, 517] width 123 height 27
click at [441, 511] on input "Choice" at bounding box center [458, 517] width 123 height 27
paste input "Pasta"
click at [441, 511] on input "Choice" at bounding box center [458, 517] width 123 height 27
type input "Pasta"
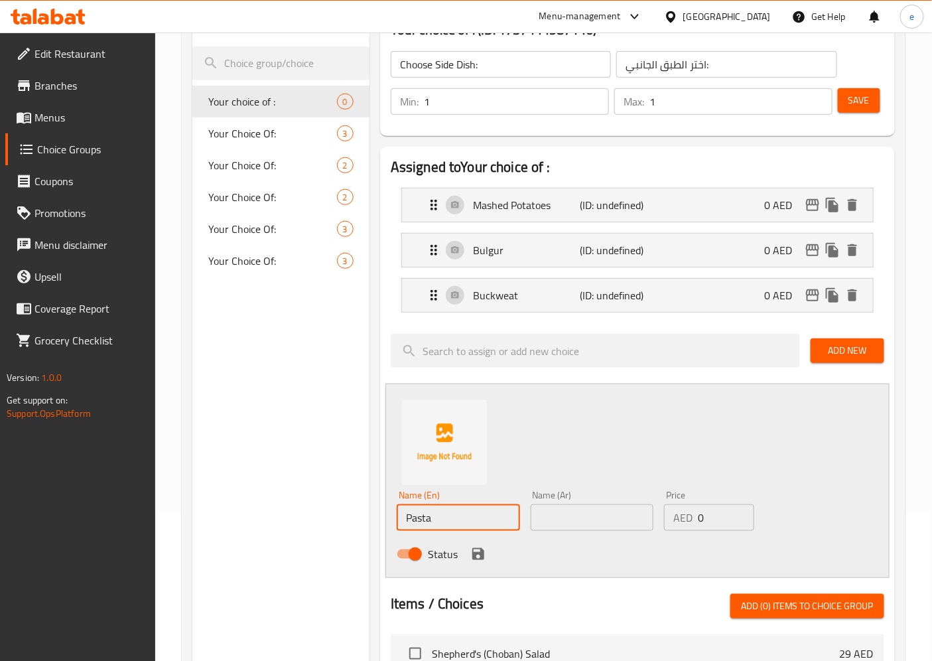
click at [598, 529] on input "text" at bounding box center [592, 517] width 123 height 27
paste input "Pasta"
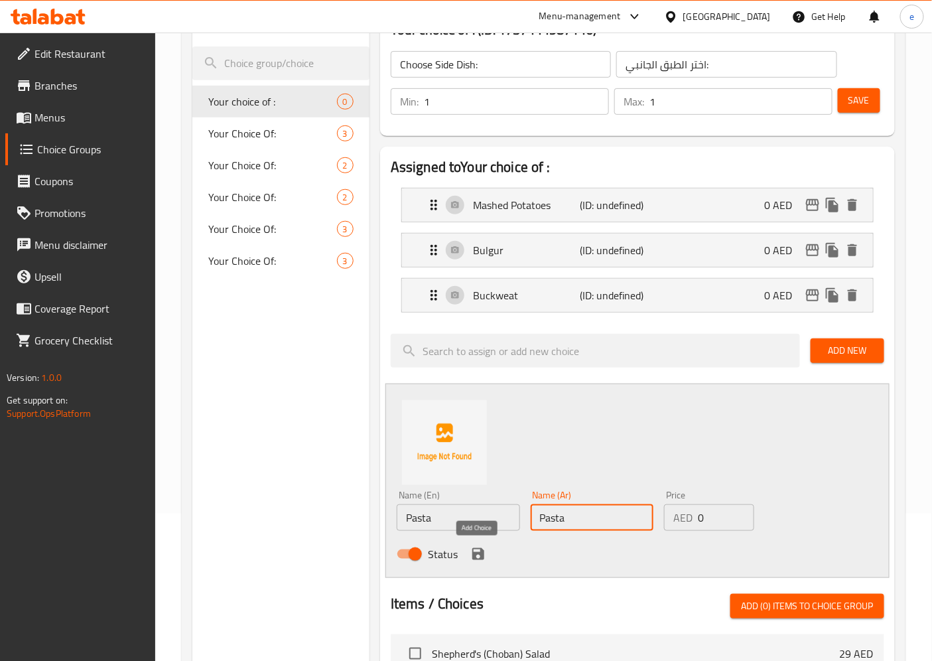
type input "Pasta"
click at [472, 555] on icon "save" at bounding box center [478, 554] width 12 height 12
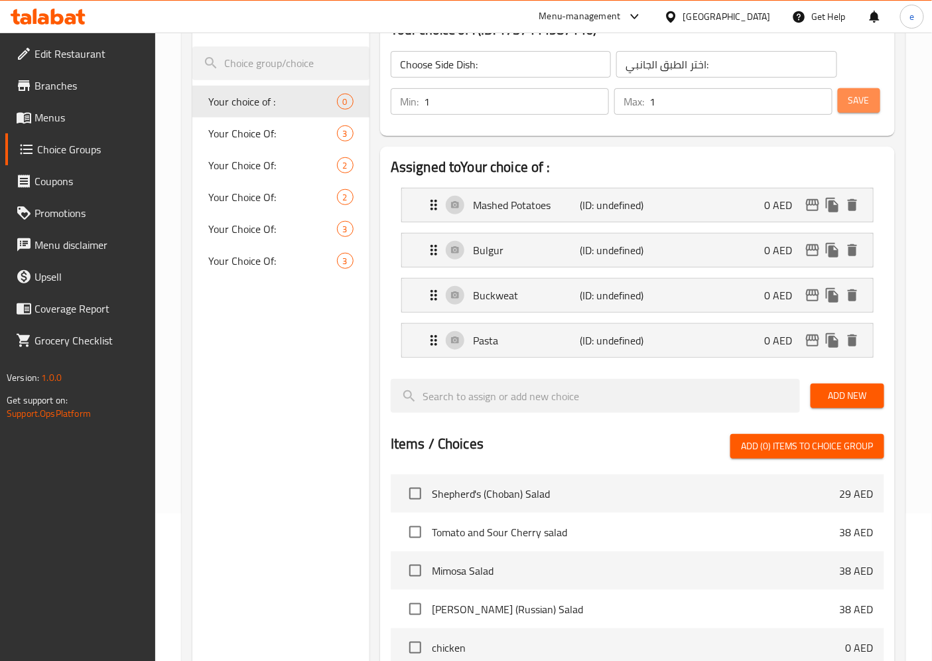
click at [852, 95] on span "Save" at bounding box center [858, 100] width 21 height 17
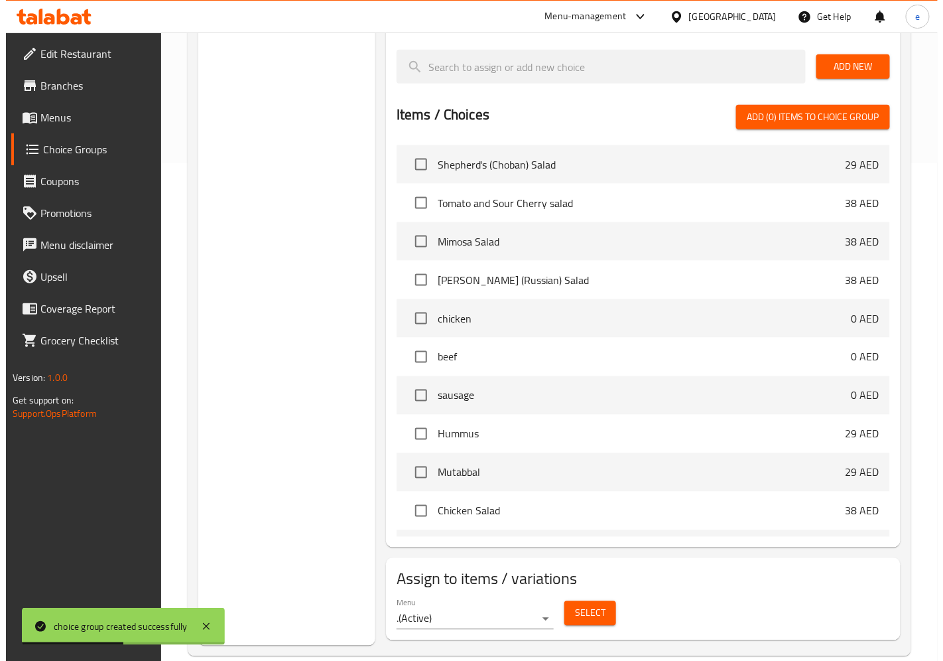
scroll to position [515, 0]
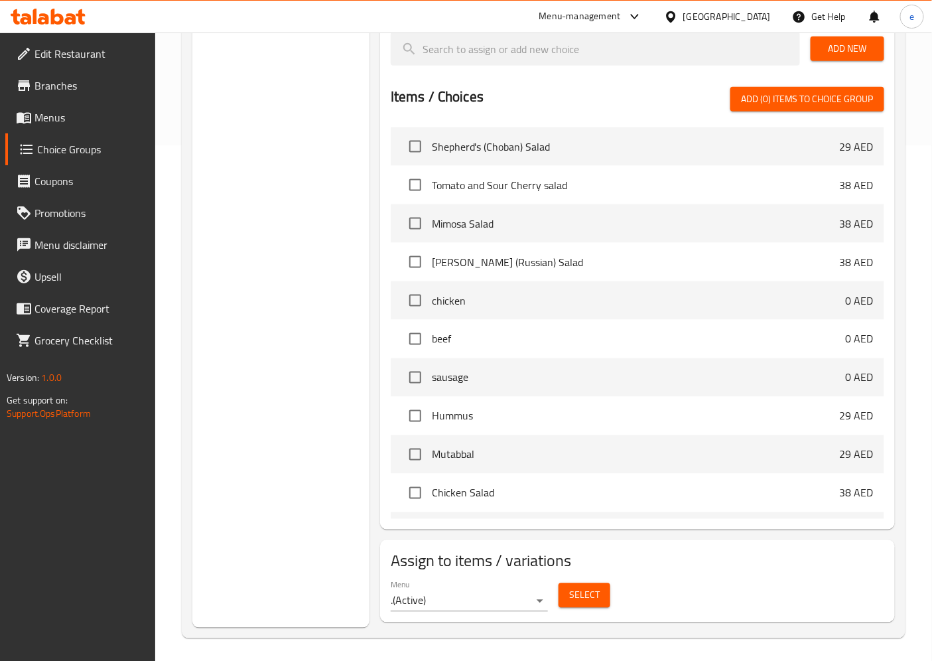
click at [582, 604] on button "Select" at bounding box center [585, 595] width 52 height 25
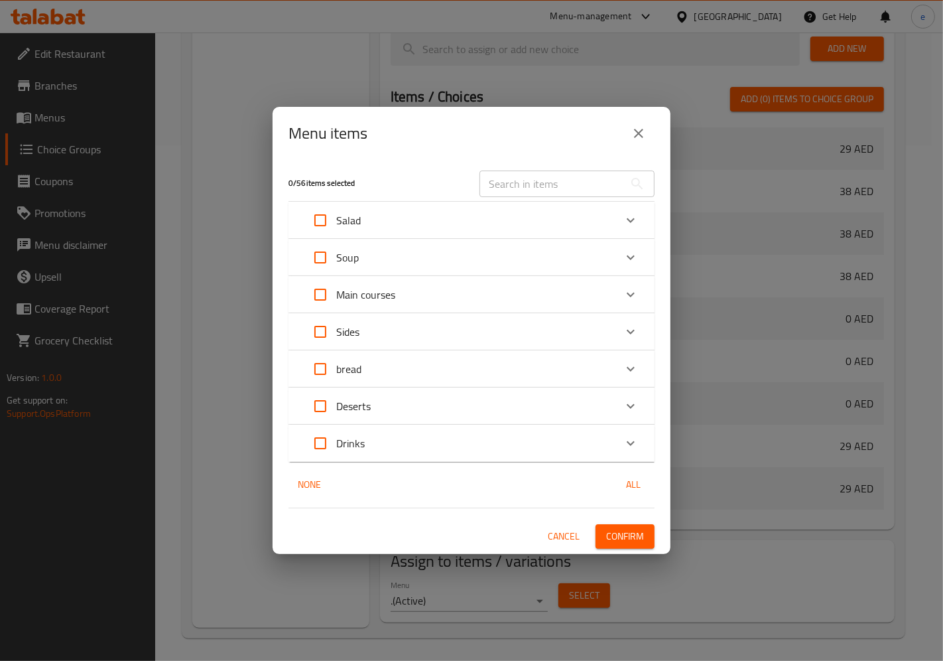
click at [582, 183] on input "text" at bounding box center [552, 183] width 145 height 27
paste input "Beef Cutlets (2 pcs)"
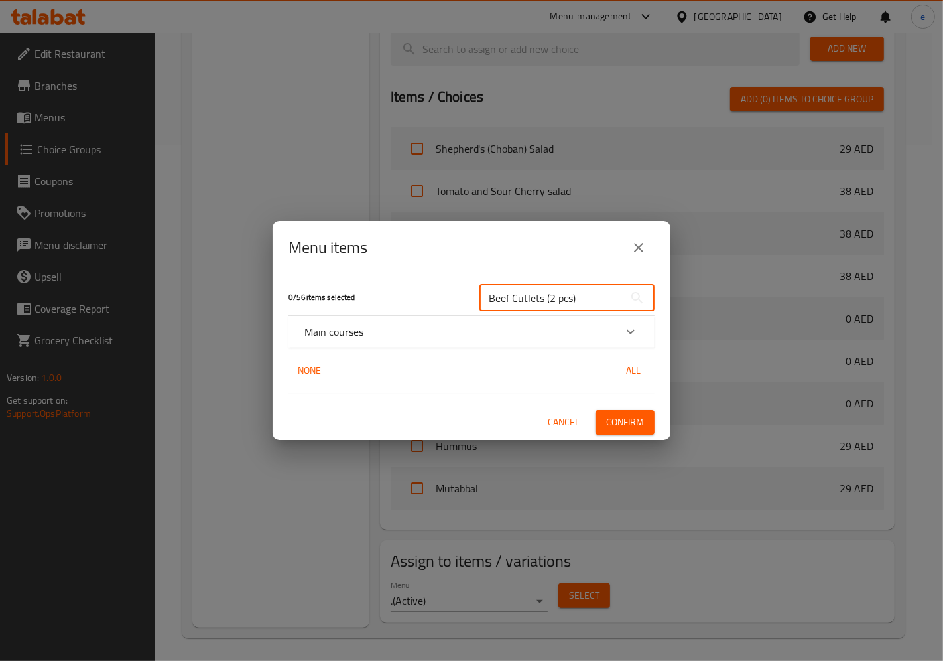
type input "Beef Cutlets (2 pcs)"
click at [398, 337] on div "Main courses" at bounding box center [459, 332] width 310 height 16
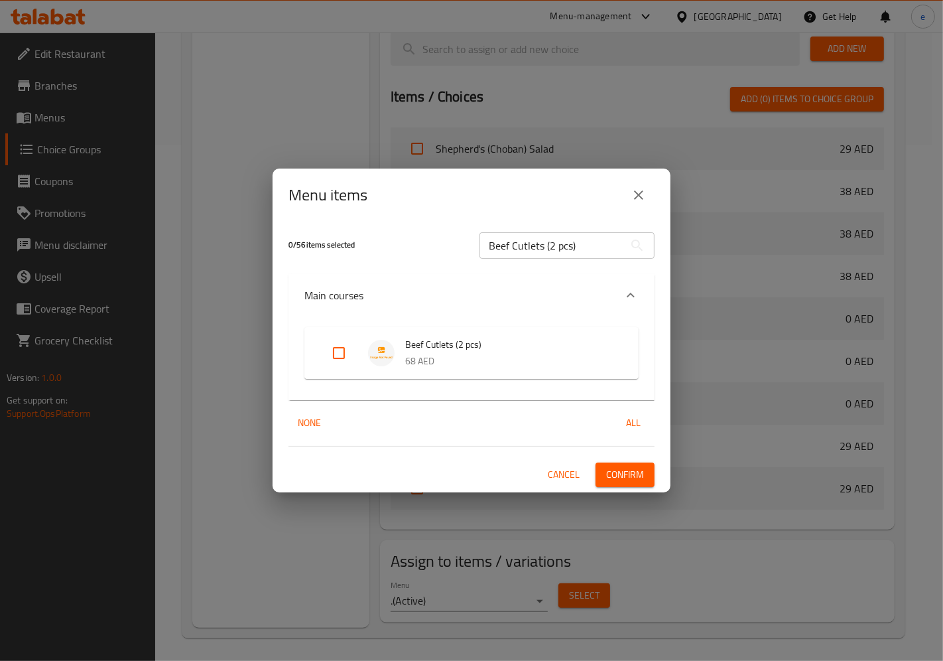
click at [347, 353] on input "Expand" at bounding box center [339, 353] width 32 height 32
checkbox input "true"
click at [576, 247] on input "Beef Cutlets (2 pcs)" at bounding box center [552, 245] width 145 height 27
paste input "Chicken Cutlets (2 pcs)"
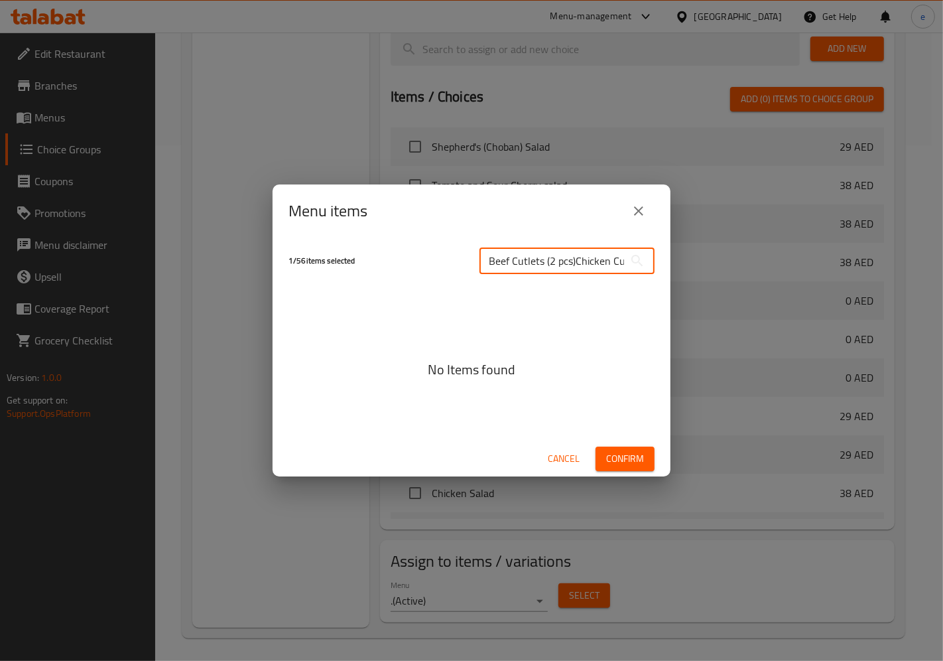
scroll to position [0, 49]
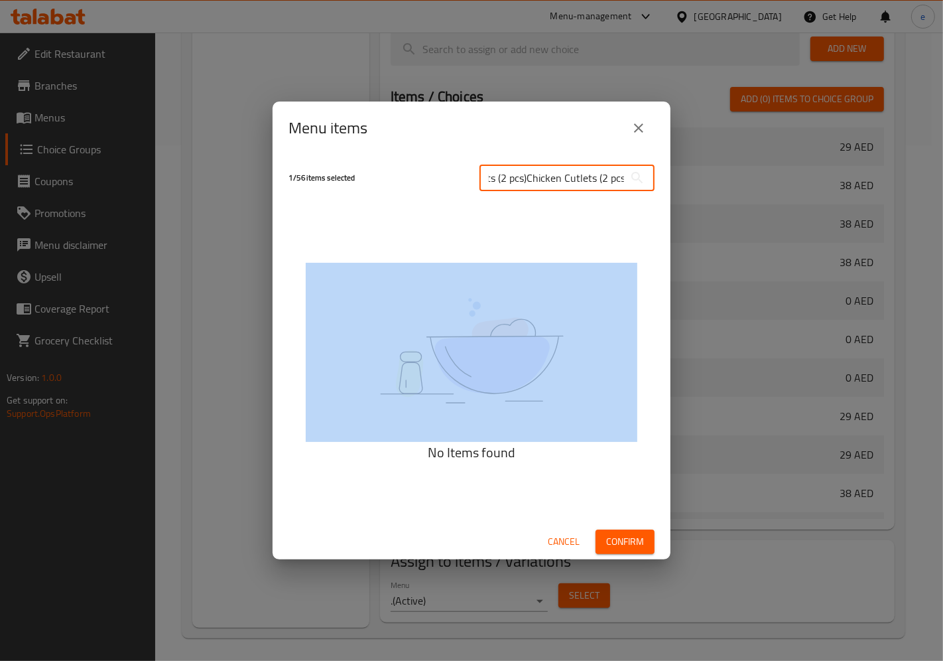
click at [575, 247] on div "1 / 56 items selected Beef Cutlets (2 pcs)Chicken Cutlets (2 pcs) ​ No Items fo…" at bounding box center [472, 357] width 398 height 405
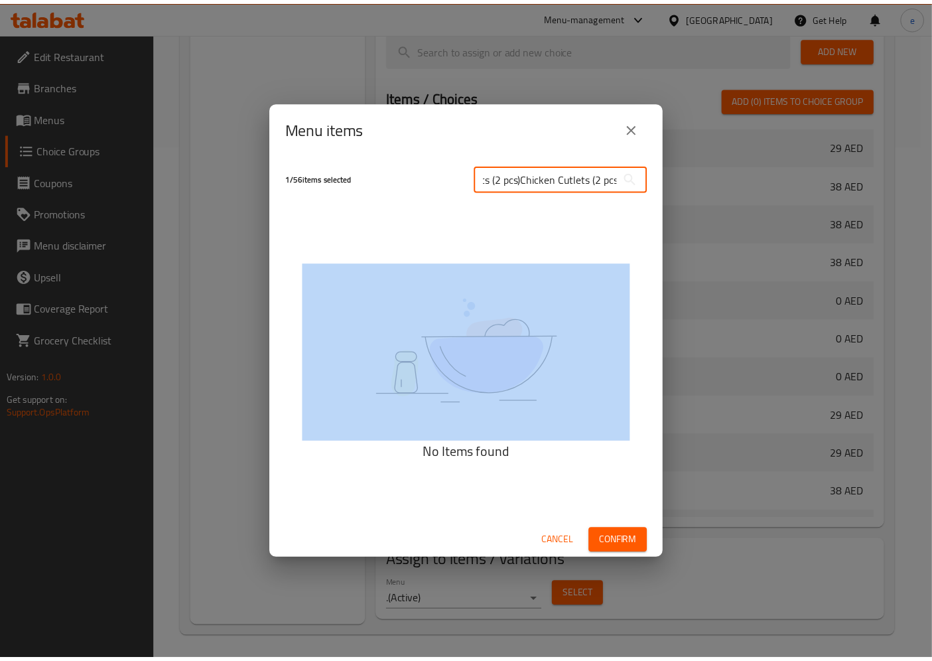
scroll to position [0, 0]
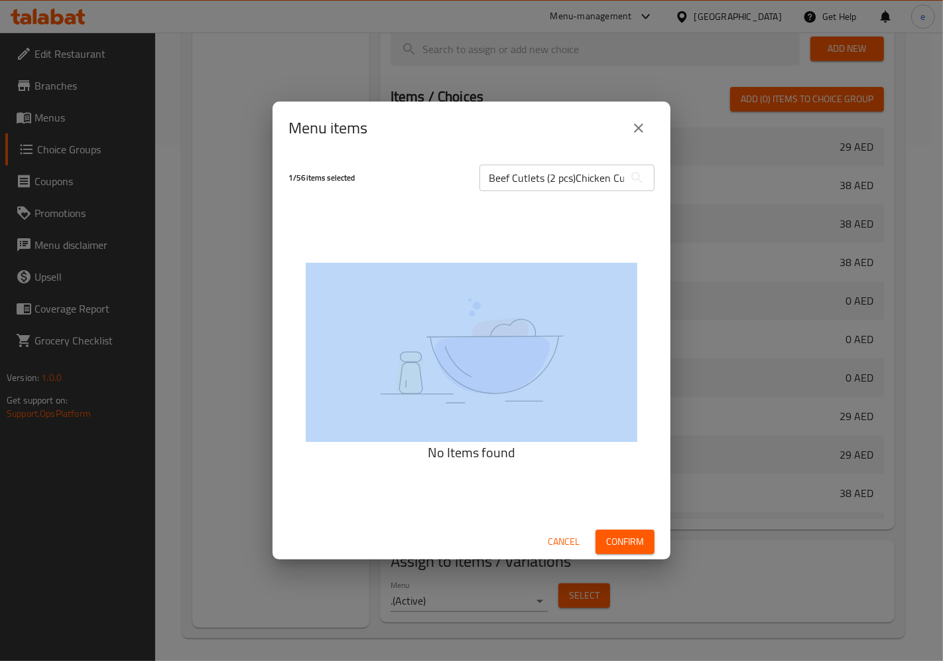
click at [560, 194] on div "Beef Cutlets (2 pcs)Chicken Cutlets (2 pcs) ​" at bounding box center [567, 178] width 191 height 42
click at [553, 182] on input "Beef Cutlets (2 pcs)Chicken Cutlets (2 pcs)" at bounding box center [552, 178] width 145 height 27
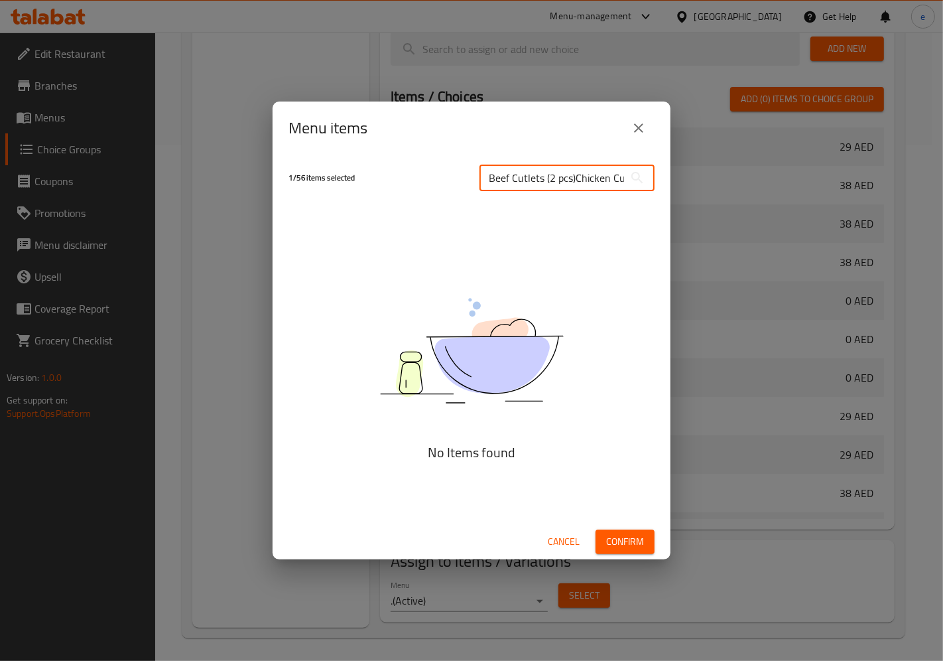
click at [553, 182] on input "Beef Cutlets (2 pcs)Chicken Cutlets (2 pcs)" at bounding box center [552, 178] width 145 height 27
paste input "text"
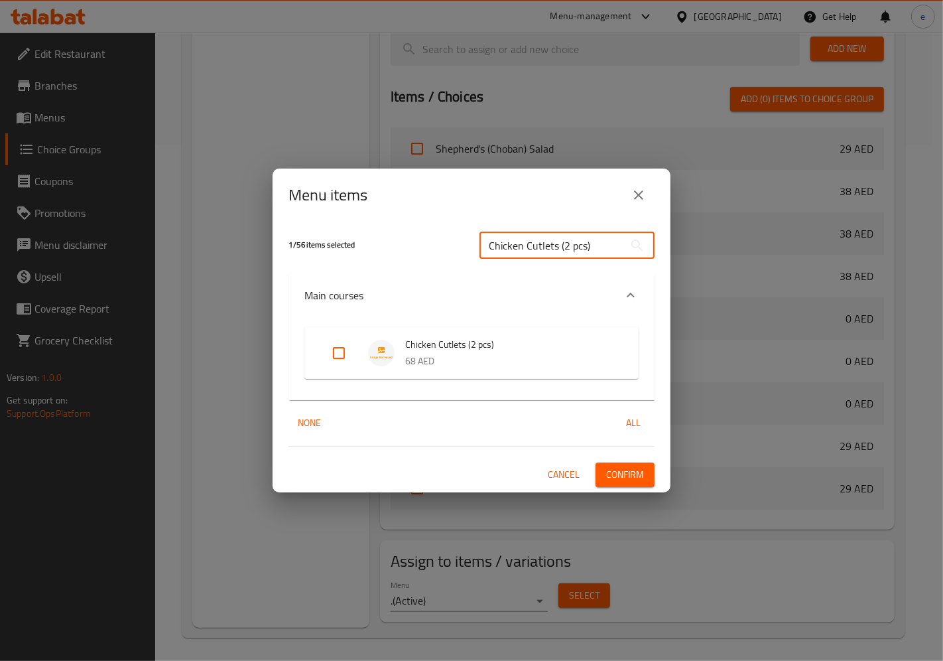
type input "Chicken Cutlets (2 pcs)"
click at [416, 347] on span "Chicken Cutlets (2 pcs)" at bounding box center [508, 344] width 207 height 17
click at [320, 346] on li "Chicken Cutlets (2 pcs) 68 AED" at bounding box center [471, 353] width 303 height 46
click at [332, 353] on input "Expand" at bounding box center [339, 353] width 32 height 32
checkbox input "true"
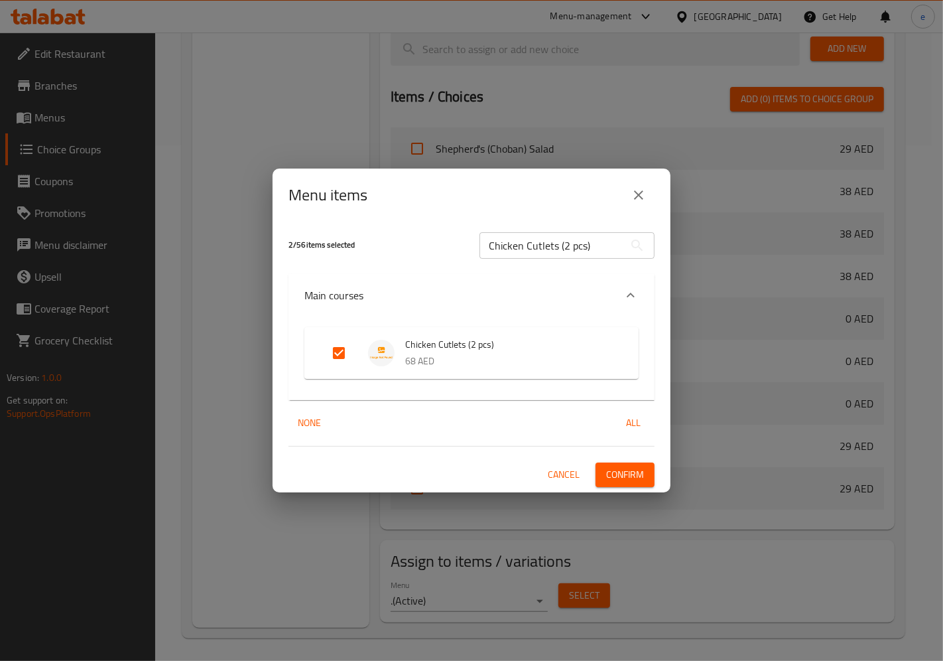
click at [612, 472] on span "Confirm" at bounding box center [625, 474] width 38 height 17
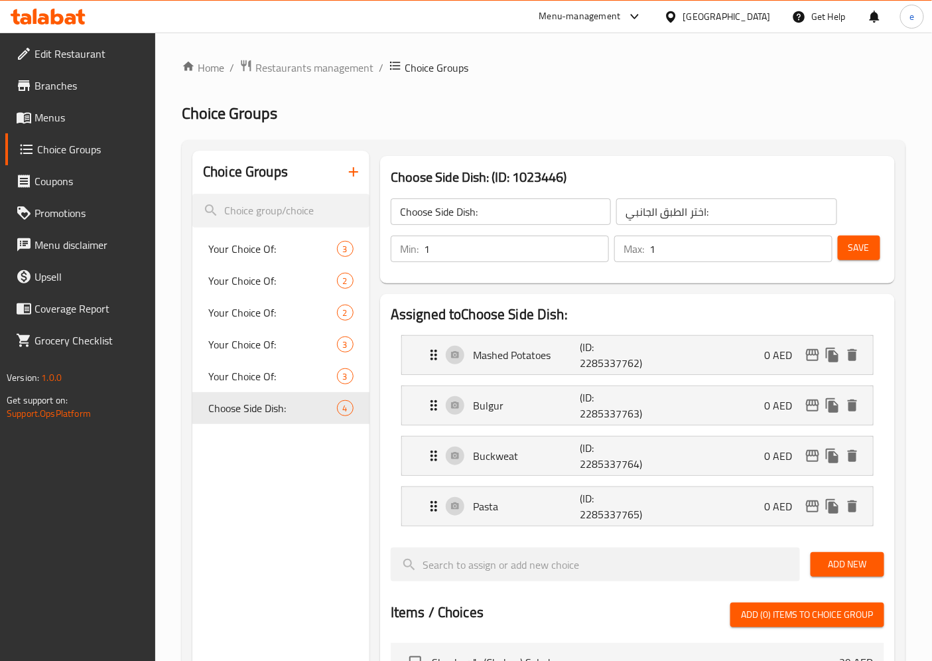
click at [350, 187] on button "button" at bounding box center [354, 172] width 32 height 32
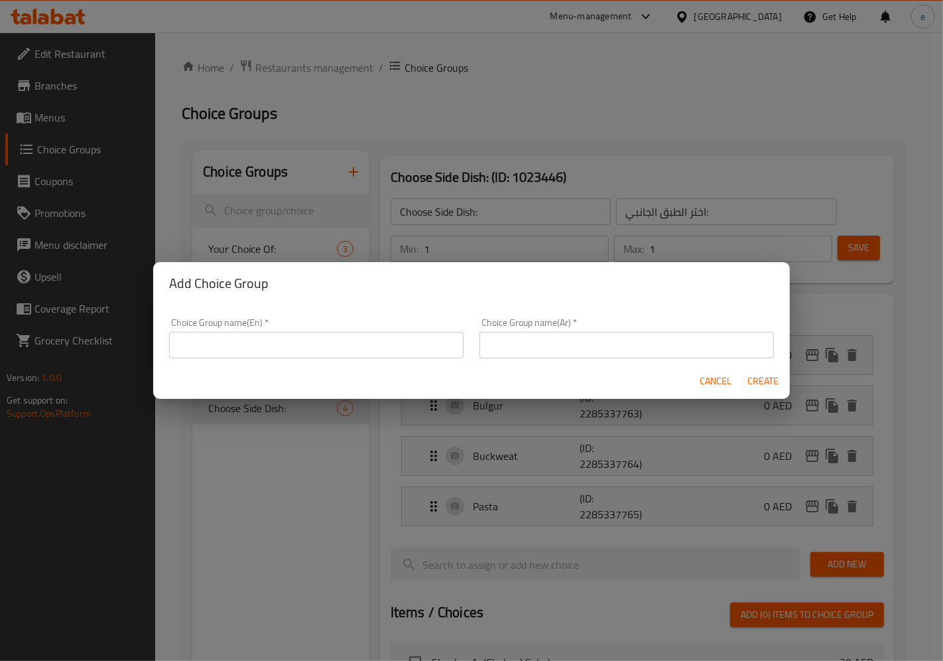
click at [385, 335] on input "text" at bounding box center [316, 345] width 295 height 27
paste input "Choose your pasta:"
type input "Choose your pasta:"
click at [581, 329] on div "Choice Group name(Ar)   * Choice Group name(Ar) *" at bounding box center [627, 338] width 295 height 40
click at [581, 332] on input "text" at bounding box center [627, 345] width 295 height 27
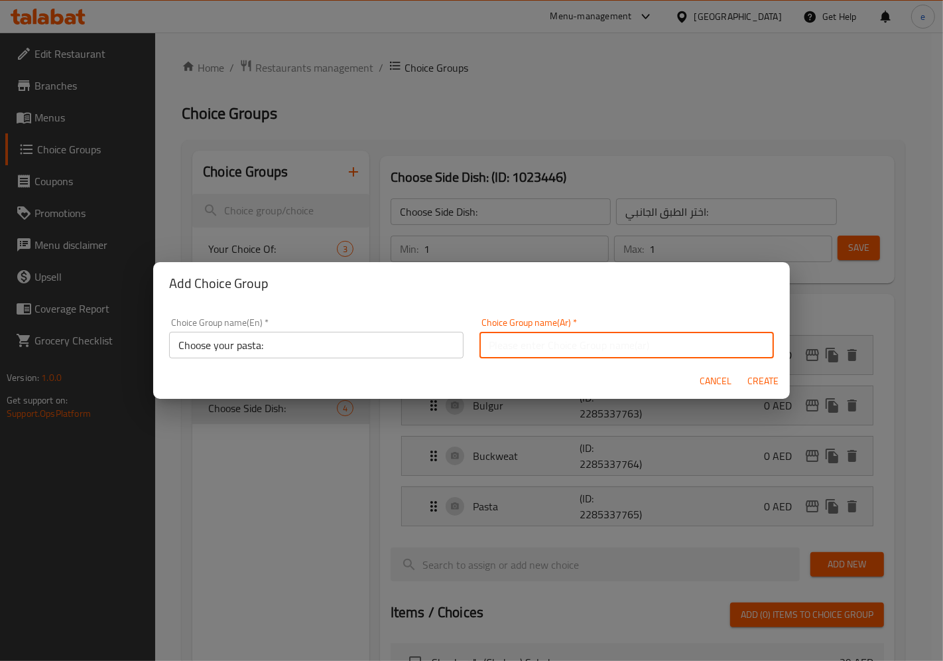
paste input "اختر المعكرونة الخاصة بك:"
type input "اختر المعكرونة الخاصة بك:"
click at [742, 369] on button "Create" at bounding box center [763, 381] width 42 height 25
type input "Choose your pasta:"
type input "اختر المعكرونة الخاصة بك:"
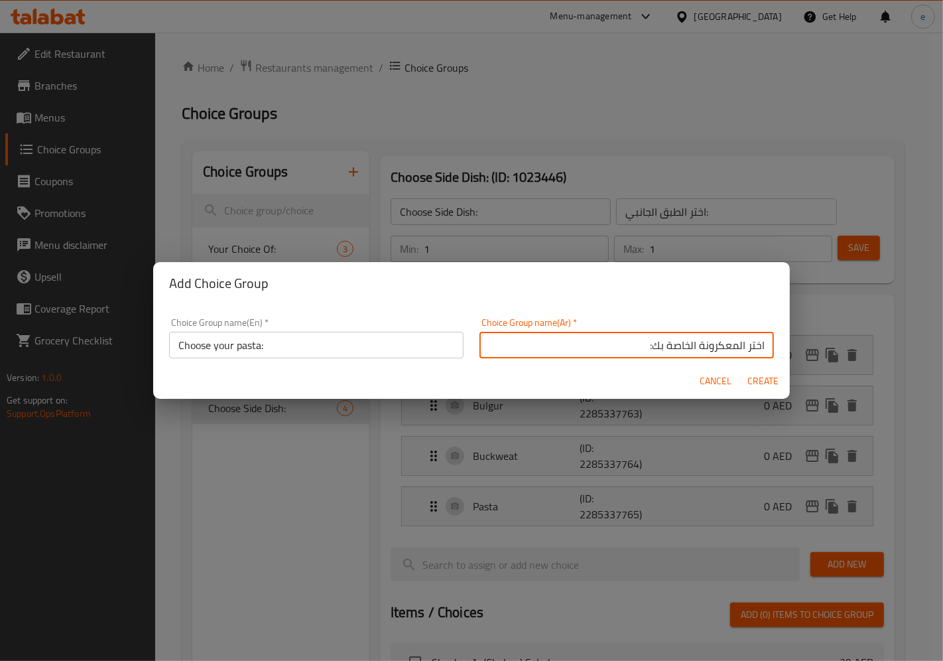
type input "0"
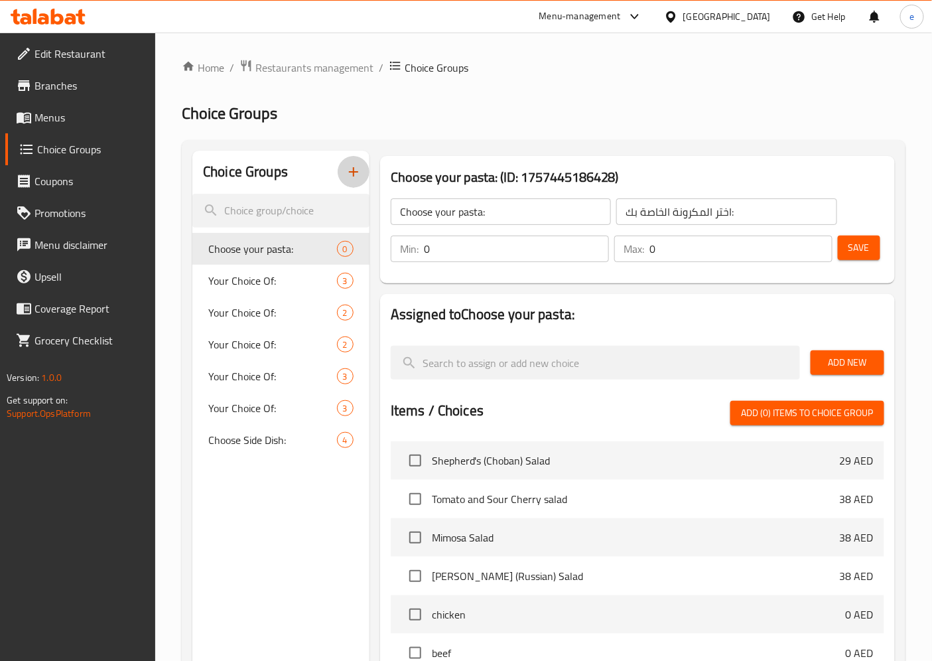
click at [701, 214] on input "اختر المكرونة الخاصة بك:" at bounding box center [726, 211] width 220 height 27
click at [734, 222] on input "كرونة الخاصة بك:" at bounding box center [726, 211] width 220 height 27
type input "اختر المكرونة الخاصة بك:"
type input "1"
click at [592, 241] on input "1" at bounding box center [516, 249] width 185 height 27
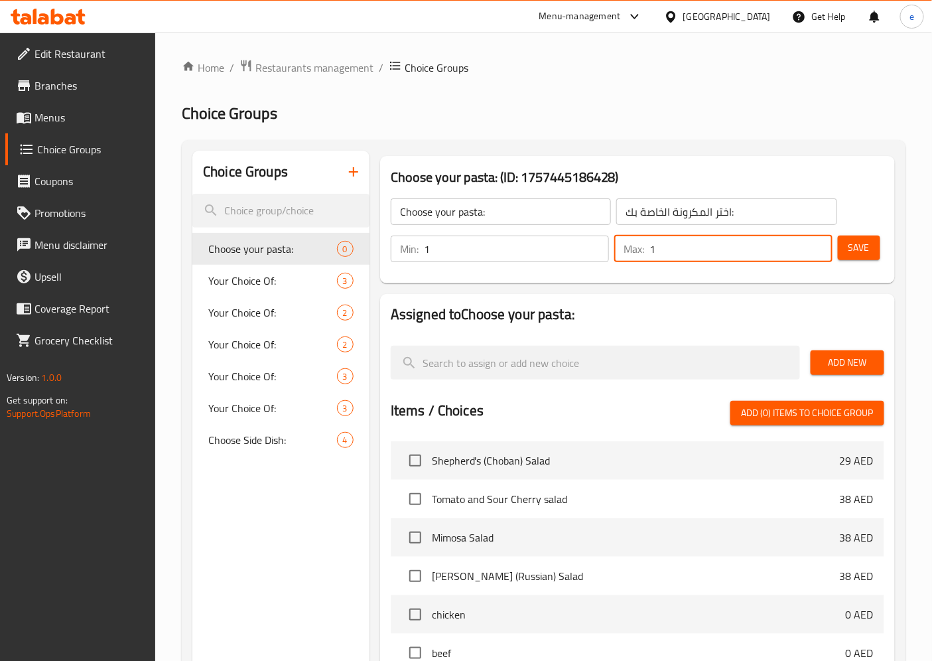
type input "1"
click at [817, 245] on input "1" at bounding box center [740, 249] width 183 height 27
click at [821, 359] on span "Add New" at bounding box center [847, 362] width 52 height 17
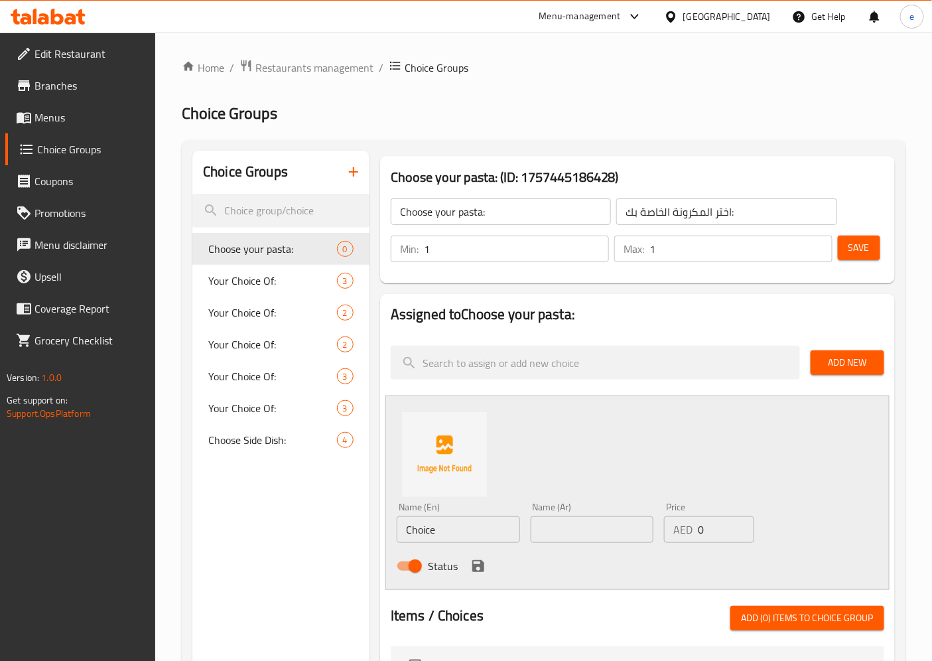
click at [456, 519] on input "Choice" at bounding box center [458, 529] width 123 height 27
paste input "fusili"
type input "fusili"
click at [586, 534] on input "text" at bounding box center [592, 529] width 123 height 27
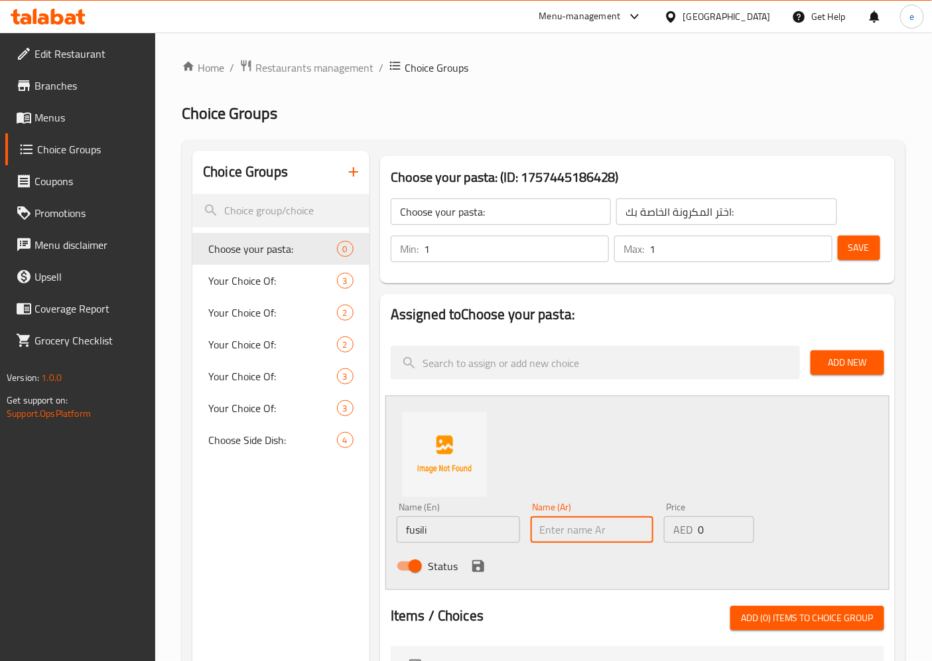
paste input "فوسيلي"
type input "فوسيلي"
click at [471, 565] on icon "save" at bounding box center [478, 566] width 16 height 16
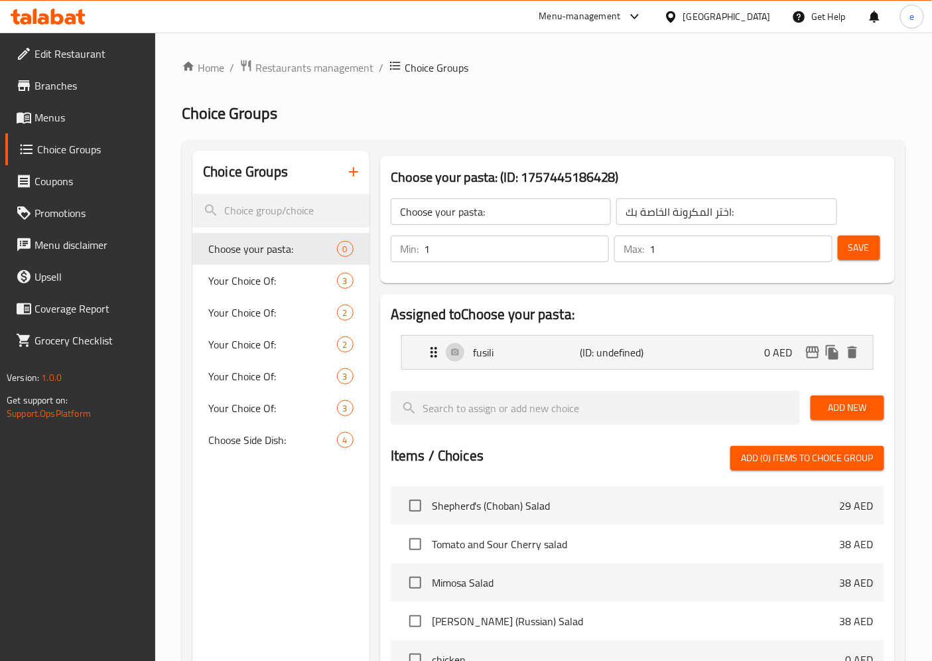
click at [858, 403] on span "Add New" at bounding box center [847, 407] width 52 height 17
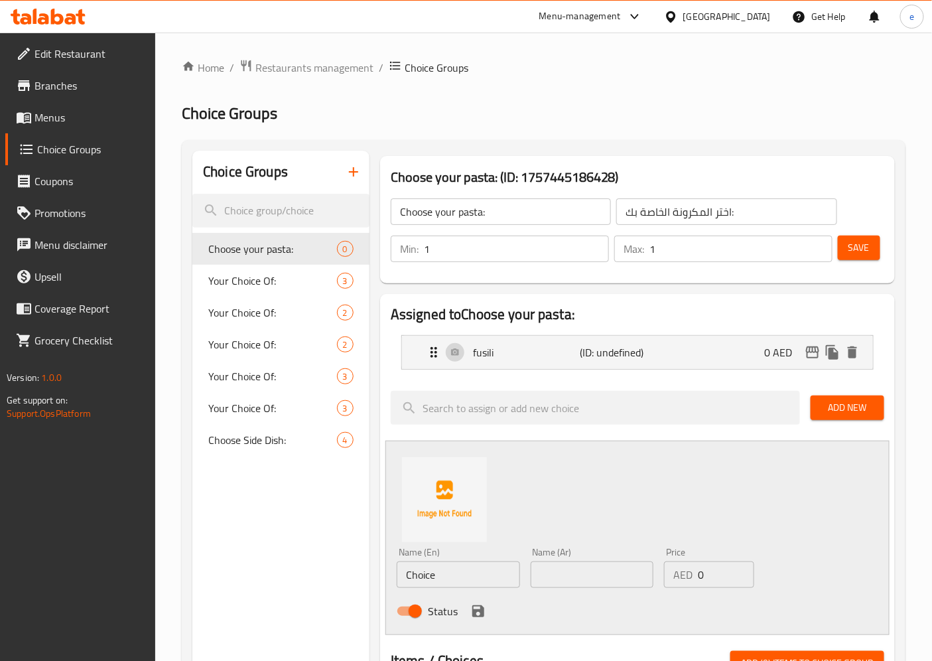
click at [470, 573] on input "Choice" at bounding box center [458, 574] width 123 height 27
paste input "spagetti"
type input "spagetti"
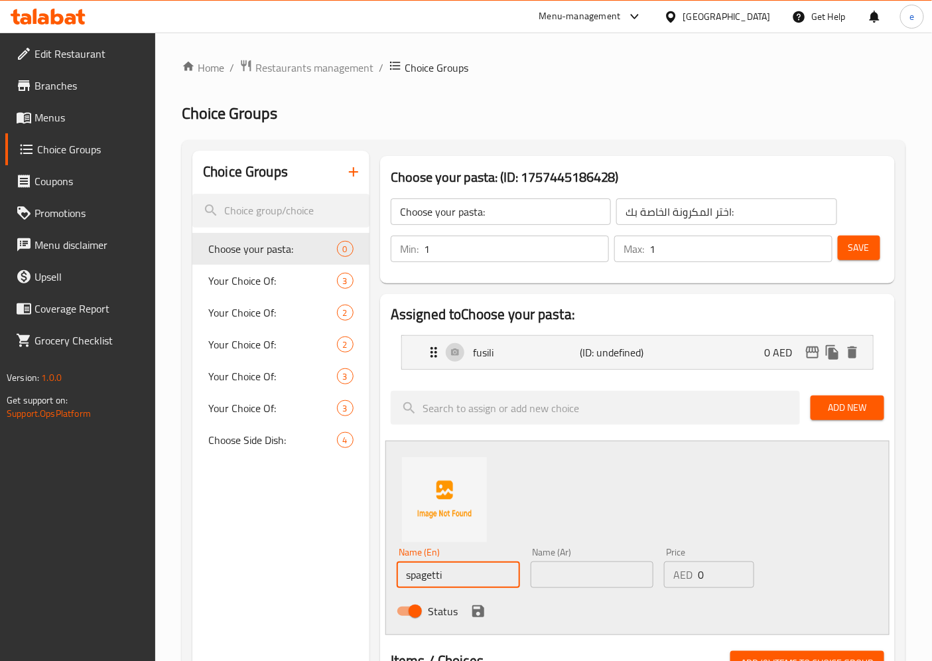
drag, startPoint x: 584, startPoint y: 566, endPoint x: 569, endPoint y: 578, distance: 19.3
click at [584, 566] on input "text" at bounding box center [592, 574] width 123 height 27
paste input "سباغيتي"
type input "سباغيتي"
click at [474, 610] on icon "save" at bounding box center [478, 611] width 12 height 12
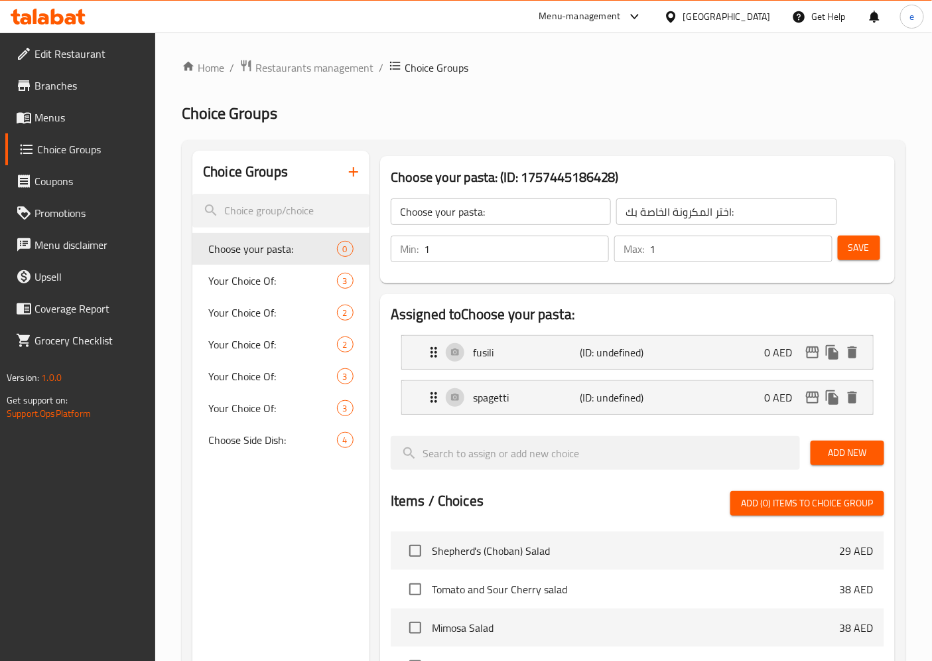
drag, startPoint x: 843, startPoint y: 452, endPoint x: 806, endPoint y: 449, distance: 36.6
click at [843, 452] on span "Add New" at bounding box center [847, 452] width 52 height 17
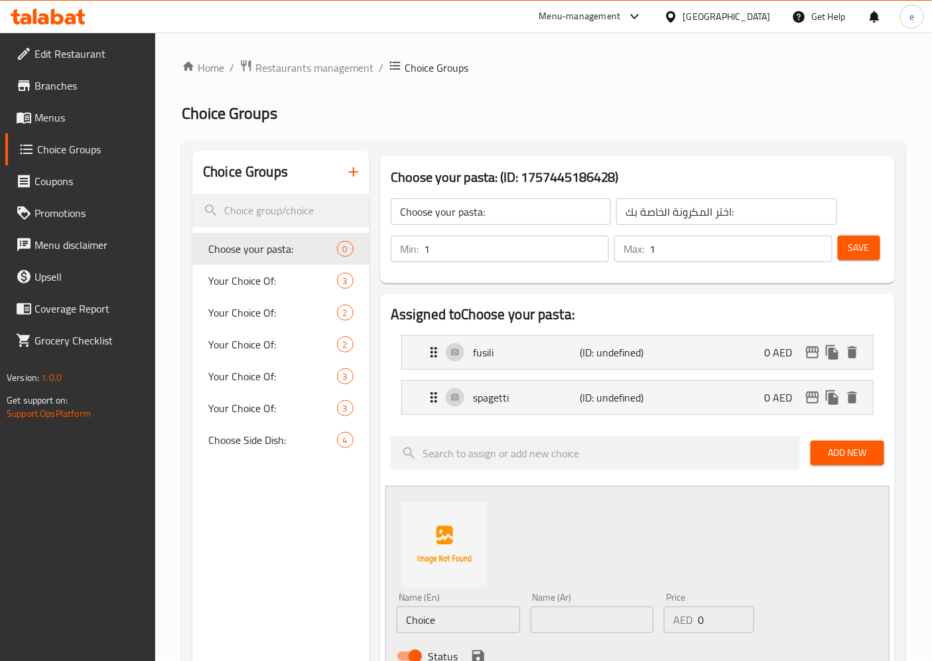
click at [460, 615] on input "Choice" at bounding box center [458, 619] width 123 height 27
paste input "penn"
type input "penne"
click at [562, 618] on input "text" at bounding box center [592, 619] width 123 height 27
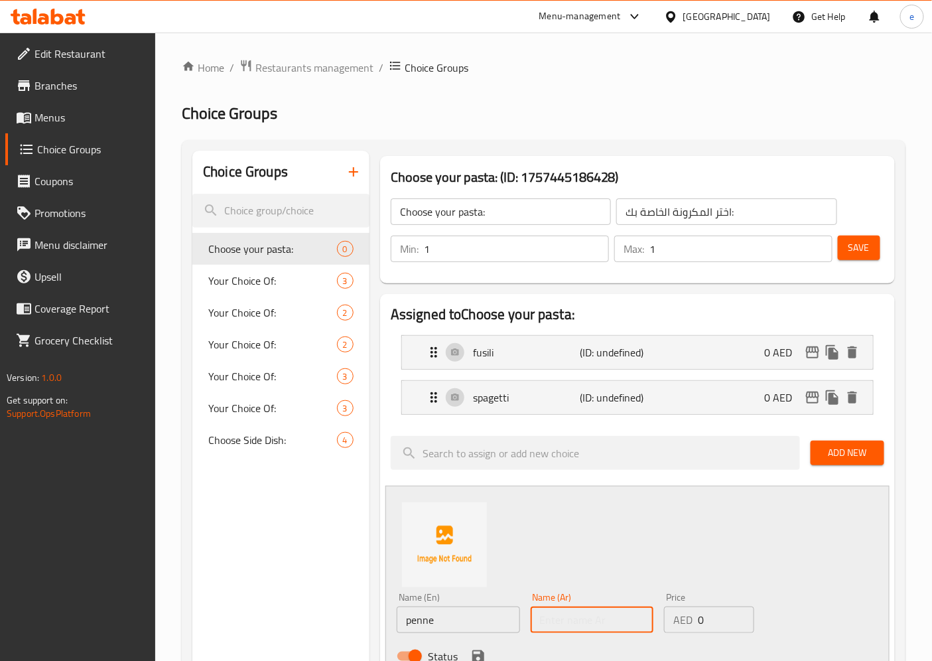
paste input "بيني"
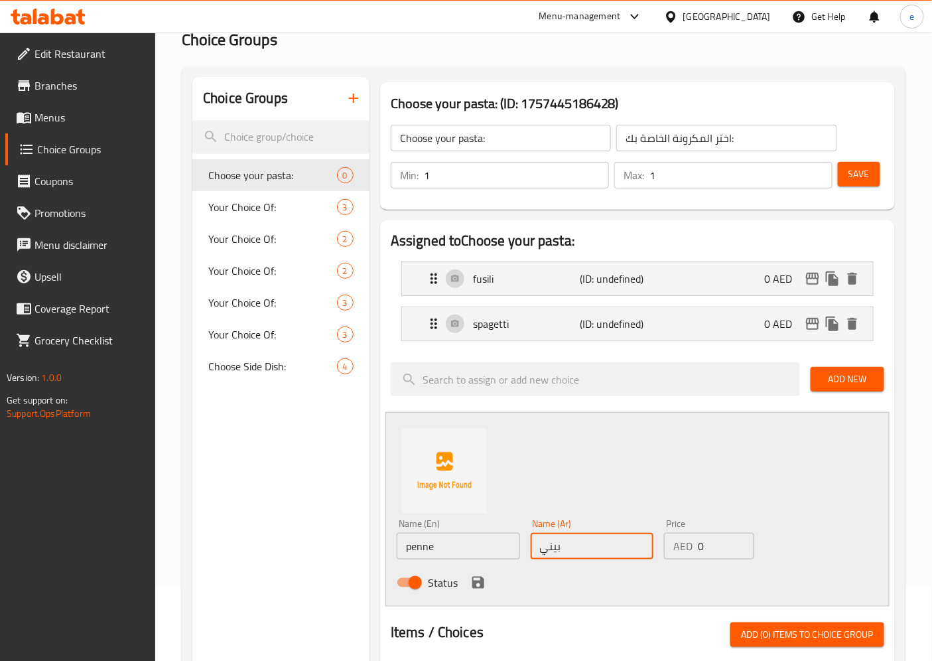
type input "بيني"
click at [482, 588] on icon "save" at bounding box center [478, 582] width 12 height 12
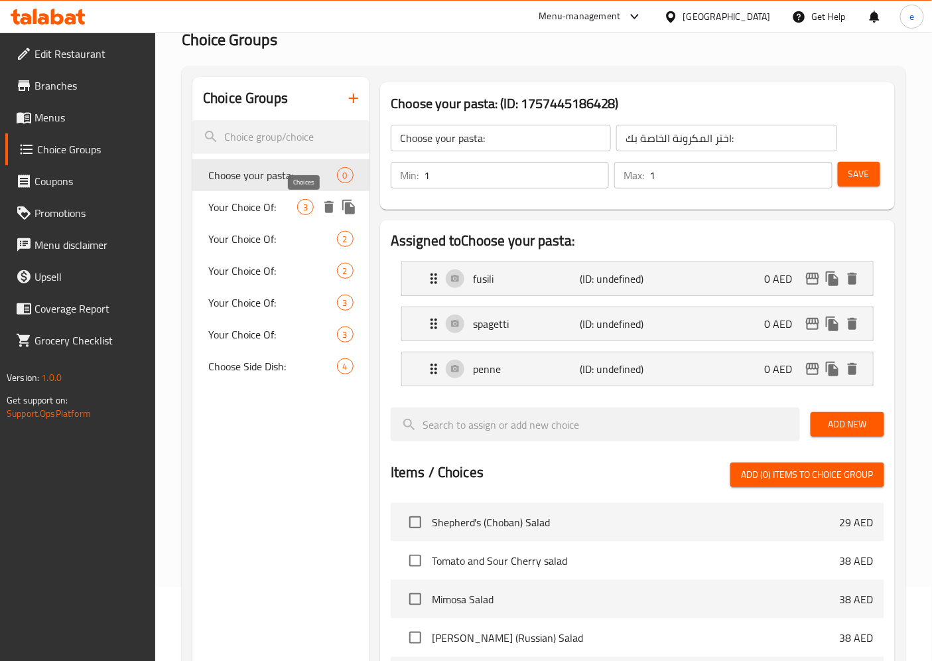
click at [307, 204] on span "3" at bounding box center [305, 207] width 15 height 13
type input "Your Choice Of:"
type input "إختيارك من:"
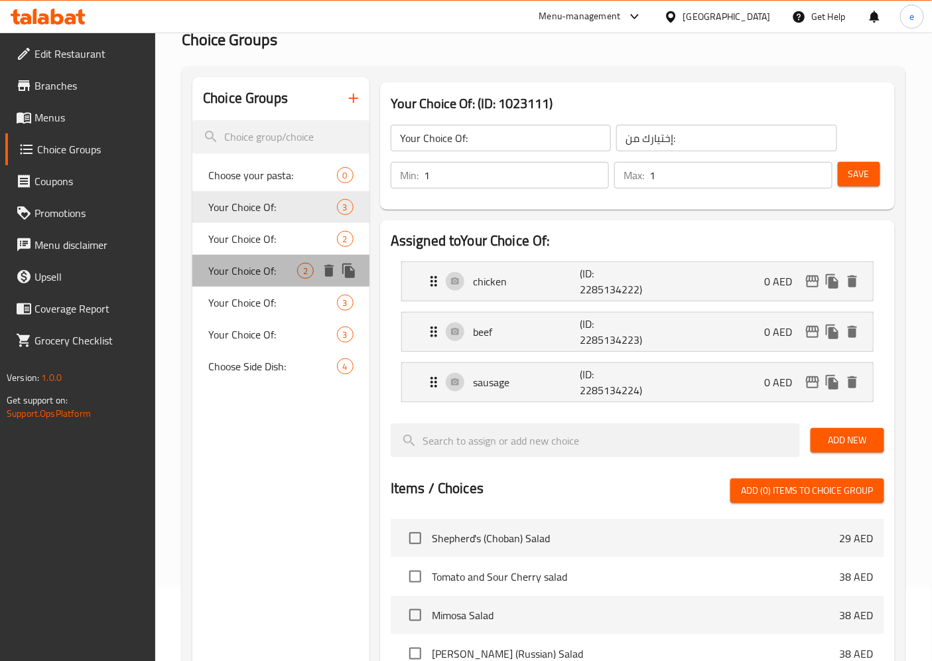
click at [240, 283] on div "Your Choice Of: 2" at bounding box center [280, 271] width 177 height 32
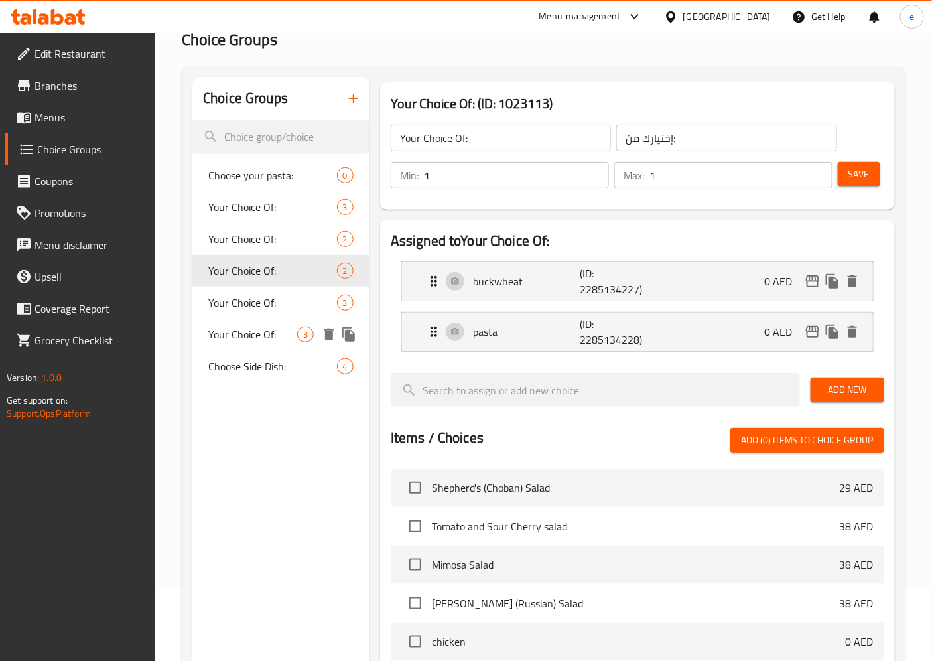
click at [256, 323] on div "Your Choice Of: 3" at bounding box center [280, 334] width 177 height 32
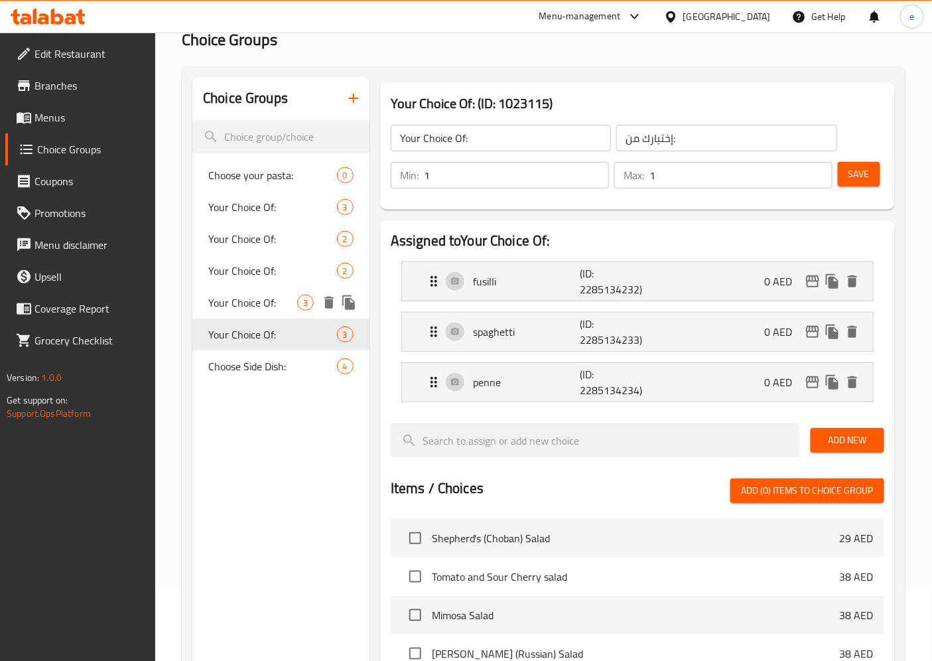
click at [246, 275] on span "Your Choice Of:" at bounding box center [272, 271] width 129 height 16
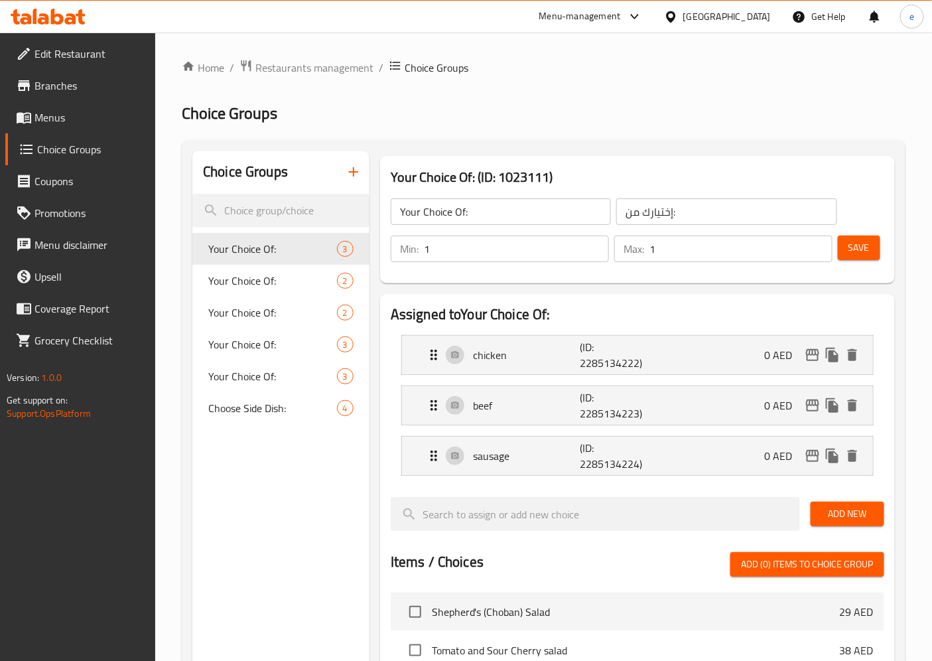
click at [40, 120] on span "Menus" at bounding box center [89, 117] width 111 height 16
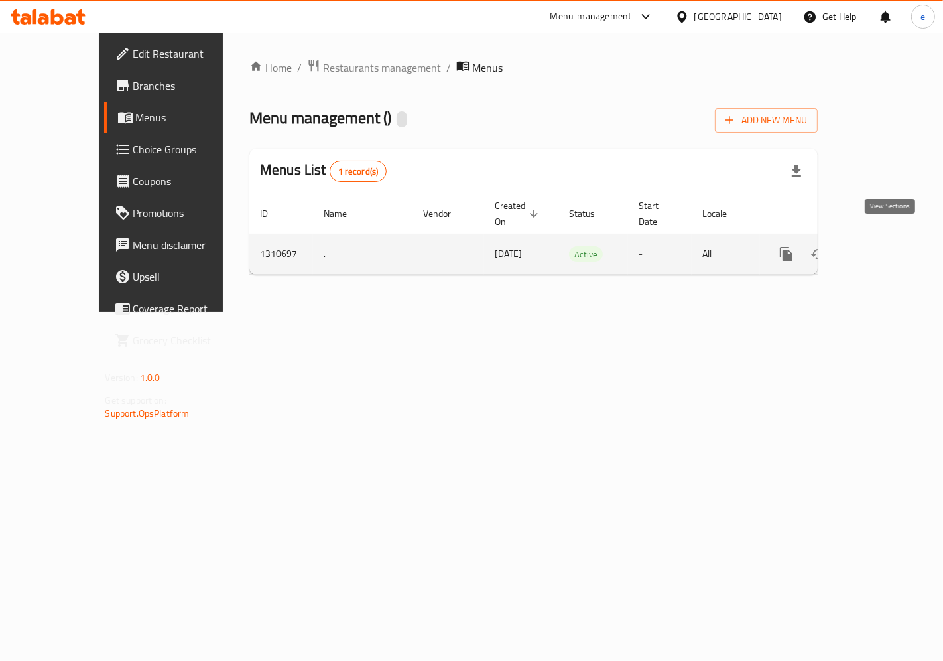
click at [879, 238] on link "enhanced table" at bounding box center [882, 254] width 32 height 32
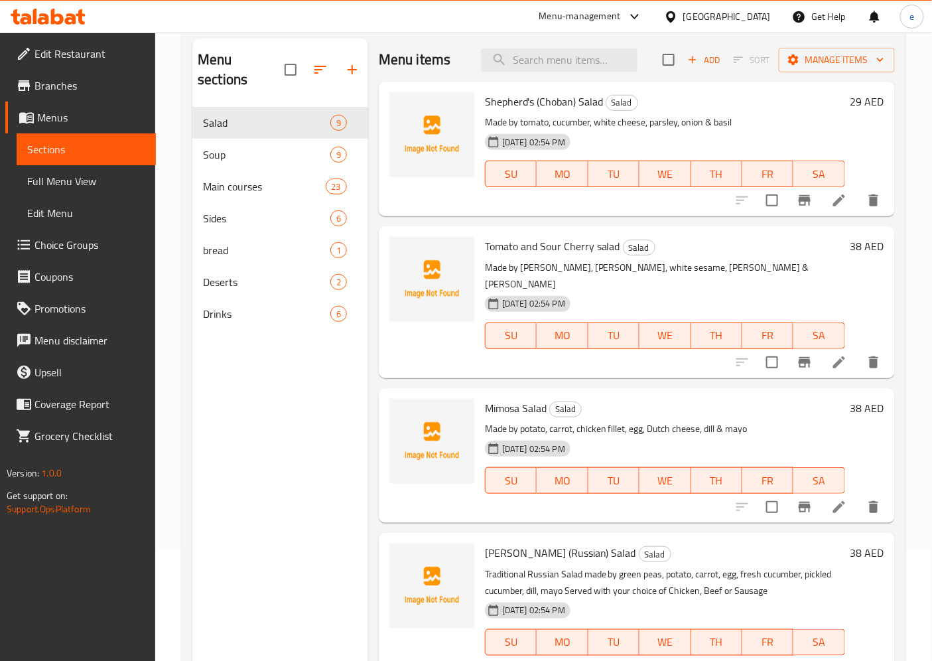
scroll to position [38, 0]
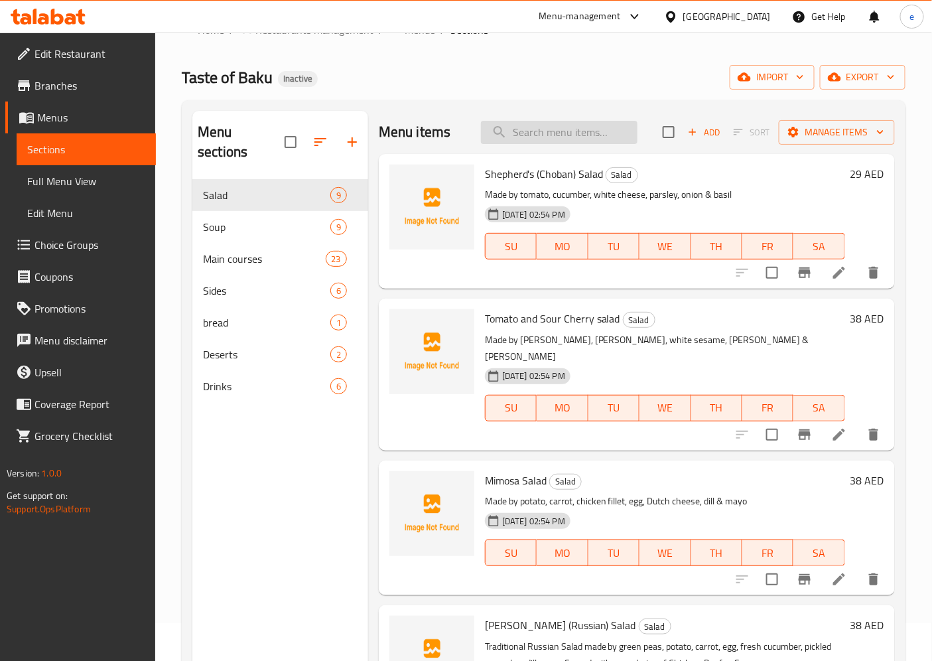
click at [582, 135] on input "search" at bounding box center [559, 132] width 157 height 23
click at [239, 251] on span "Main courses" at bounding box center [245, 259] width 85 height 16
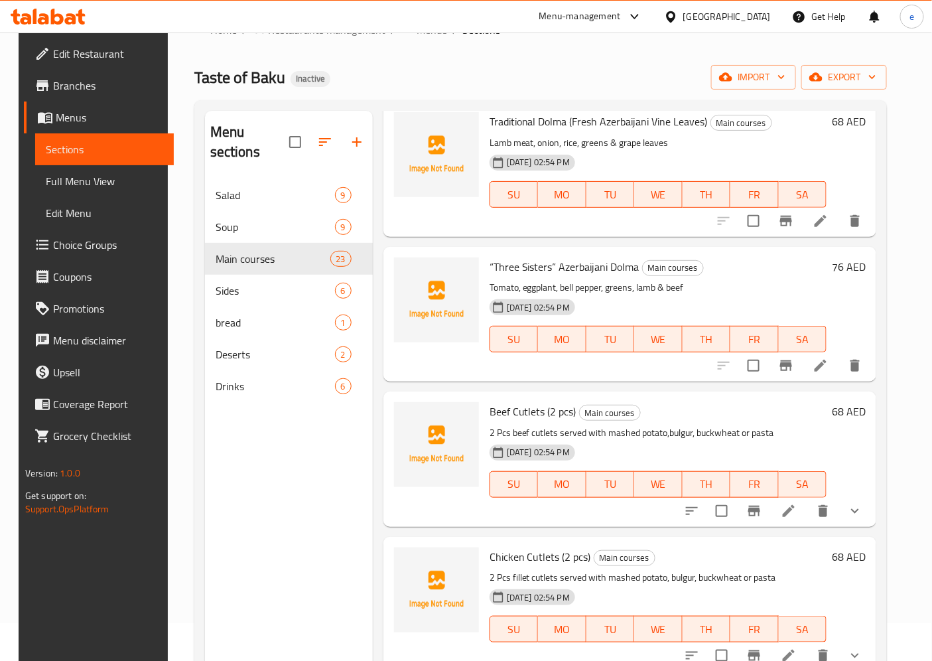
scroll to position [221, 0]
